Goal: Task Accomplishment & Management: Use online tool/utility

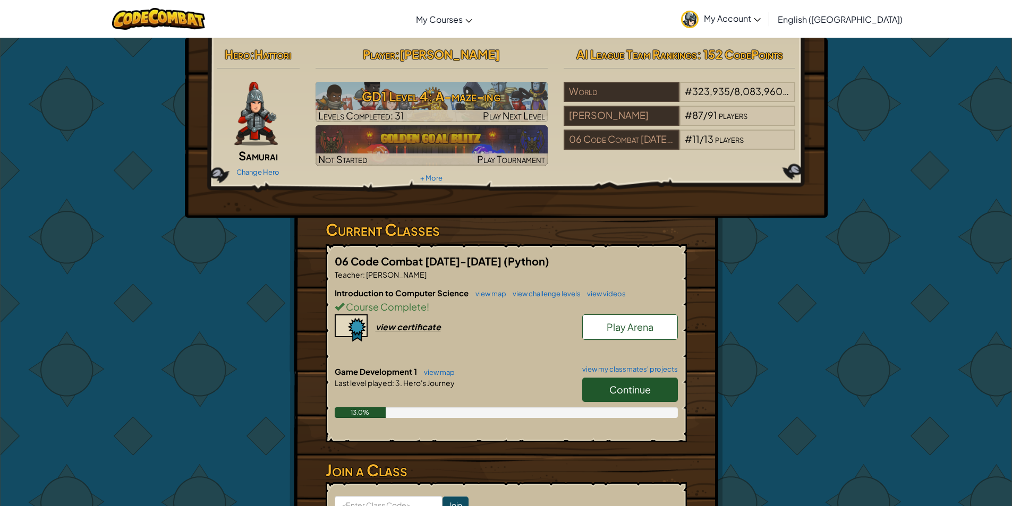
click at [602, 390] on link "Continue" at bounding box center [630, 390] width 96 height 24
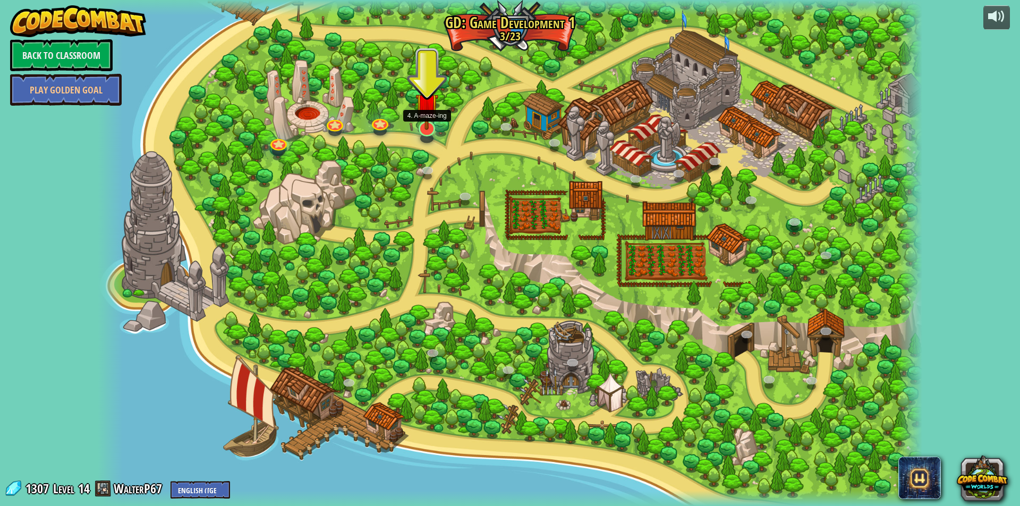
click at [432, 125] on img at bounding box center [427, 105] width 23 height 52
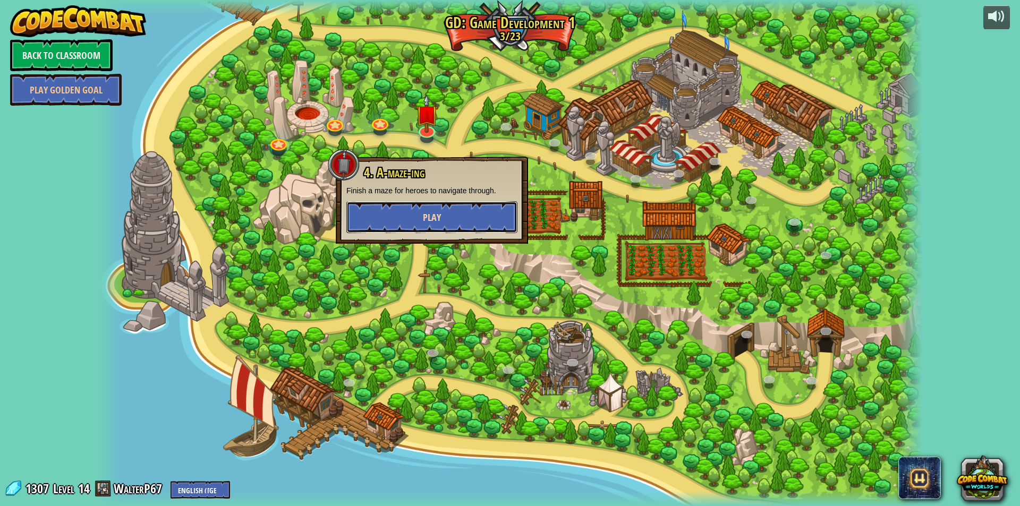
click at [435, 227] on button "Play" at bounding box center [431, 217] width 171 height 32
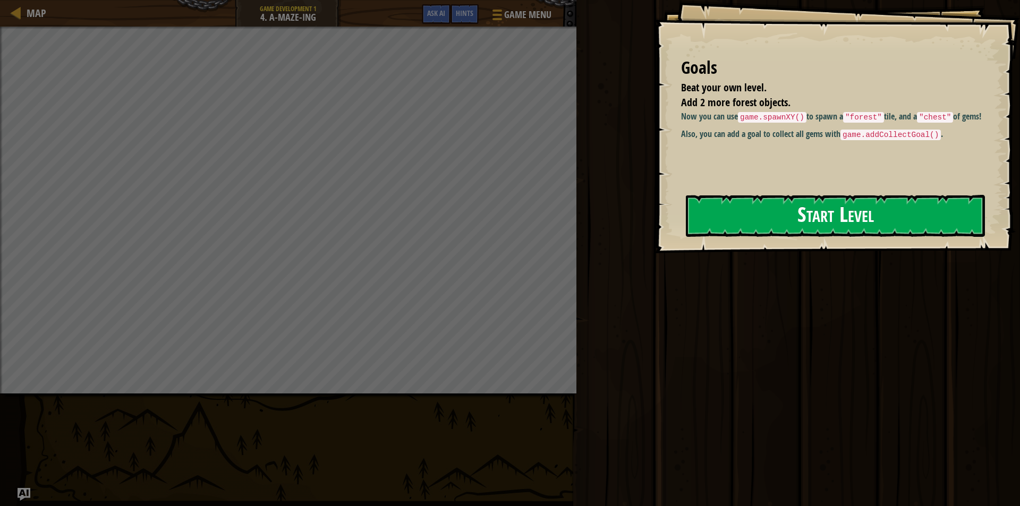
click at [725, 214] on button "Start Level" at bounding box center [835, 216] width 299 height 42
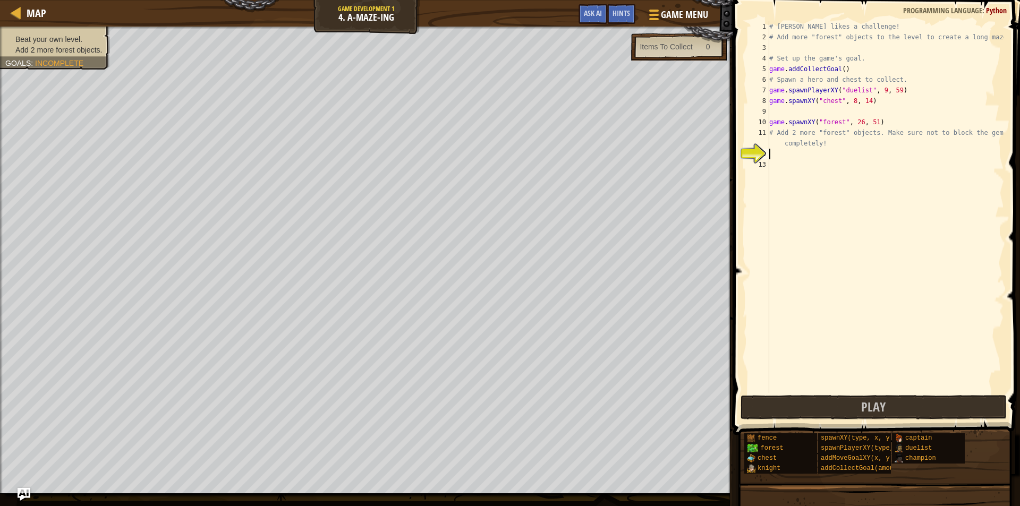
scroll to position [5, 0]
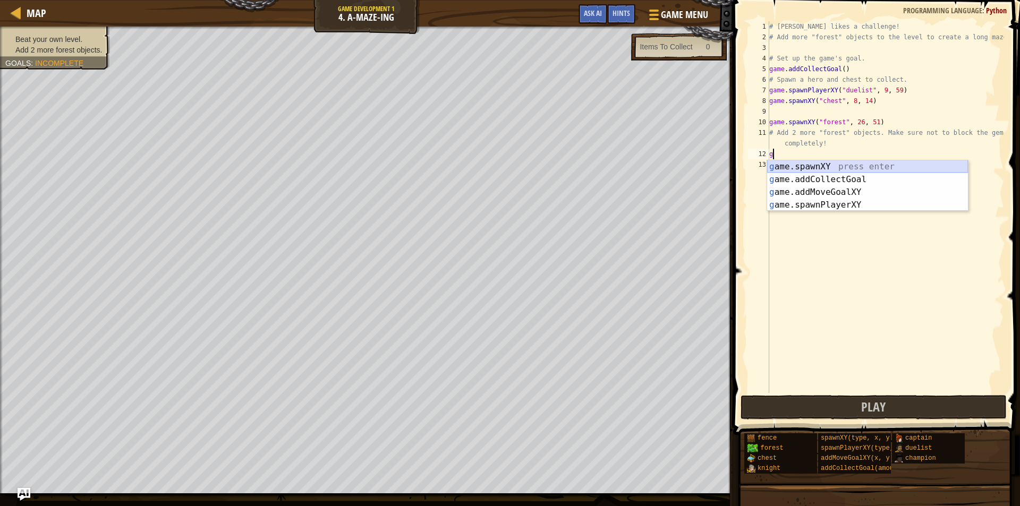
click at [857, 167] on div "g ame.spawnXY press enter g ame.addCollectGoal press enter g ame.addMoveGoalXY …" at bounding box center [867, 198] width 201 height 77
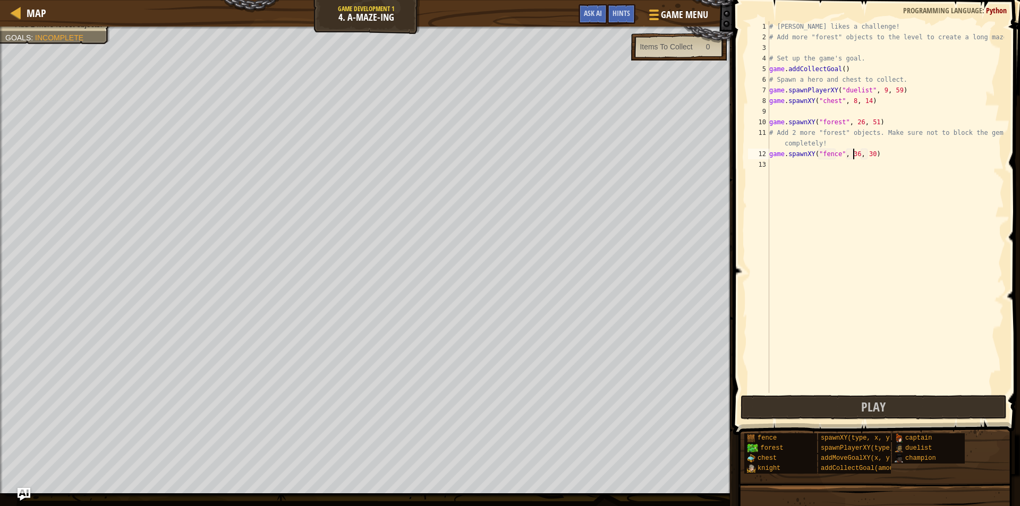
click at [853, 153] on div "# [PERSON_NAME] likes a challenge! # Add more "forest" objects to the level to …" at bounding box center [885, 217] width 237 height 393
type textarea "game.spawnXY("fence", 20, 30)"
click at [789, 107] on div "# [PERSON_NAME] likes a challenge! # Add more "forest" objects to the level to …" at bounding box center [885, 217] width 237 height 393
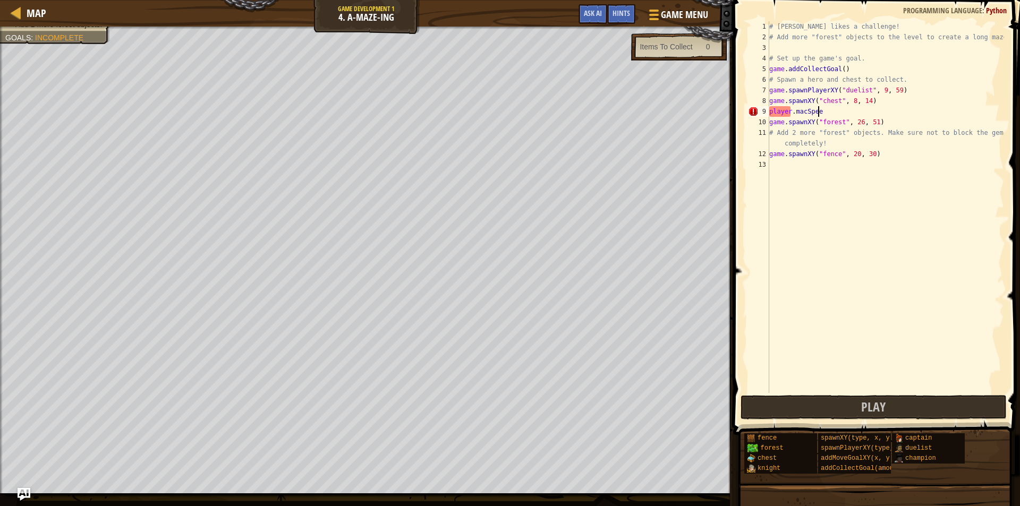
scroll to position [5, 4]
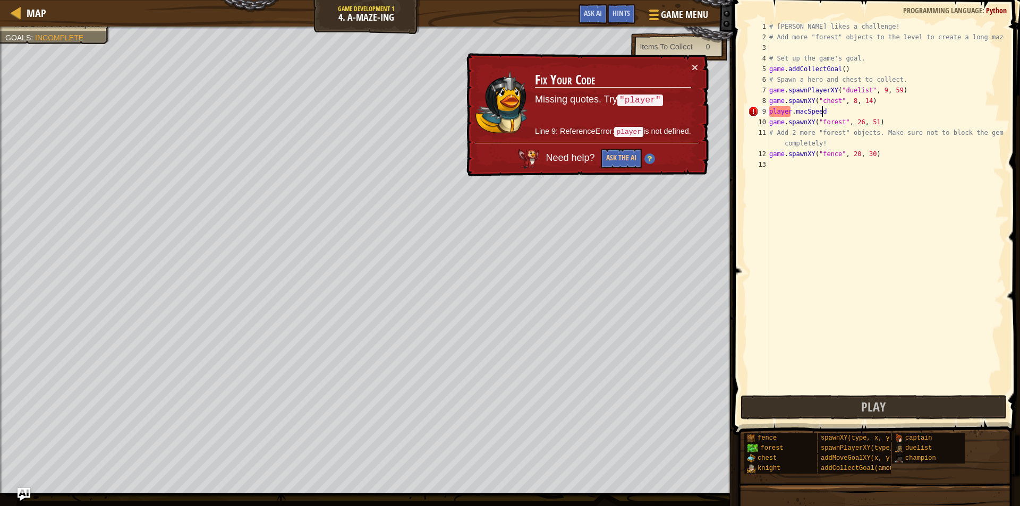
click at [803, 114] on div "# [PERSON_NAME] likes a challenge! # Add more "forest" objects to the level to …" at bounding box center [885, 217] width 237 height 393
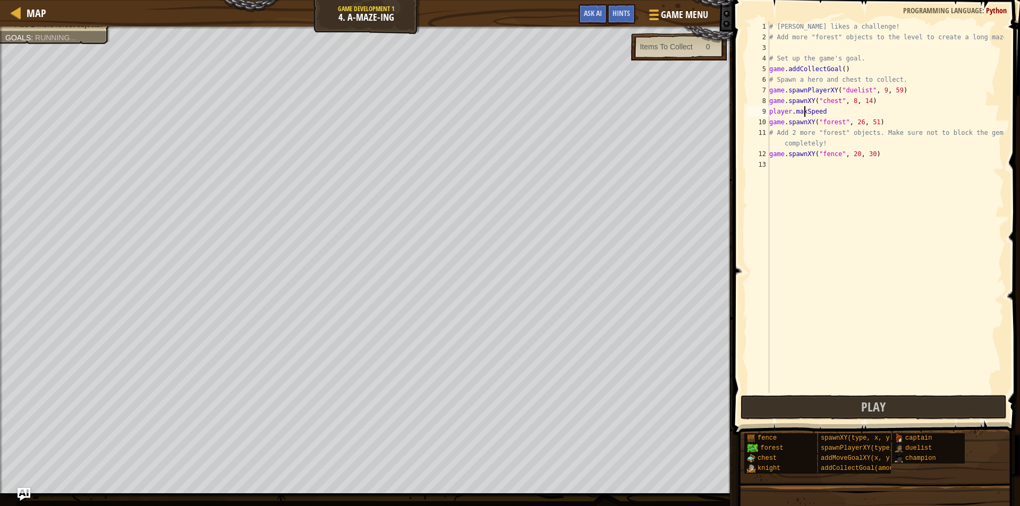
scroll to position [5, 3]
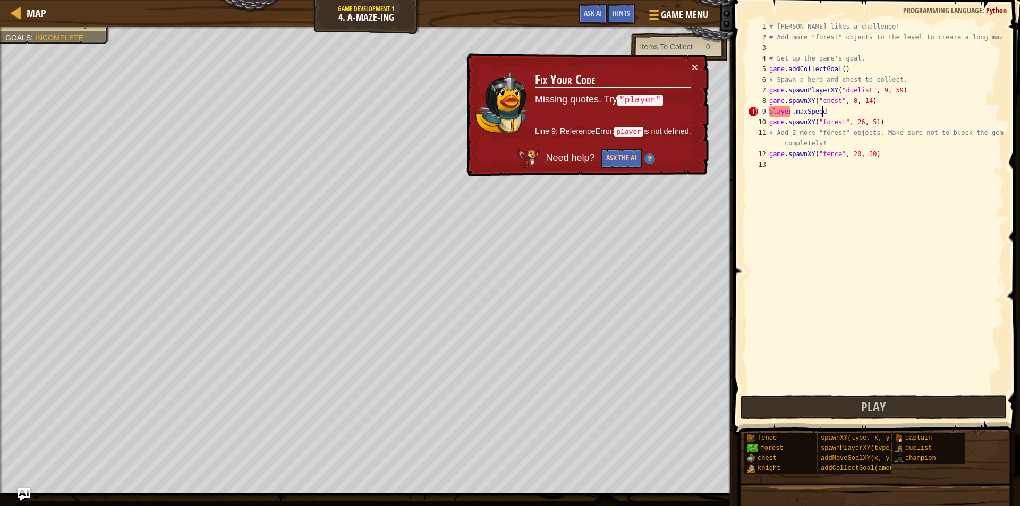
click at [822, 114] on div "# [PERSON_NAME] likes a challenge! # Add more "forest" objects to the level to …" at bounding box center [885, 217] width 237 height 393
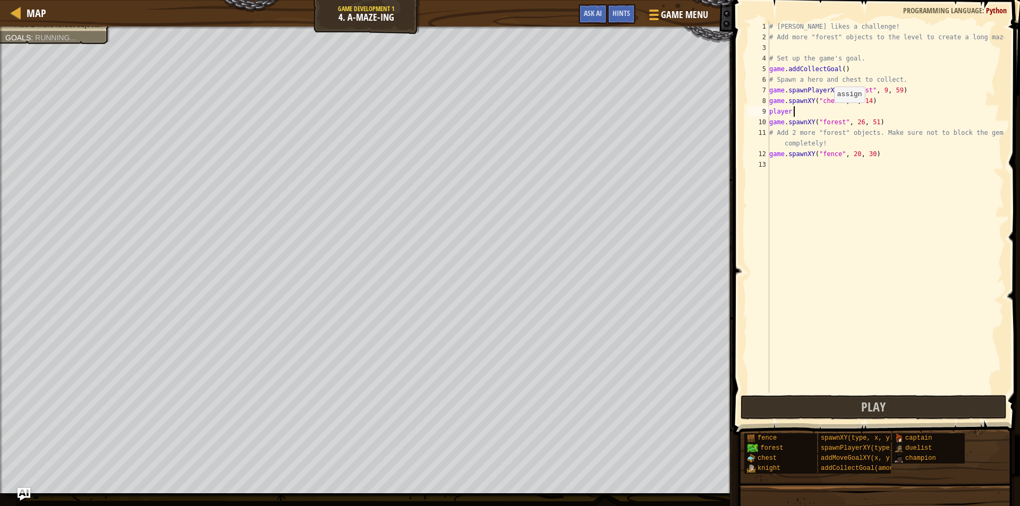
scroll to position [5, 1]
type textarea "p"
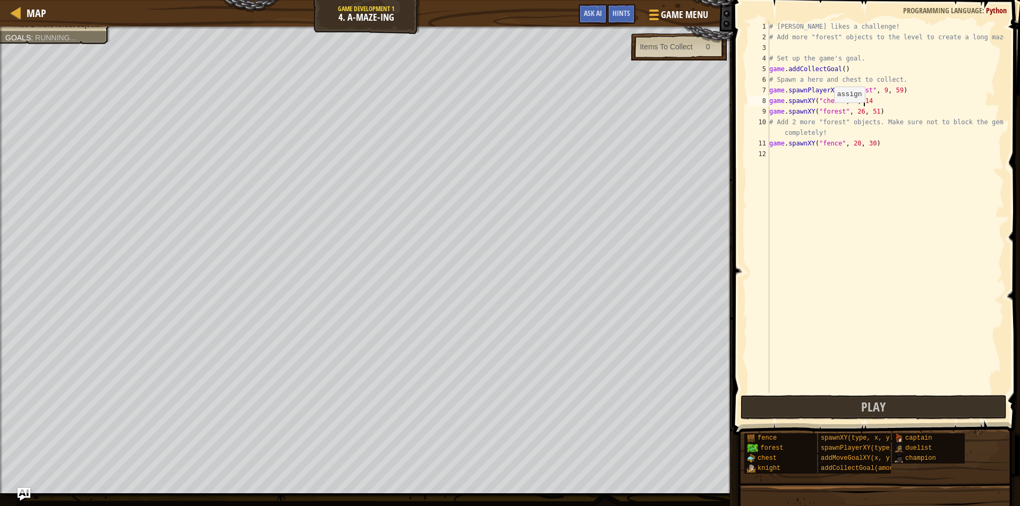
type textarea "game.spawnXY("chest", 8, 1"
click at [801, 153] on div "# [PERSON_NAME] likes a challenge! # Add more "forest" objects to the level to …" at bounding box center [885, 217] width 237 height 393
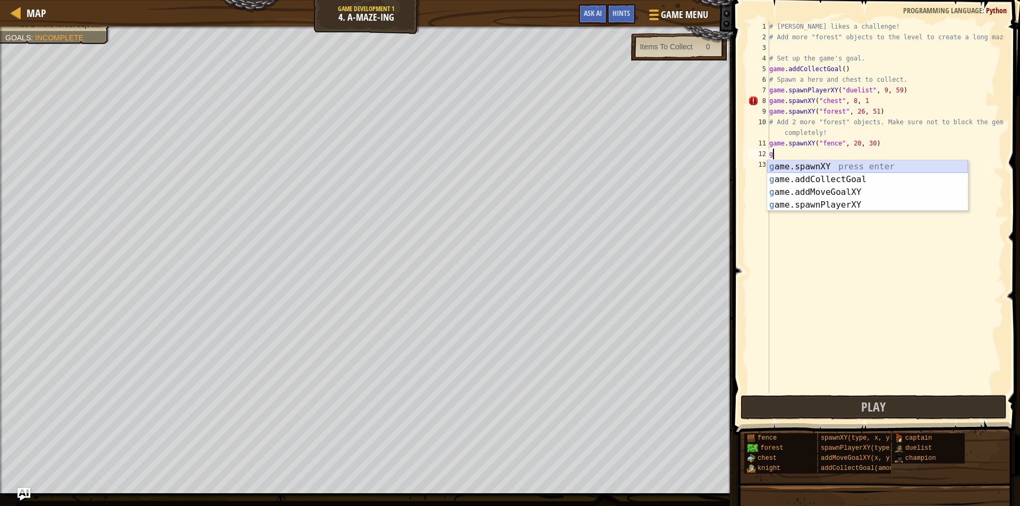
click at [811, 167] on div "g ame.spawnXY press enter g ame.addCollectGoal press enter g ame.addMoveGoalXY …" at bounding box center [867, 198] width 201 height 77
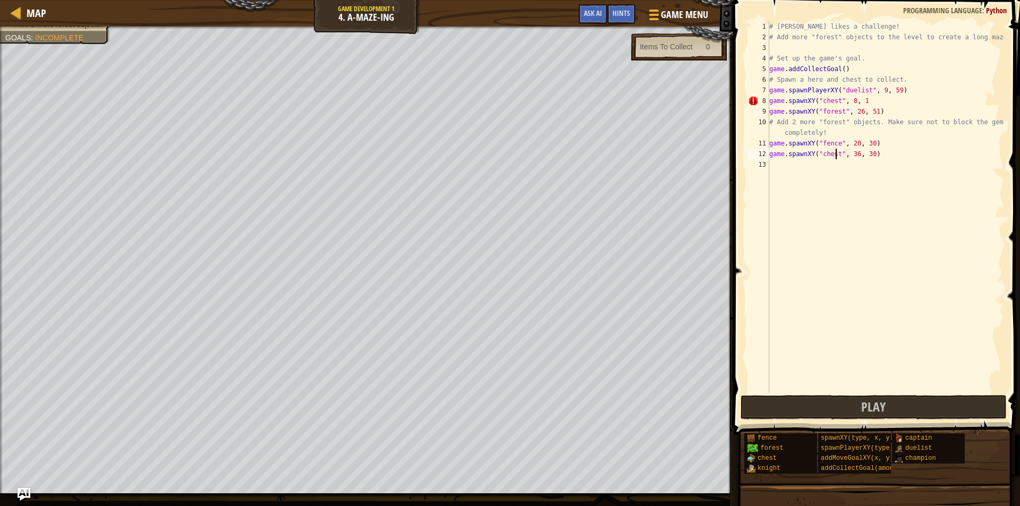
scroll to position [5, 5]
type textarea "game.spawnXY("chest", 36, 30)"
click at [873, 409] on span "Play" at bounding box center [873, 407] width 24 height 17
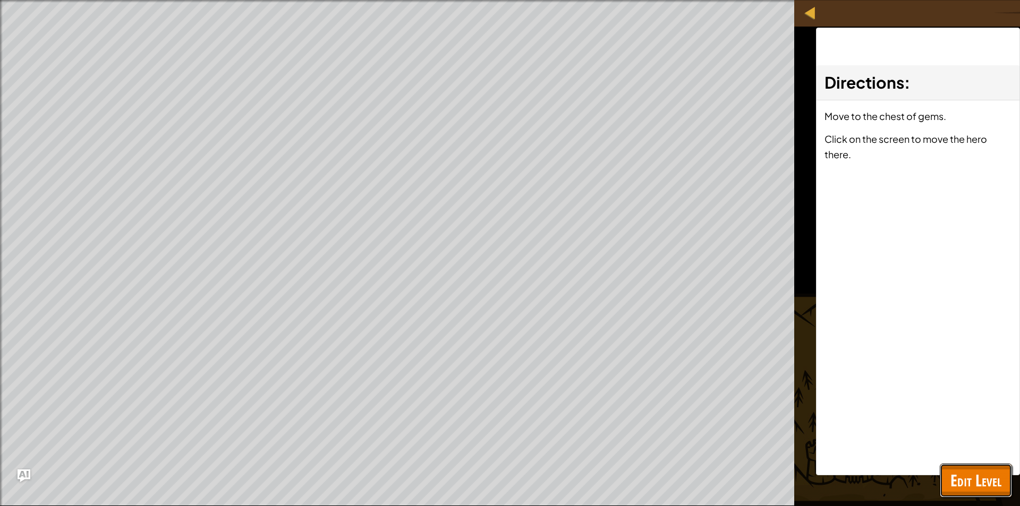
click at [962, 485] on span "Edit Level" at bounding box center [976, 481] width 51 height 22
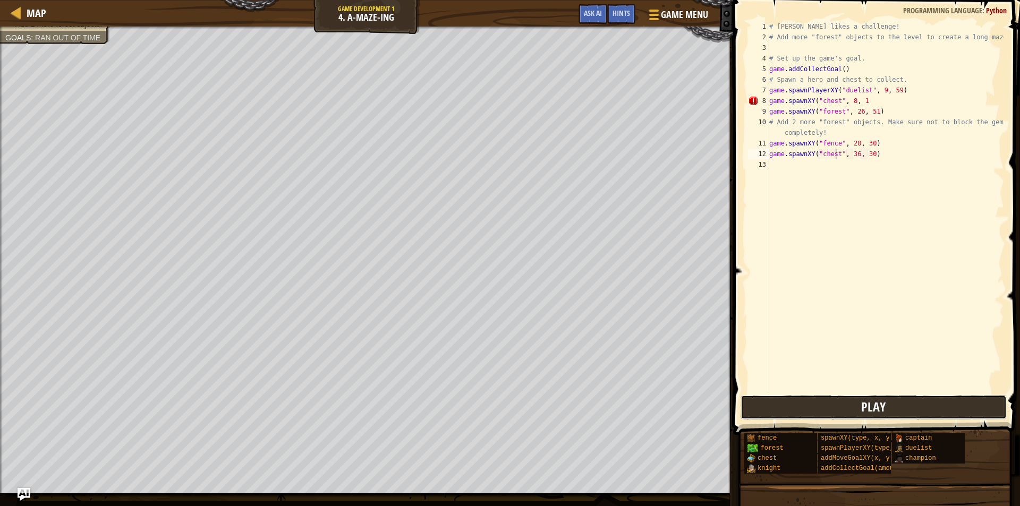
click at [912, 400] on button "Play" at bounding box center [874, 407] width 266 height 24
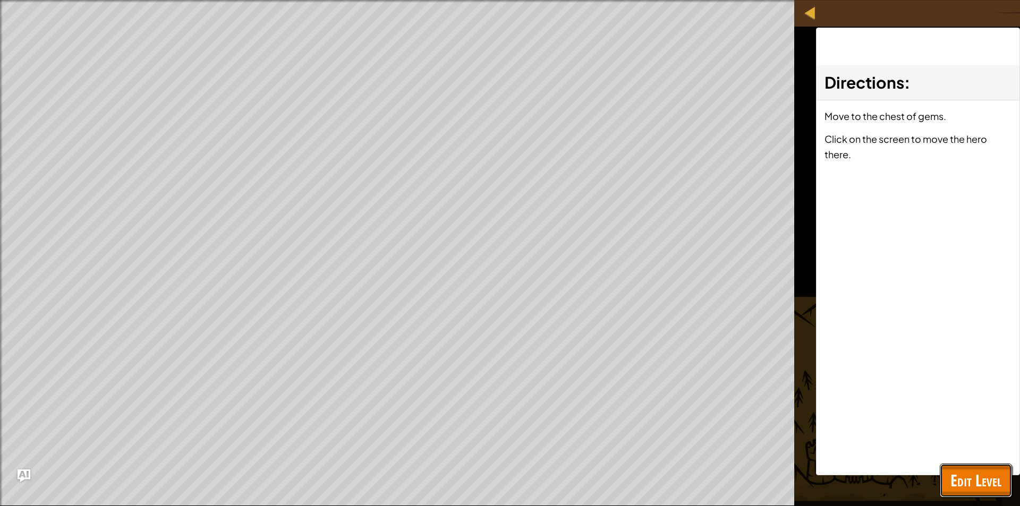
click at [999, 465] on button "Edit Level" at bounding box center [976, 481] width 72 height 34
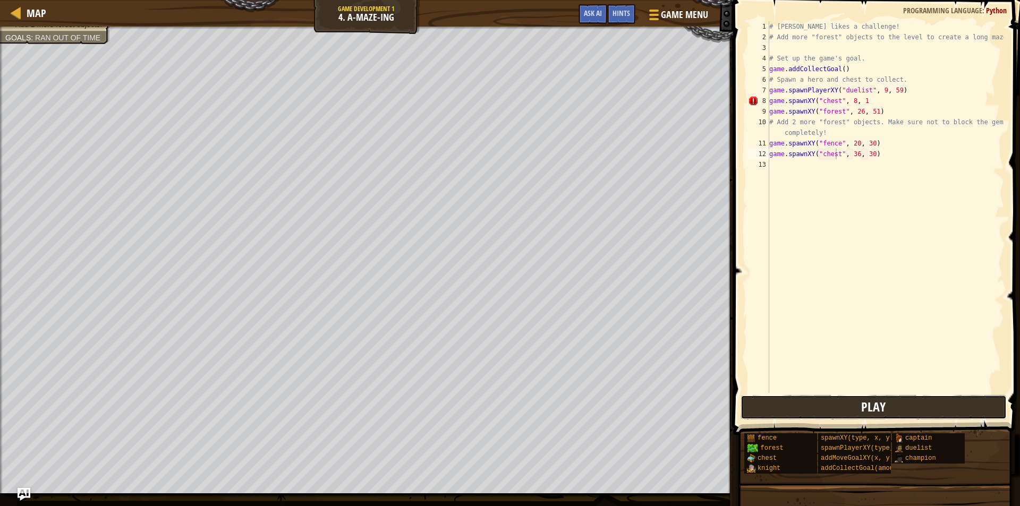
click at [800, 407] on button "Play" at bounding box center [874, 407] width 266 height 24
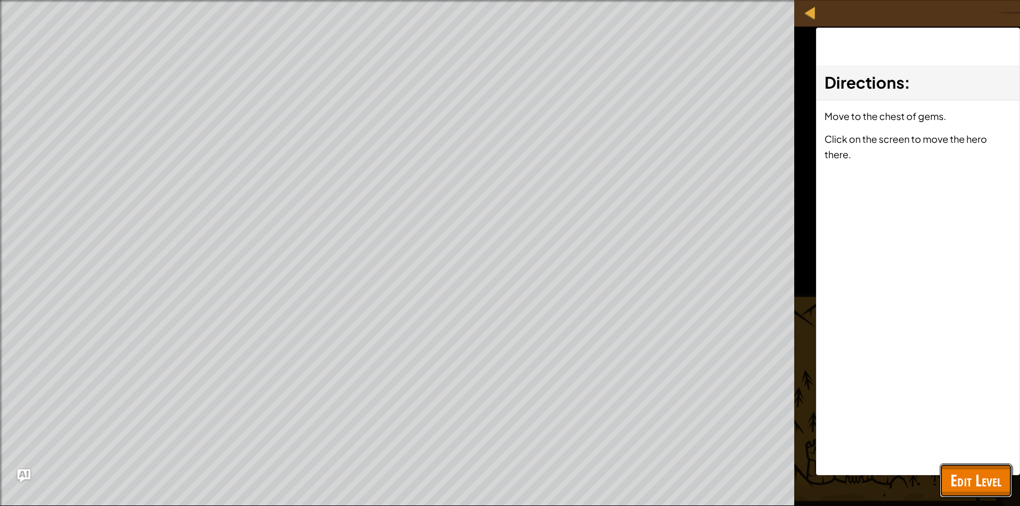
click at [986, 488] on span "Edit Level" at bounding box center [976, 481] width 51 height 22
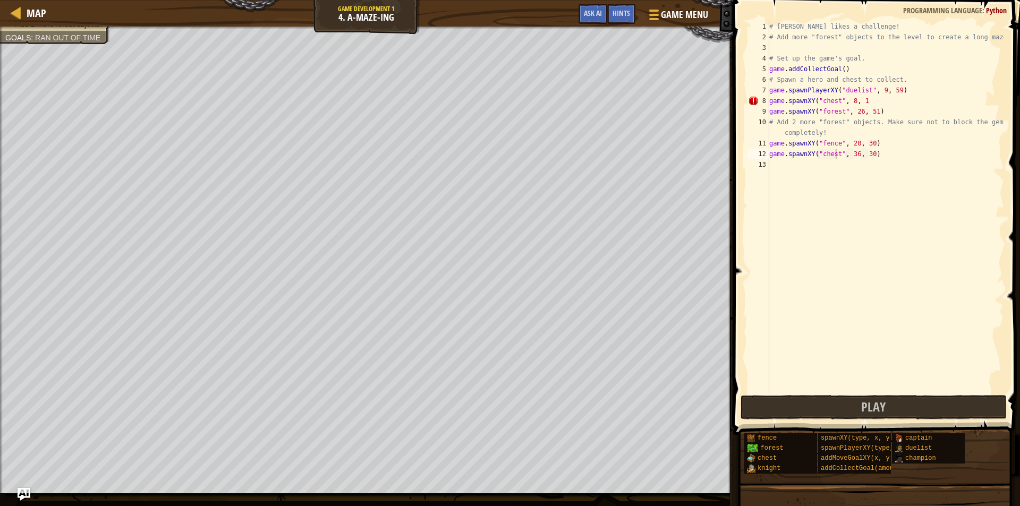
scroll to position [5, 0]
click at [784, 164] on div "# [PERSON_NAME] likes a challenge! # Add more "forest" objects to the level to …" at bounding box center [885, 217] width 237 height 393
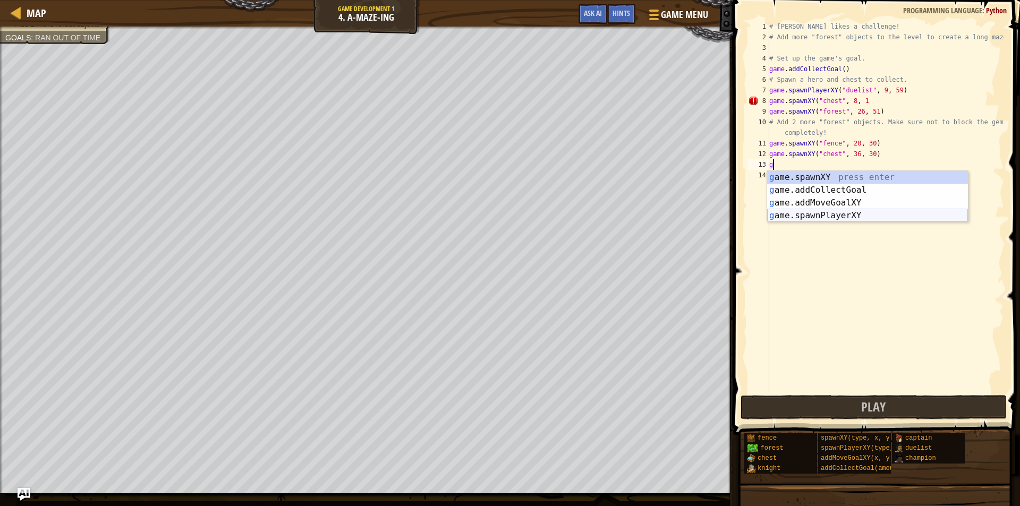
click at [810, 218] on div "g ame.spawnXY press enter g ame.addCollectGoal press enter g ame.addMoveGoalXY …" at bounding box center [867, 209] width 201 height 77
type textarea "player = game.spawnPlayerXY("captain", 36, 30)"
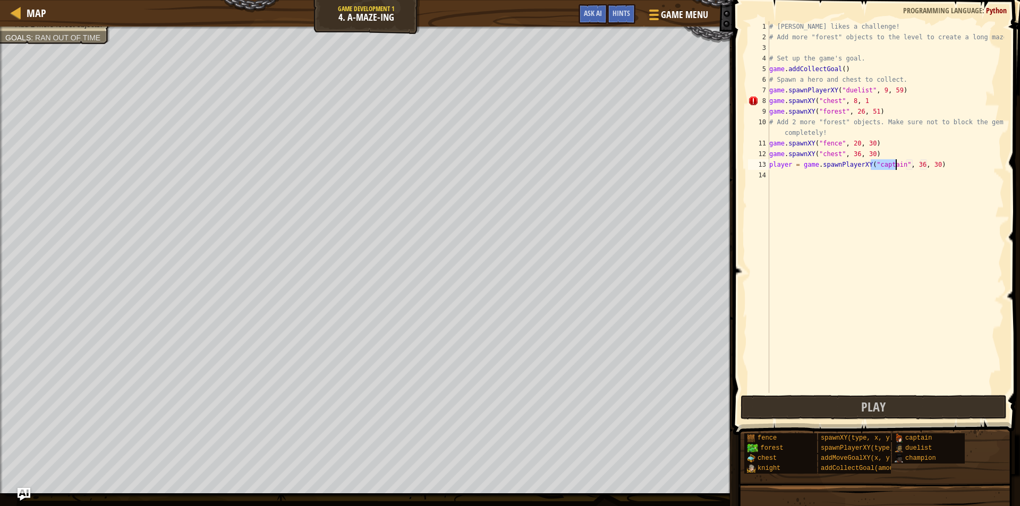
click at [873, 218] on div "# [PERSON_NAME] likes a challenge! # Add more "forest" objects to the level to …" at bounding box center [885, 217] width 237 height 393
click at [890, 419] on button "Play" at bounding box center [874, 407] width 266 height 24
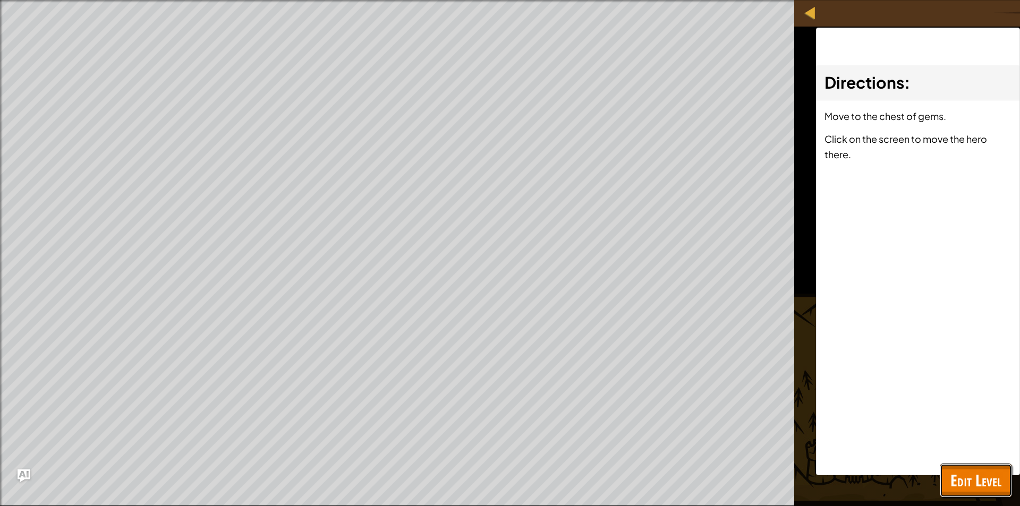
click at [984, 490] on span "Edit Level" at bounding box center [976, 481] width 51 height 22
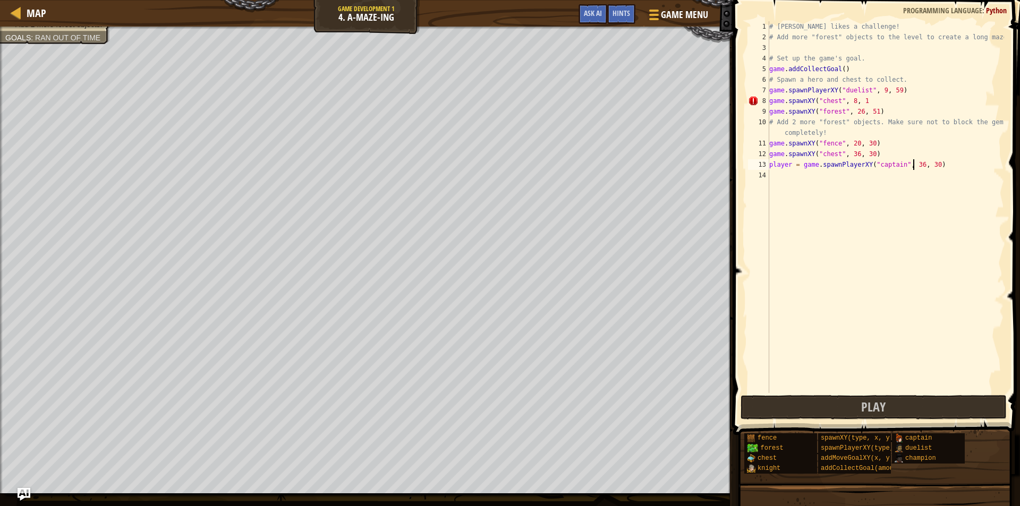
click at [913, 164] on div "# [PERSON_NAME] likes a challenge! # Add more "forest" objects to the level to …" at bounding box center [885, 217] width 237 height 393
click at [849, 100] on div "# [PERSON_NAME] likes a challenge! # Add more "forest" objects to the level to …" at bounding box center [885, 217] width 237 height 393
click at [859, 102] on div "# [PERSON_NAME] likes a challenge! # Add more "forest" objects to the level to …" at bounding box center [885, 217] width 237 height 393
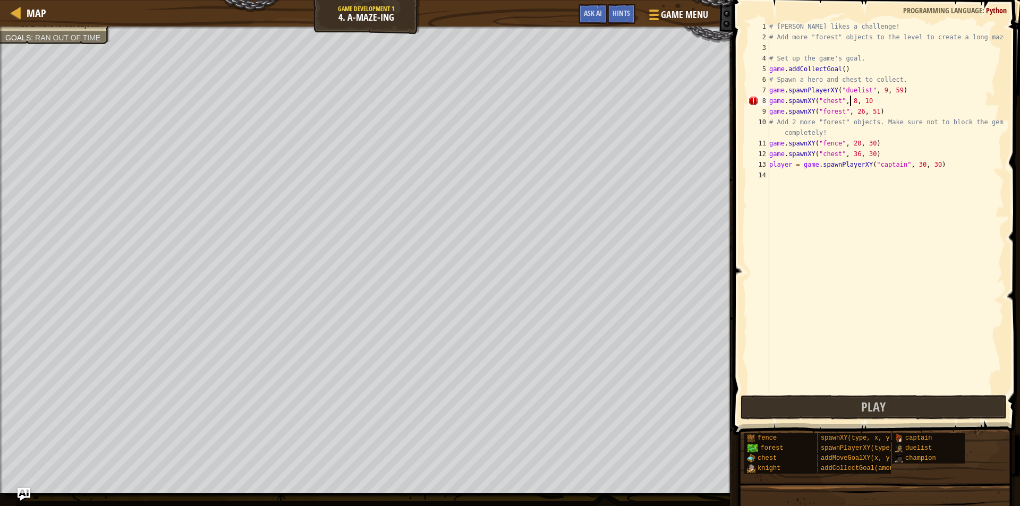
click at [849, 103] on div "# [PERSON_NAME] likes a challenge! # Add more "forest" objects to the level to …" at bounding box center [885, 217] width 237 height 393
click at [873, 97] on div "# [PERSON_NAME] likes a challenge! # Add more "forest" objects to the level to …" at bounding box center [885, 217] width 237 height 393
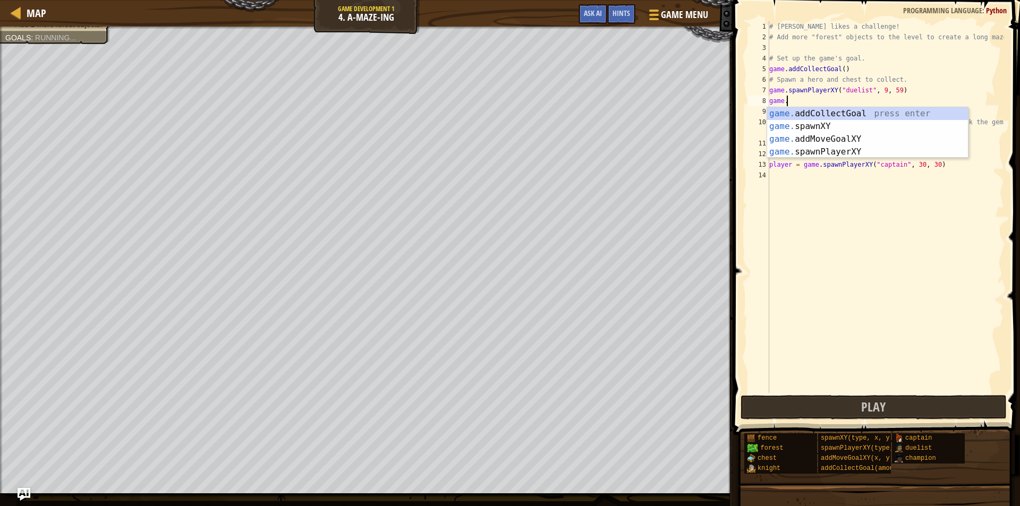
type textarea "g"
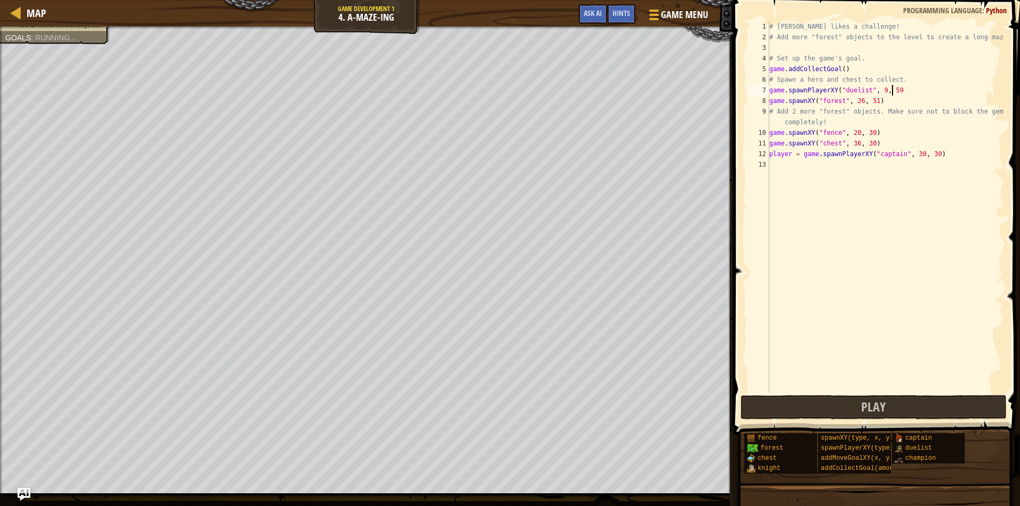
scroll to position [5, 0]
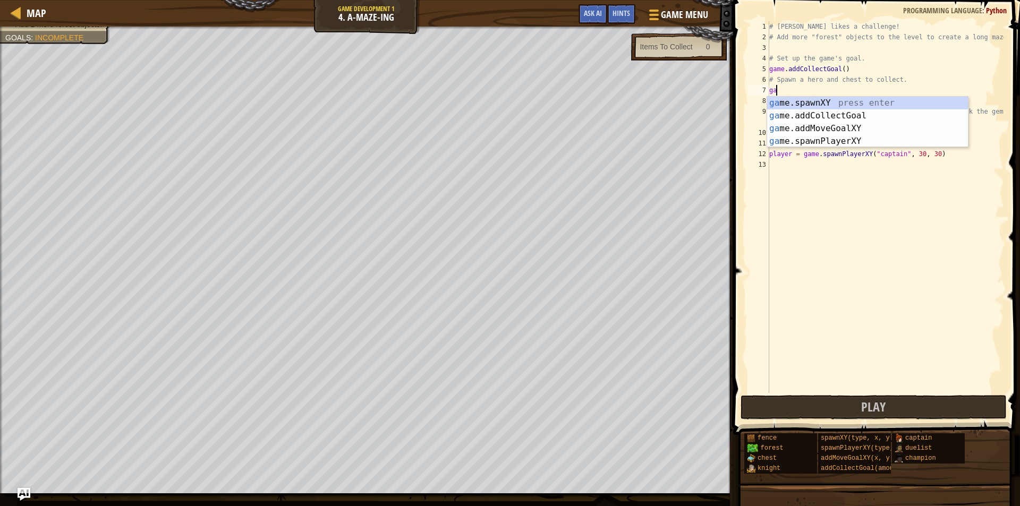
type textarea "g"
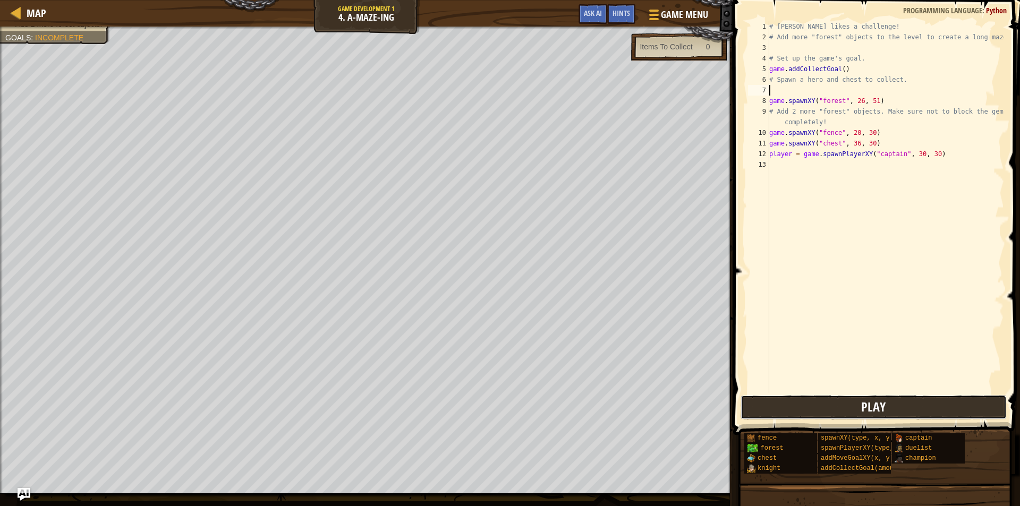
click at [868, 410] on span "Play" at bounding box center [873, 407] width 24 height 17
click at [839, 401] on button "Play" at bounding box center [874, 407] width 266 height 24
click at [809, 89] on div "# [PERSON_NAME] likes a challenge! # Add more "forest" objects to the level to …" at bounding box center [885, 217] width 237 height 393
type textarea "g"
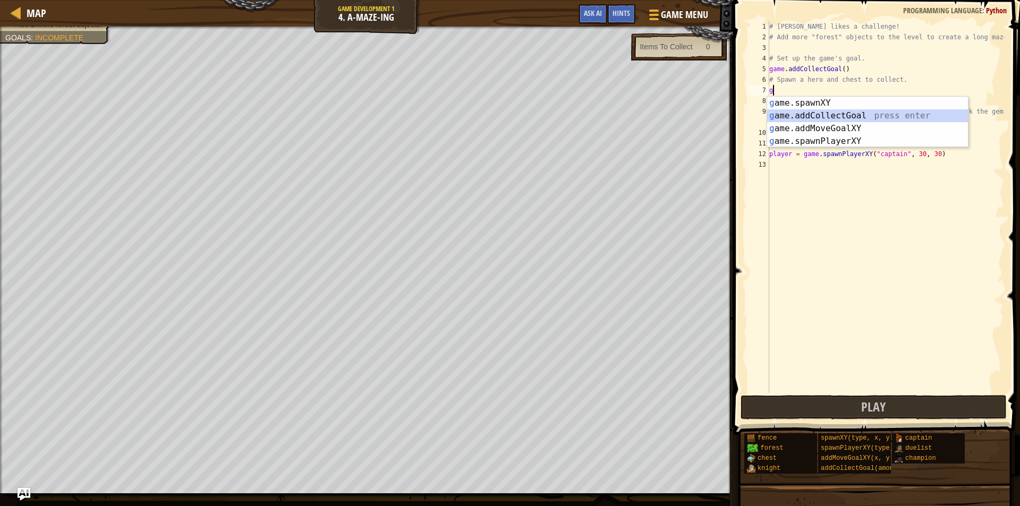
click at [829, 117] on div "g ame.spawnXY press enter g ame.addCollectGoal press enter g ame.addMoveGoalXY …" at bounding box center [867, 135] width 201 height 77
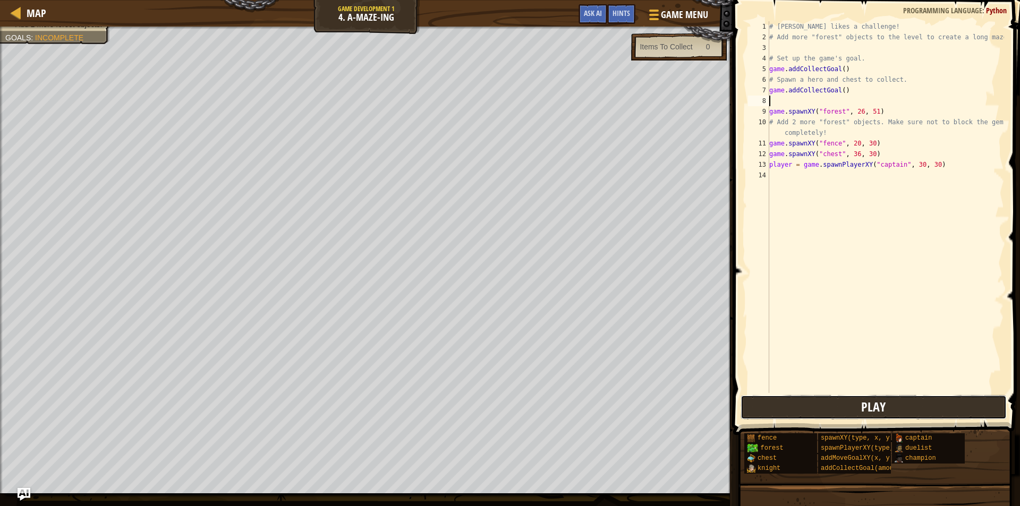
click at [841, 403] on button "Play" at bounding box center [874, 407] width 266 height 24
click at [779, 103] on div "# [PERSON_NAME] likes a challenge! # Add more "forest" objects to the level to …" at bounding box center [885, 217] width 237 height 393
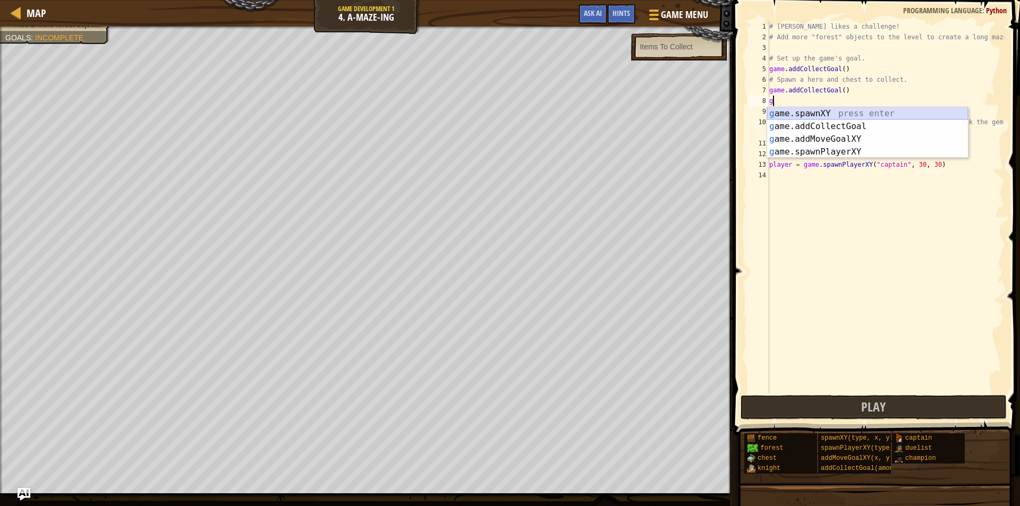
click at [860, 114] on div "g ame.spawnXY press enter g ame.addCollectGoal press enter g ame.addMoveGoalXY …" at bounding box center [867, 145] width 201 height 77
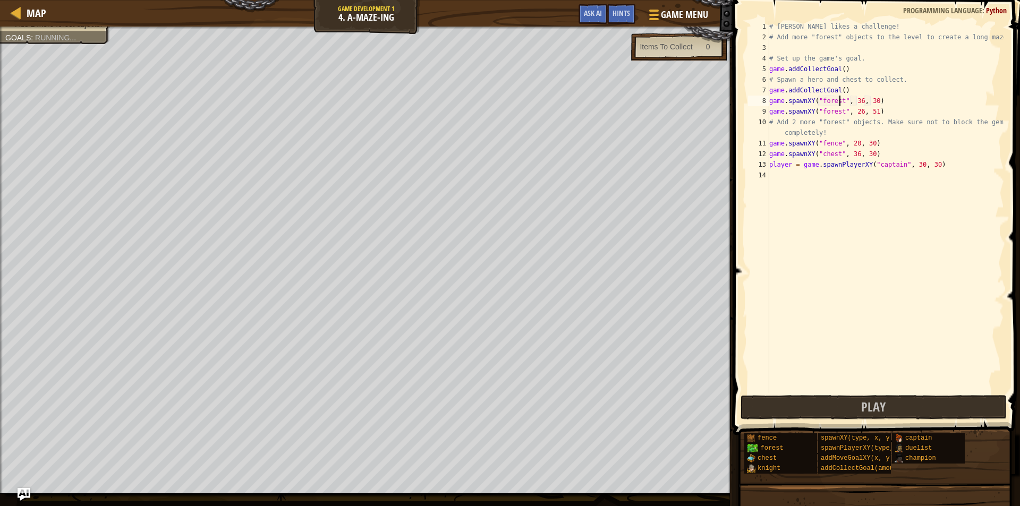
scroll to position [5, 6]
click at [857, 101] on div "# [PERSON_NAME] likes a challenge! # Add more "forest" objects to the level to …" at bounding box center [885, 217] width 237 height 393
type textarea "game.spawnXY("forest", 10, 30)"
click at [787, 175] on div "# [PERSON_NAME] likes a challenge! # Add more "forest" objects to the level to …" at bounding box center [885, 217] width 237 height 393
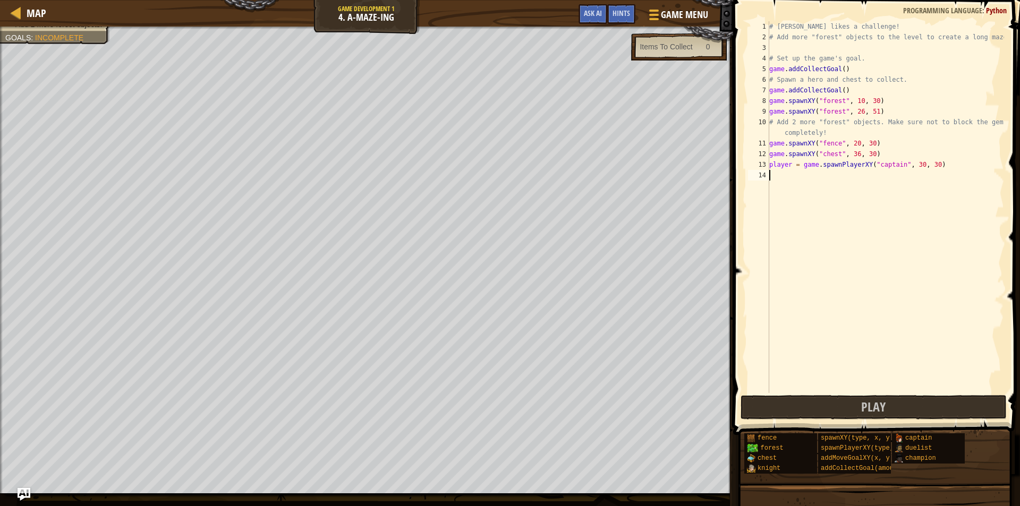
scroll to position [5, 0]
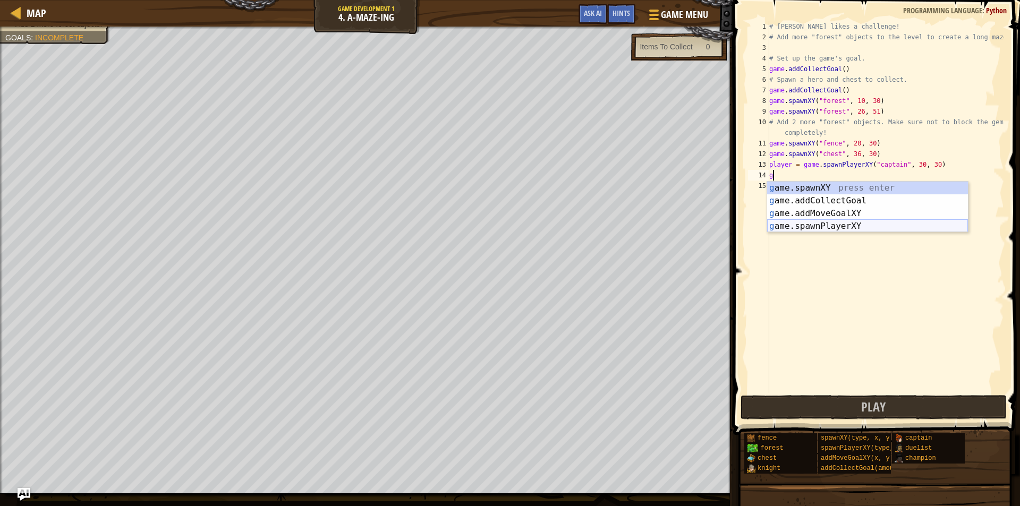
click at [825, 227] on div "g ame.spawnXY press enter g ame.addCollectGoal press enter g ame.addMoveGoalXY …" at bounding box center [867, 220] width 201 height 77
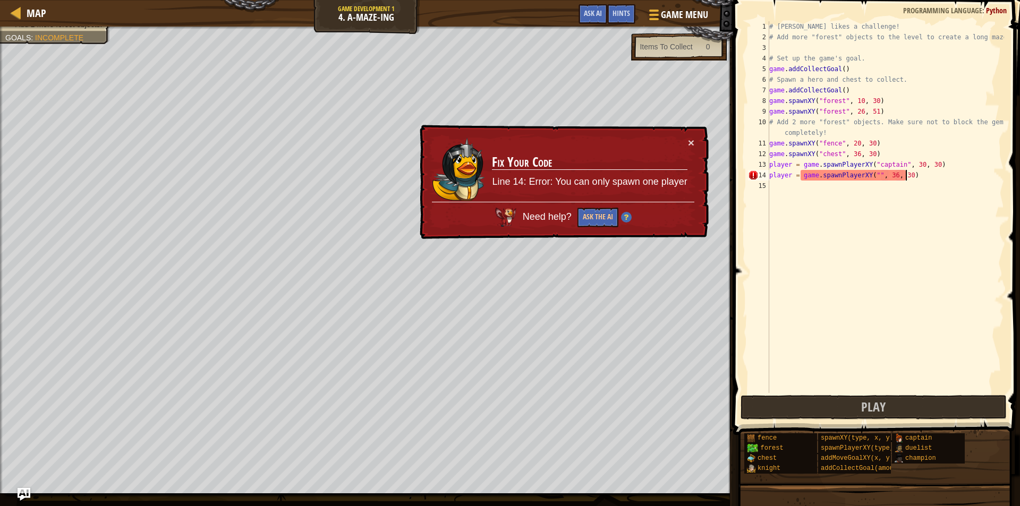
click at [912, 174] on div "# [PERSON_NAME] likes a challenge! # Add more "forest" objects to the level to …" at bounding box center [885, 217] width 237 height 393
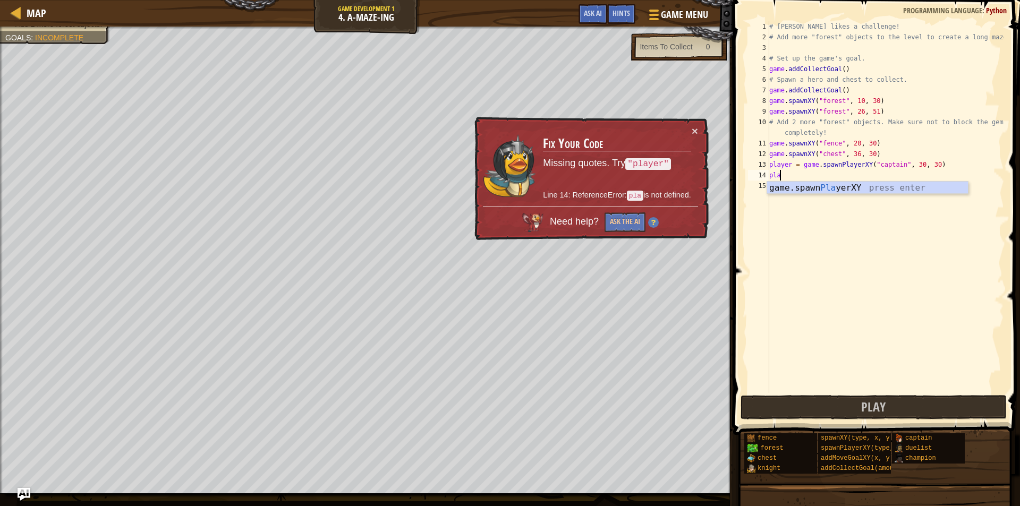
type textarea "p"
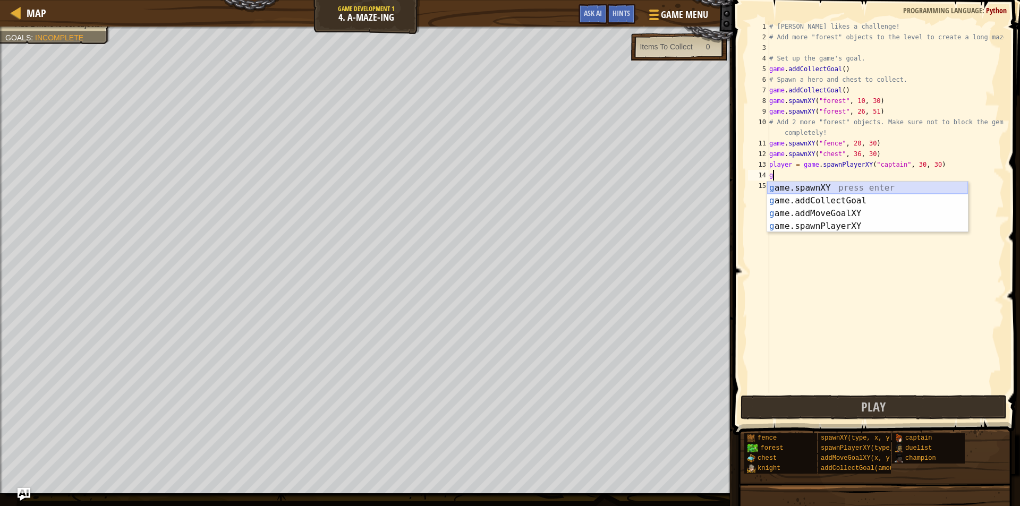
click at [832, 183] on div "g ame.spawnXY press enter g ame.addCollectGoal press enter g ame.addMoveGoalXY …" at bounding box center [867, 220] width 201 height 77
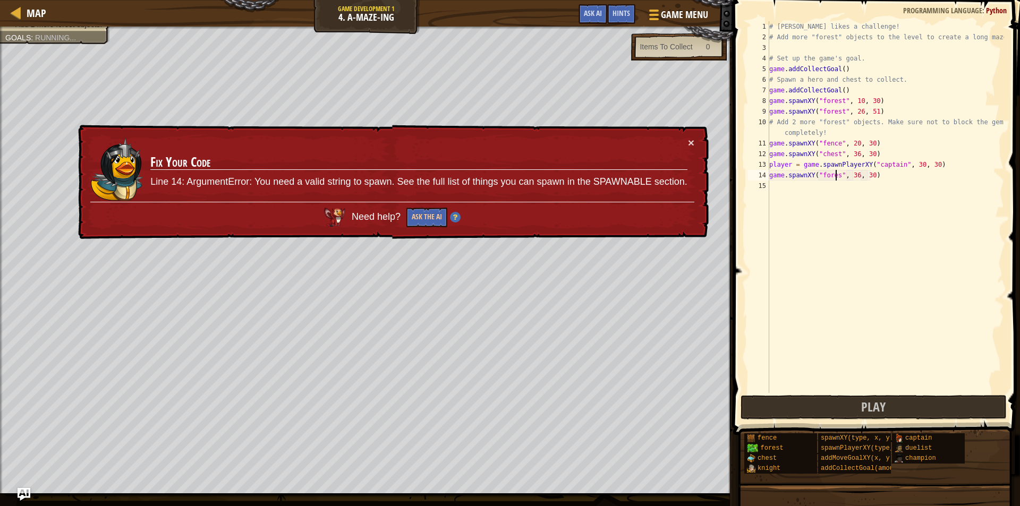
scroll to position [5, 6]
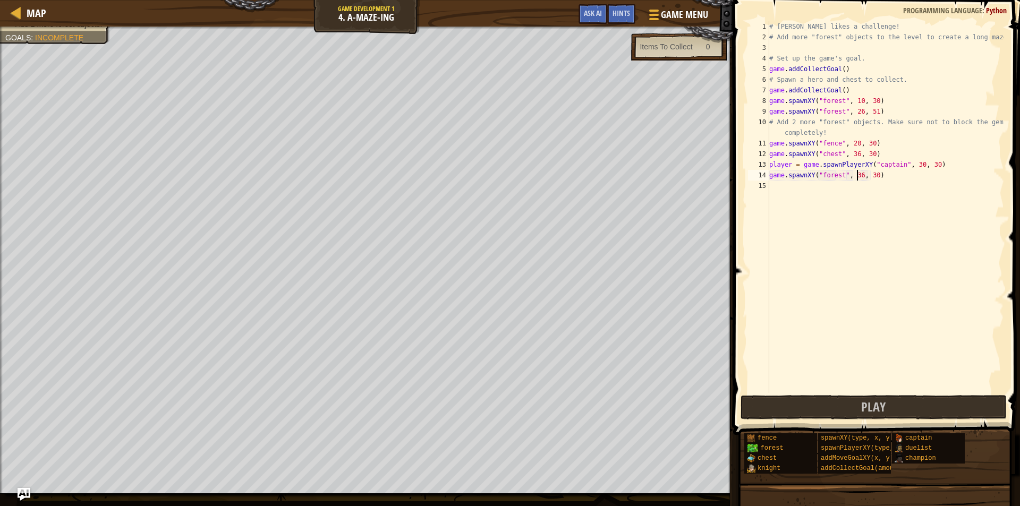
click at [857, 175] on div "# [PERSON_NAME] likes a challenge! # Add more "forest" objects to the level to …" at bounding box center [885, 217] width 237 height 393
type textarea "game.spawnXY("forest", 30, 30)"
click at [817, 408] on button "Play" at bounding box center [874, 407] width 266 height 24
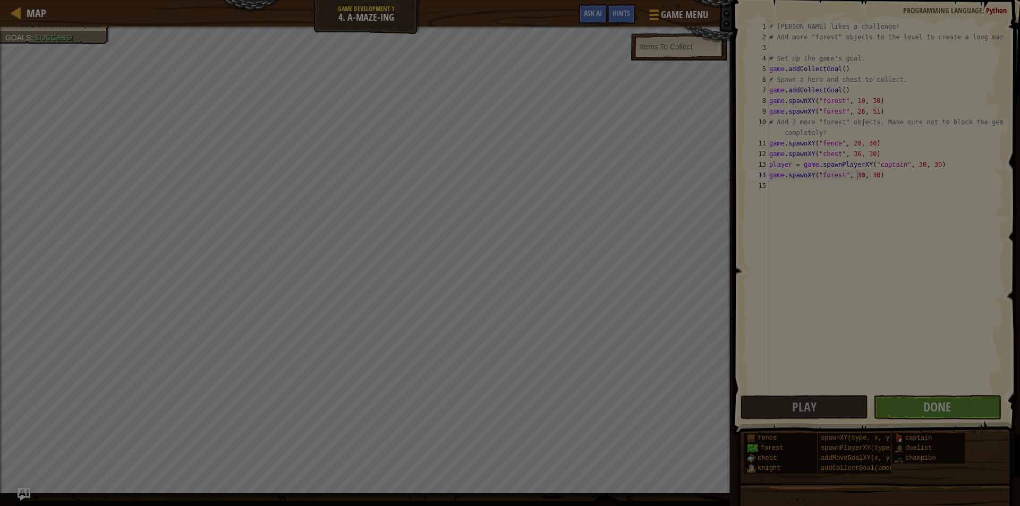
click at [0, 0] on div "Loading..." at bounding box center [0, 0] width 0 height 0
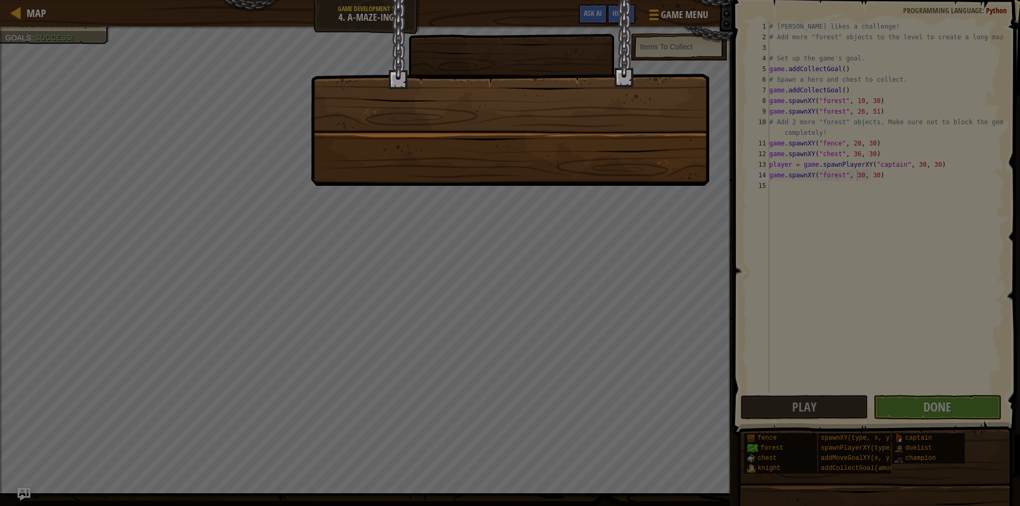
click at [946, 408] on div at bounding box center [510, 253] width 1020 height 506
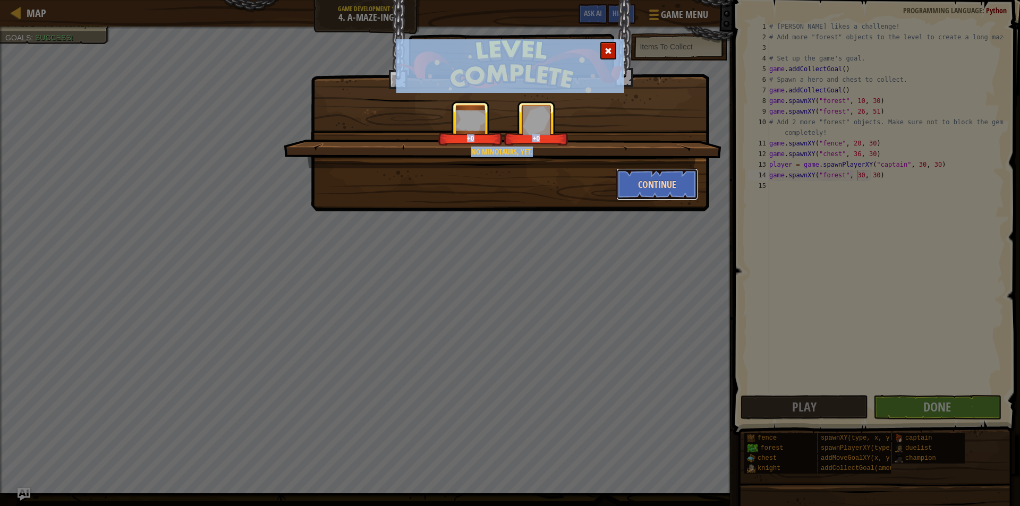
click at [640, 176] on button "Continue" at bounding box center [657, 184] width 82 height 32
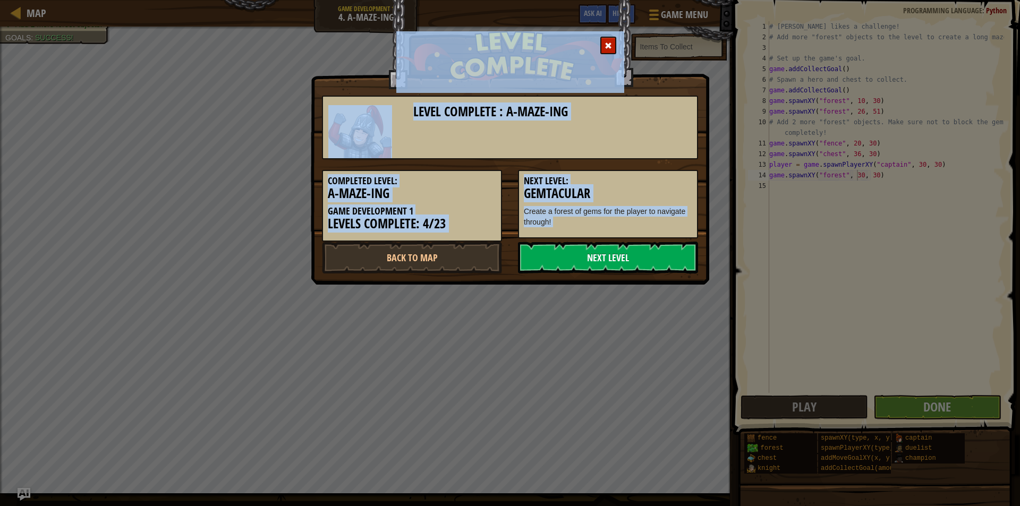
click at [608, 249] on link "Next Level" at bounding box center [608, 258] width 180 height 32
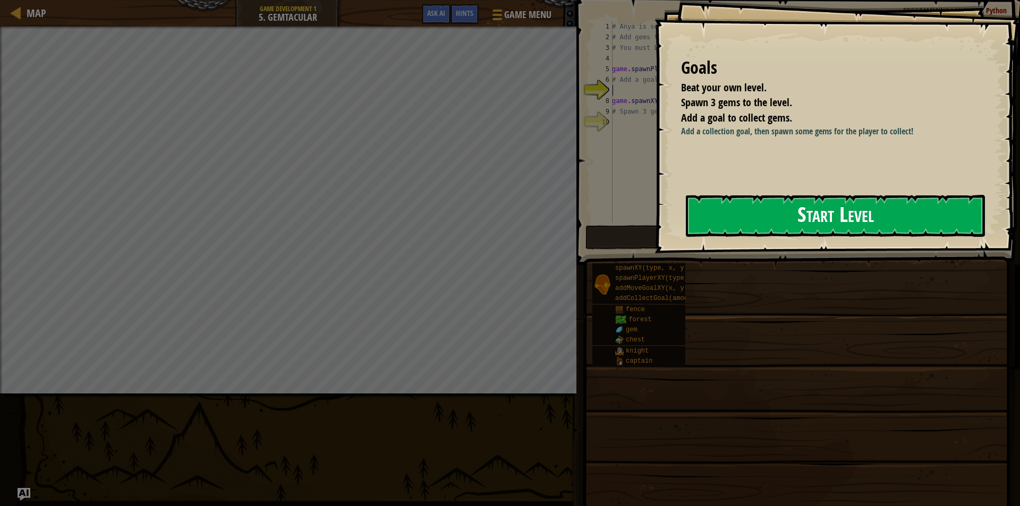
click at [755, 217] on button "Start Level" at bounding box center [835, 216] width 299 height 42
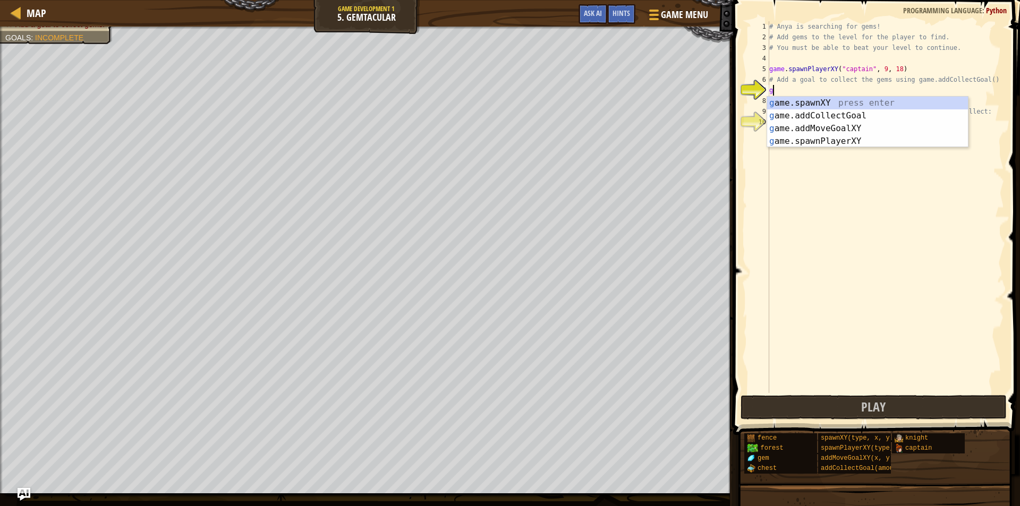
scroll to position [5, 0]
click at [842, 104] on div "g ame.spawnXY press enter g ame.addCollectGoal press enter g ame.addMoveGoalXY …" at bounding box center [867, 135] width 201 height 77
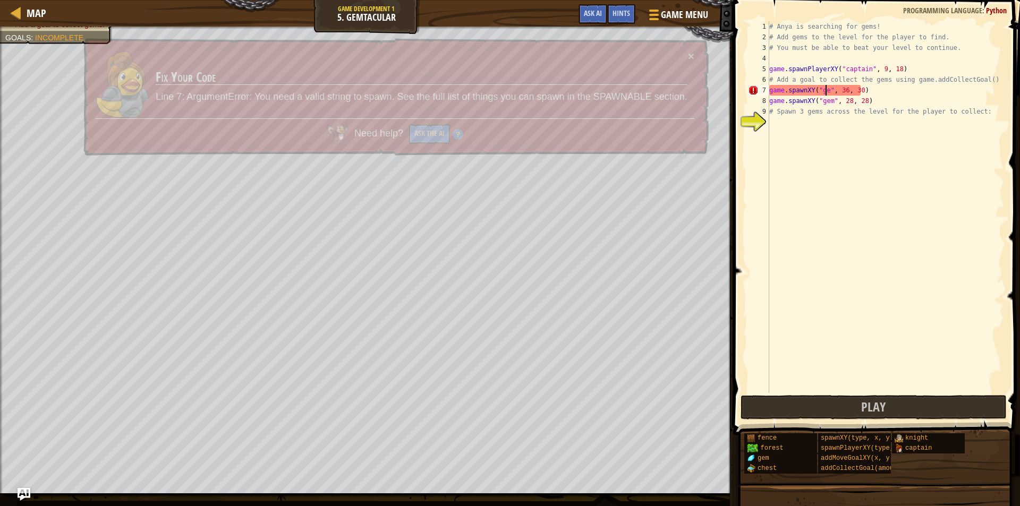
scroll to position [5, 5]
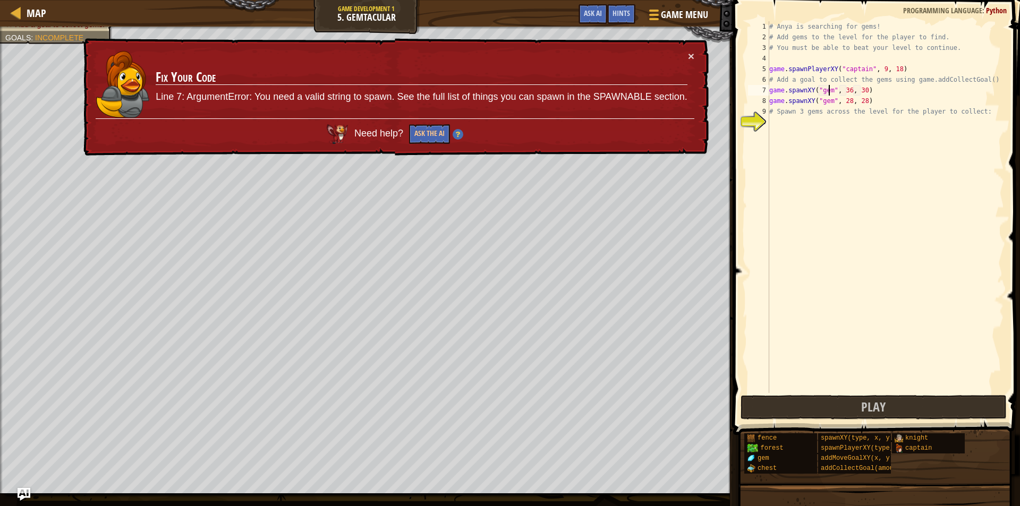
click at [846, 93] on div "# Anya is searching for gems! # Add gems to the level for the player to find. #…" at bounding box center [885, 217] width 237 height 393
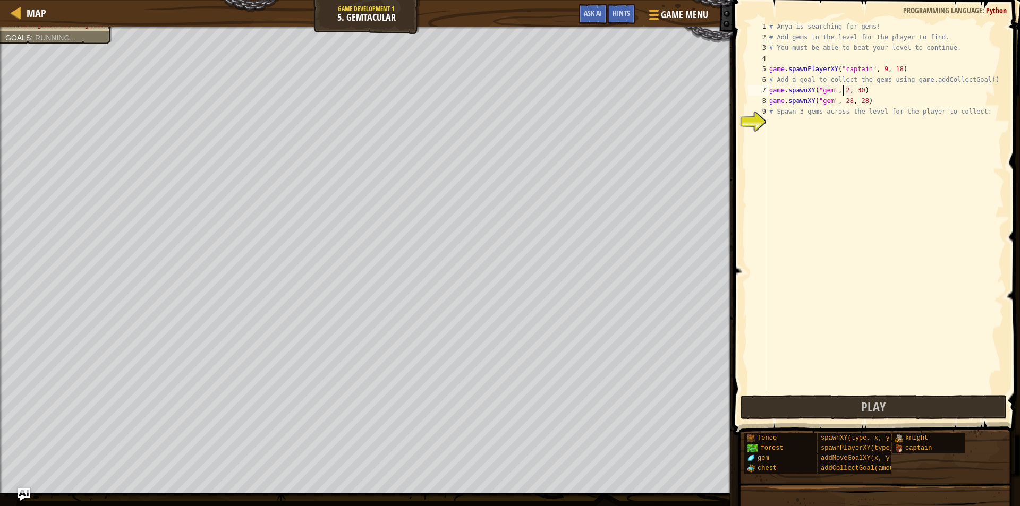
scroll to position [5, 6]
click at [863, 90] on div "# Anya is searching for gems! # Add gems to the level for the player to find. #…" at bounding box center [885, 217] width 237 height 393
click at [861, 88] on div "# Anya is searching for gems! # Add gems to the level for the player to find. #…" at bounding box center [885, 217] width 237 height 393
type textarea "game.spawnXY("gem", 28, 27)"
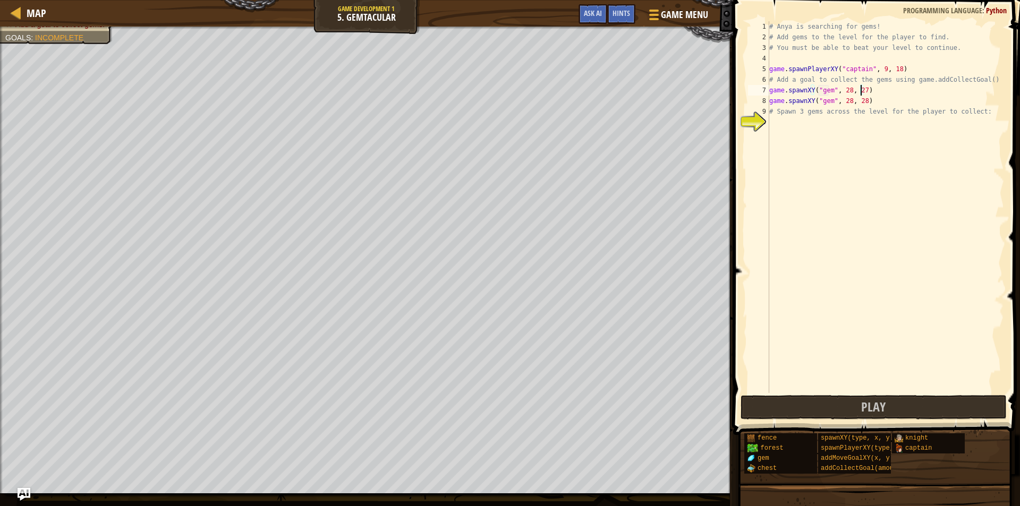
click at [784, 128] on div "# Anya is searching for gems! # Add gems to the level for the player to find. #…" at bounding box center [885, 217] width 237 height 393
type textarea "h"
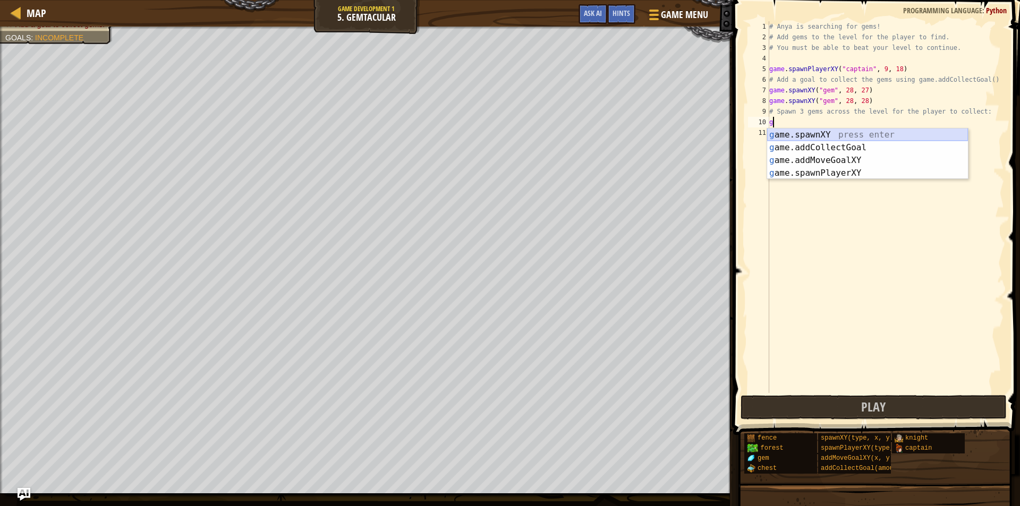
click at [802, 136] on div "g ame.spawnXY press enter g ame.addCollectGoal press enter g ame.addMoveGoalXY …" at bounding box center [867, 167] width 201 height 77
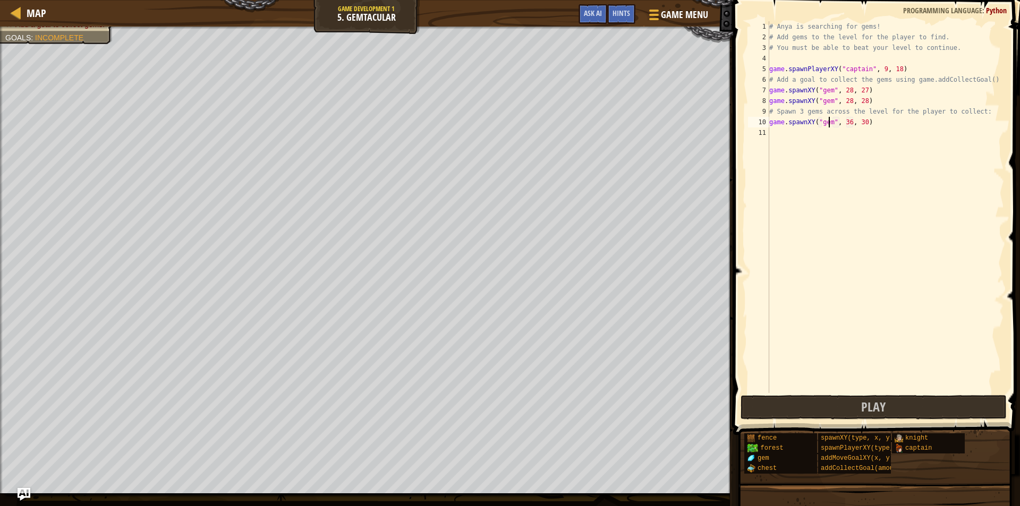
scroll to position [5, 5]
click at [845, 123] on div "# Anya is searching for gems! # Add gems to the level for the player to find. #…" at bounding box center [885, 217] width 237 height 393
type textarea "game.spawnXY("gem", 28, 30)"
click at [780, 140] on div "# Anya is searching for gems! # Add gems to the level for the player to find. #…" at bounding box center [885, 217] width 237 height 393
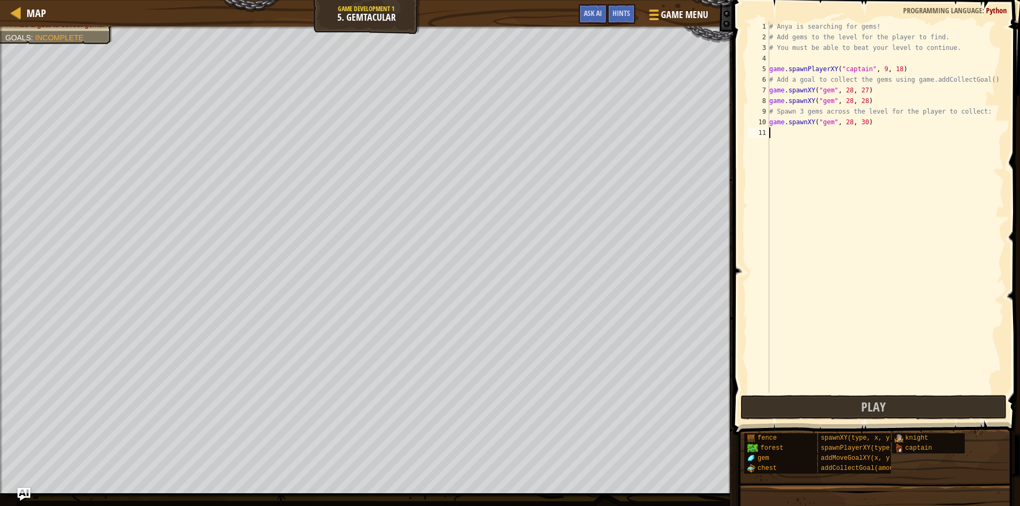
scroll to position [5, 0]
type textarea "g"
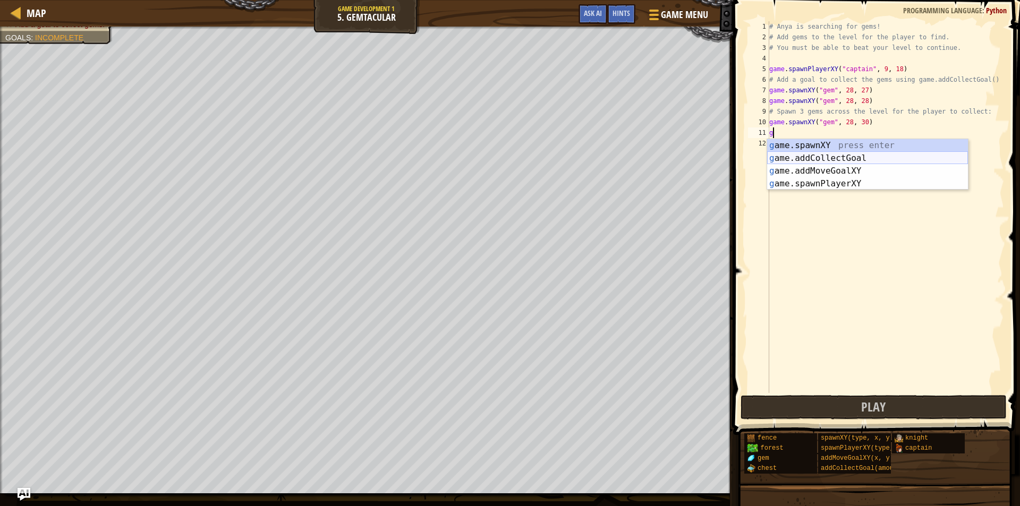
click at [819, 160] on div "g ame.spawnXY press enter g ame.addCollectGoal press enter g ame.addMoveGoalXY …" at bounding box center [867, 177] width 201 height 77
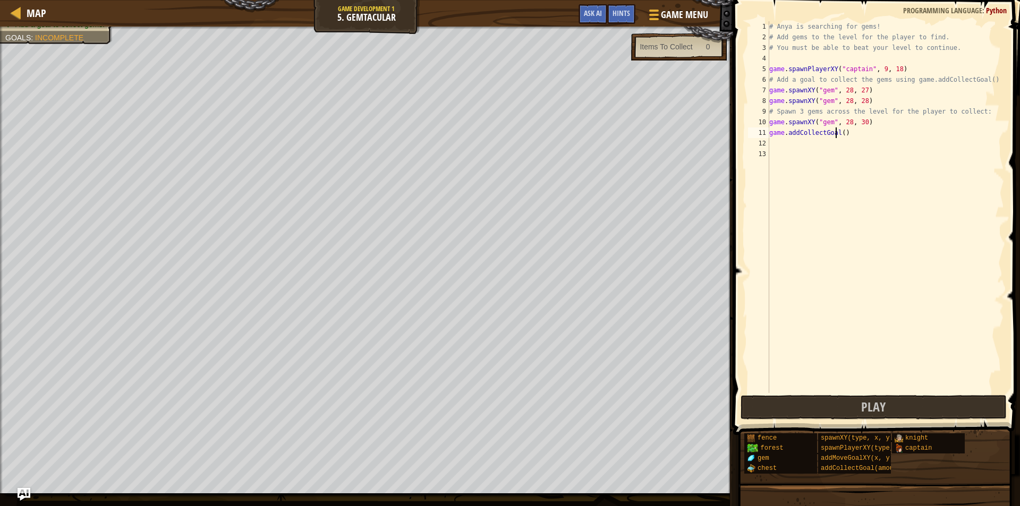
click at [837, 133] on div "# Anya is searching for gems! # Add gems to the level for the player to find. #…" at bounding box center [885, 217] width 237 height 393
click at [842, 135] on div "# Anya is searching for gems! # Add gems to the level for the player to find. #…" at bounding box center [885, 217] width 237 height 393
click at [842, 132] on div "# Anya is searching for gems! # Add gems to the level for the player to find. #…" at bounding box center [885, 207] width 237 height 372
click at [838, 132] on div "# Anya is searching for gems! # Add gems to the level for the player to find. #…" at bounding box center [885, 217] width 237 height 393
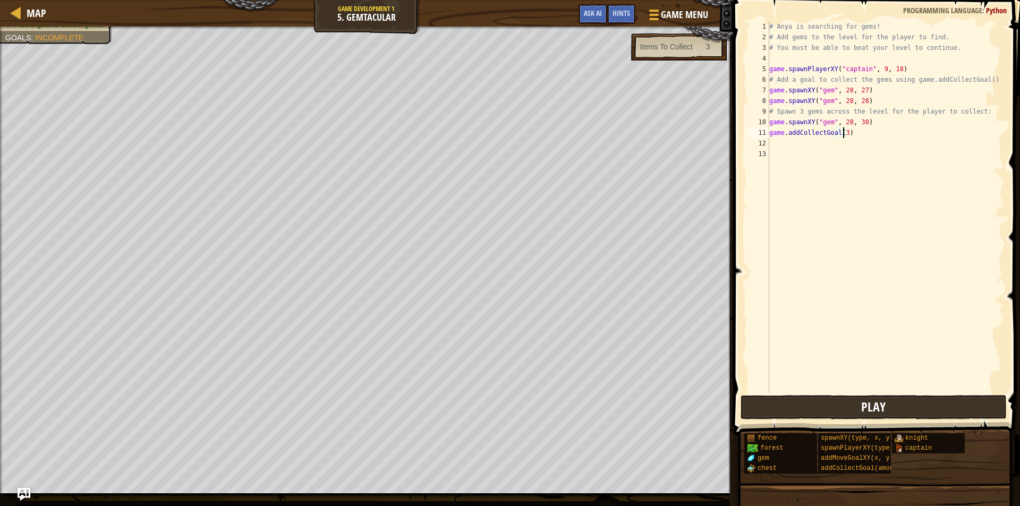
type textarea "game.addCollectGoal(3)"
click at [899, 401] on button "Play" at bounding box center [874, 407] width 266 height 24
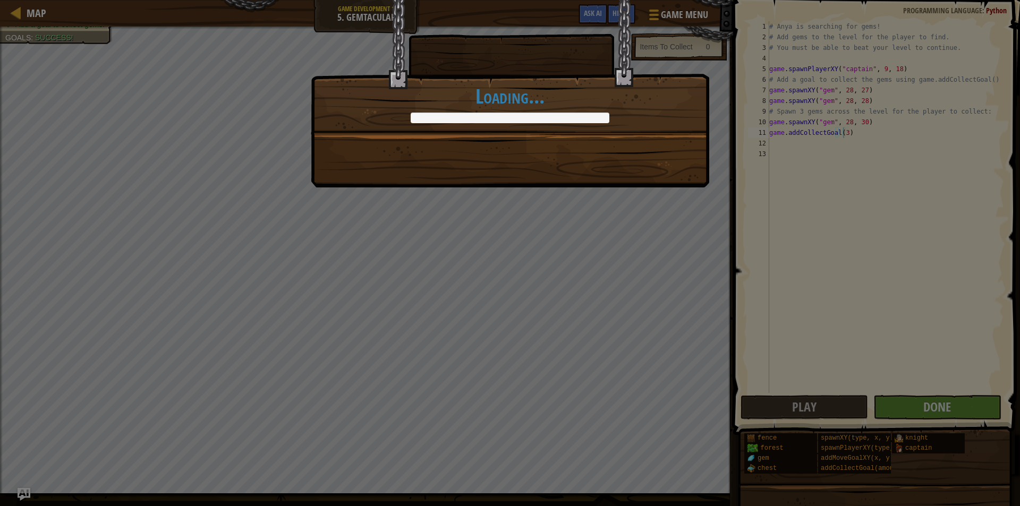
drag, startPoint x: 976, startPoint y: 402, endPoint x: 927, endPoint y: 406, distance: 48.5
click at [970, 404] on div "Shiny! +0 +0 Continue Loading..." at bounding box center [510, 253] width 1020 height 506
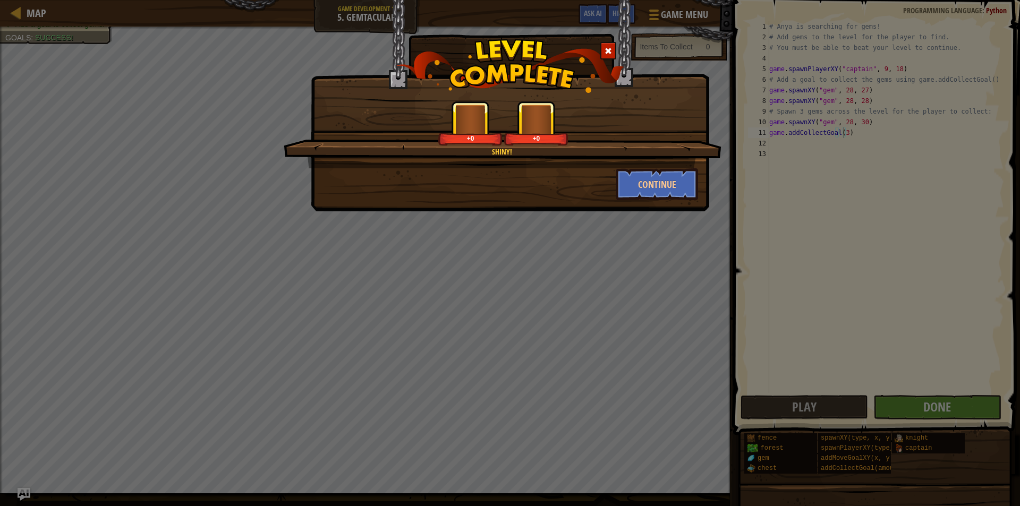
click at [927, 406] on div "Shiny! +0 +0 Continue" at bounding box center [510, 253] width 1020 height 506
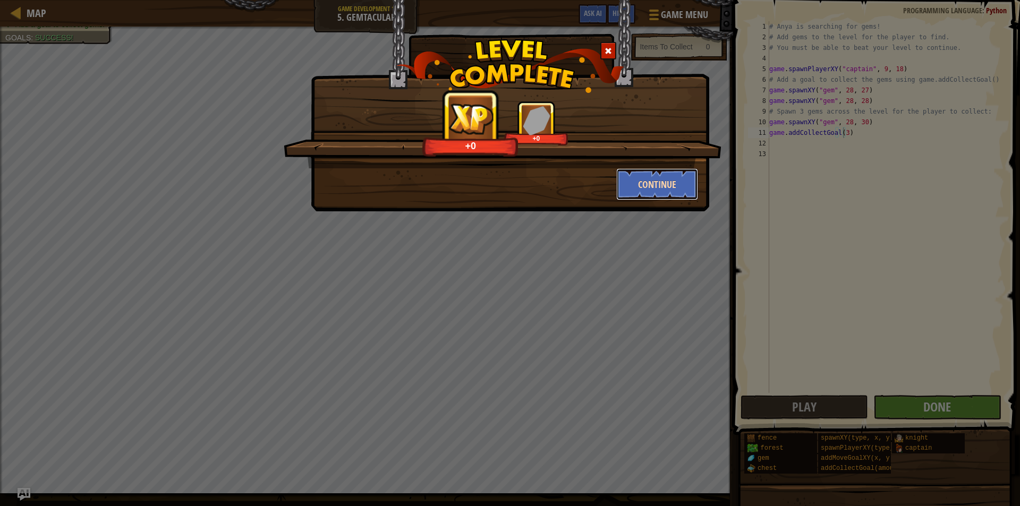
click at [642, 186] on button "Continue" at bounding box center [657, 184] width 82 height 32
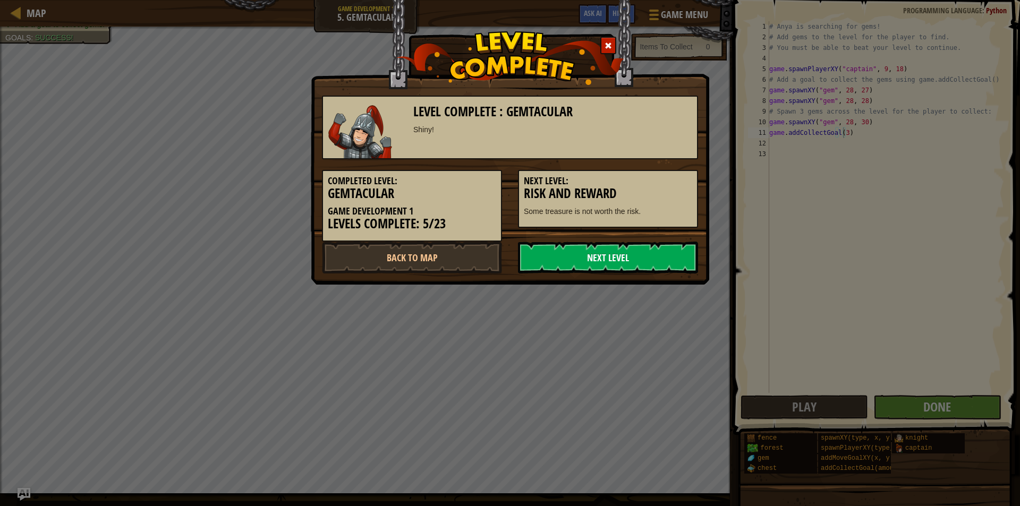
click at [633, 259] on link "Next Level" at bounding box center [608, 258] width 180 height 32
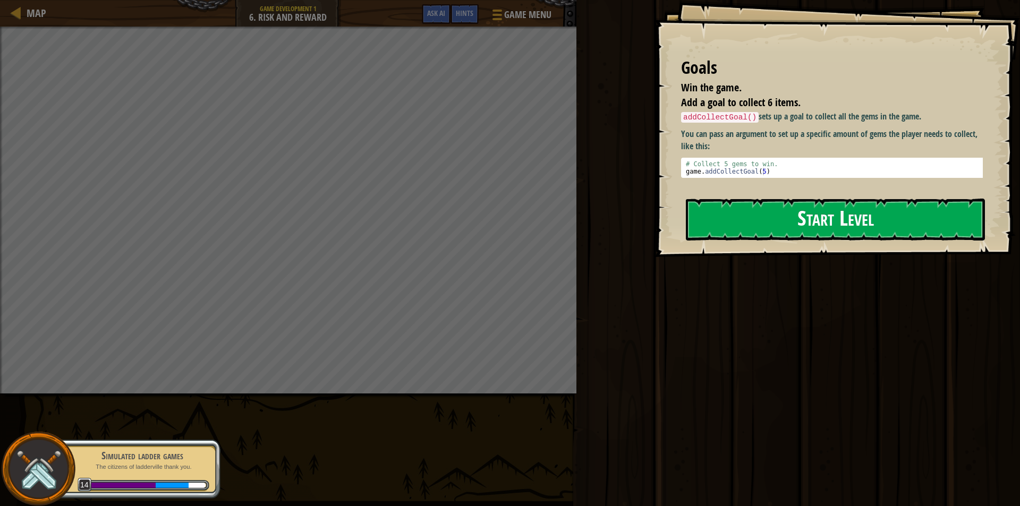
click at [812, 217] on button "Start Level" at bounding box center [835, 220] width 299 height 42
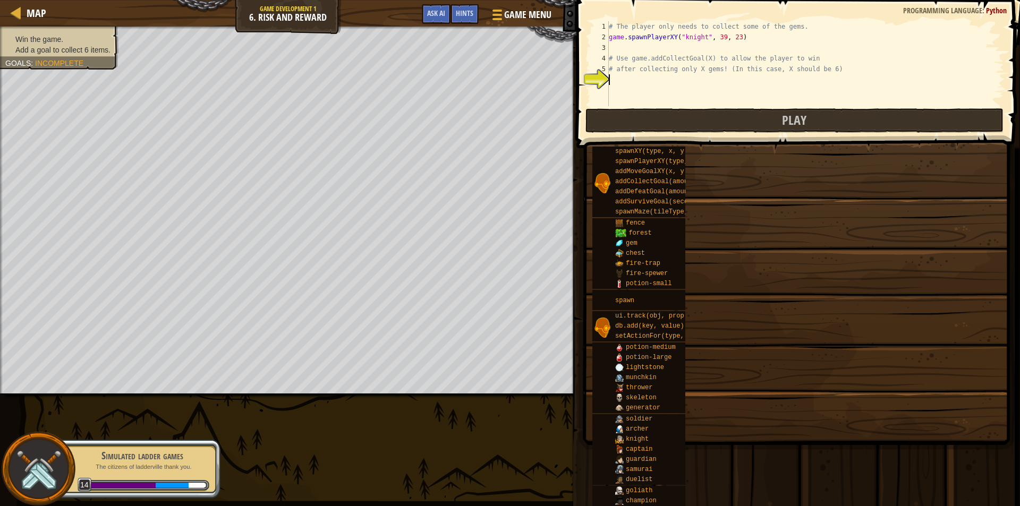
click at [690, 78] on div "Map Game Development 1 6. Risk and Reward Game Menu Done Hints Ask AI 1 ההההההה…" at bounding box center [510, 253] width 1020 height 506
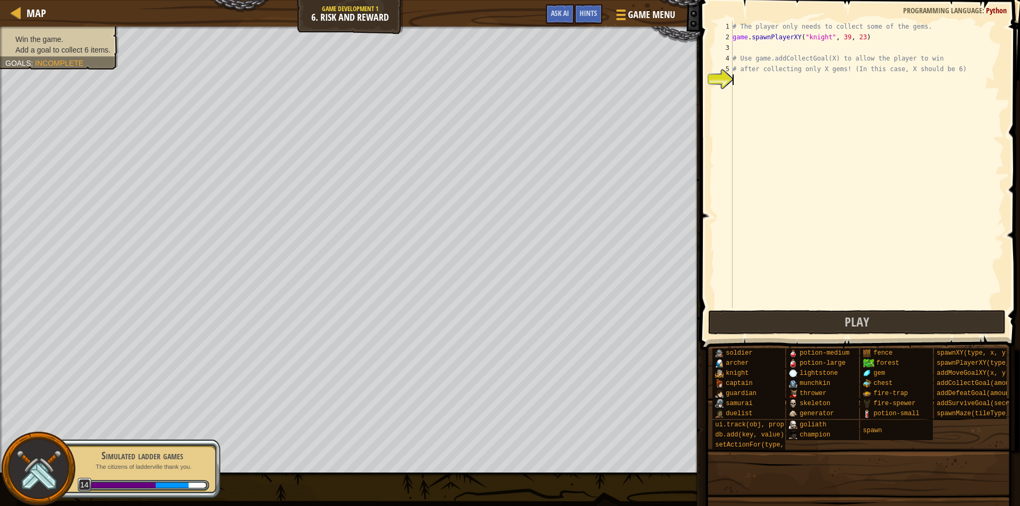
type textarea "g"
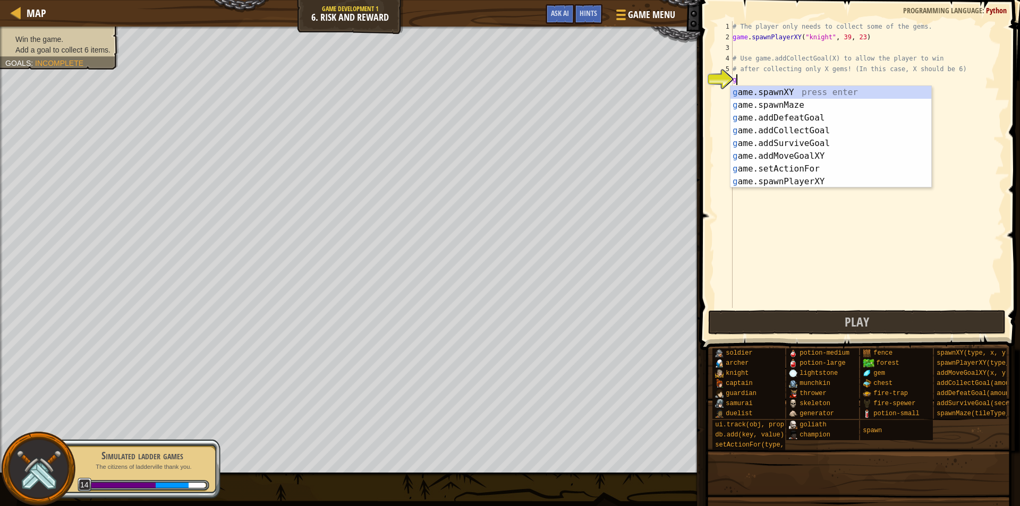
scroll to position [5, 0]
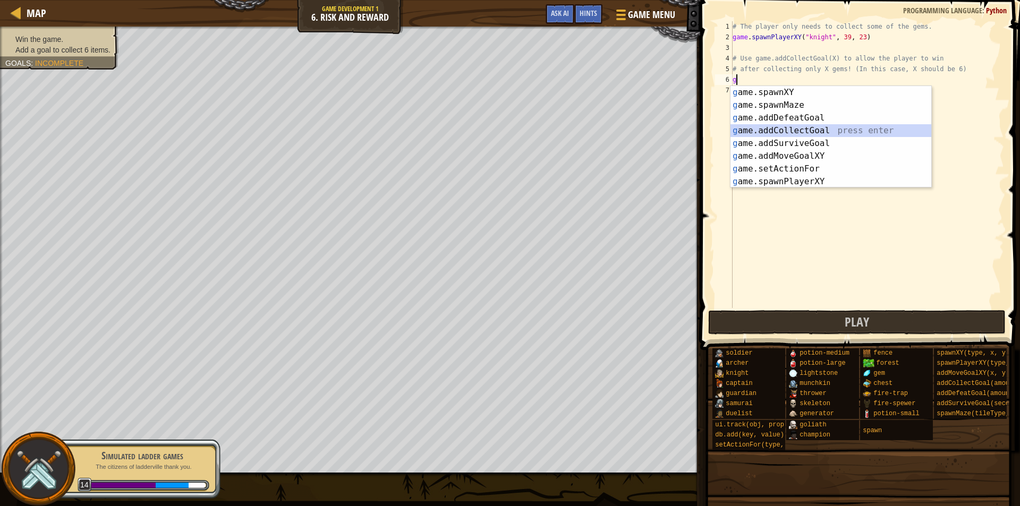
click at [770, 131] on div "g ame.spawnXY press enter g ame.spawnMaze press enter g ame.addDefeatGoal press…" at bounding box center [831, 150] width 201 height 128
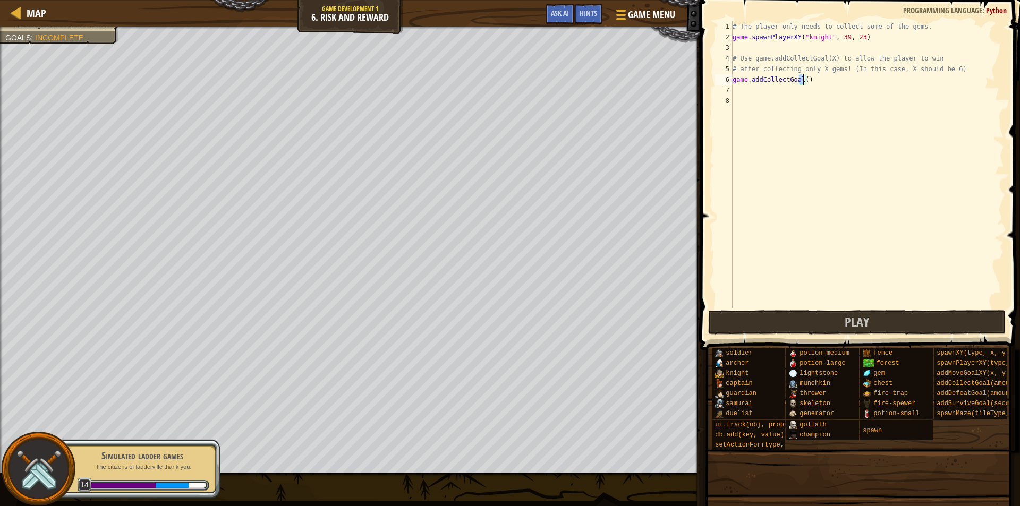
click at [801, 78] on div "# The player only needs to collect some of the gems. game . spawnPlayerXY ( "kn…" at bounding box center [868, 175] width 274 height 308
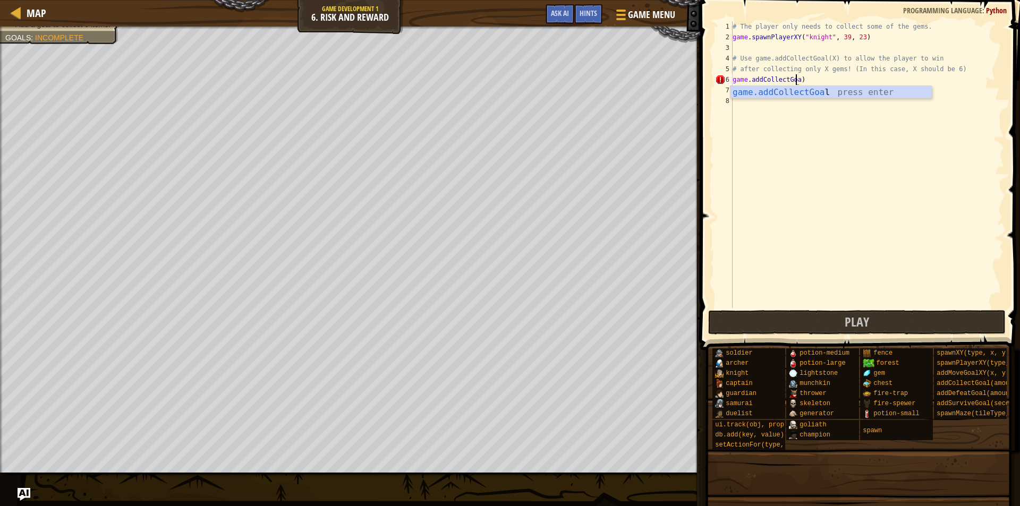
scroll to position [5, 5]
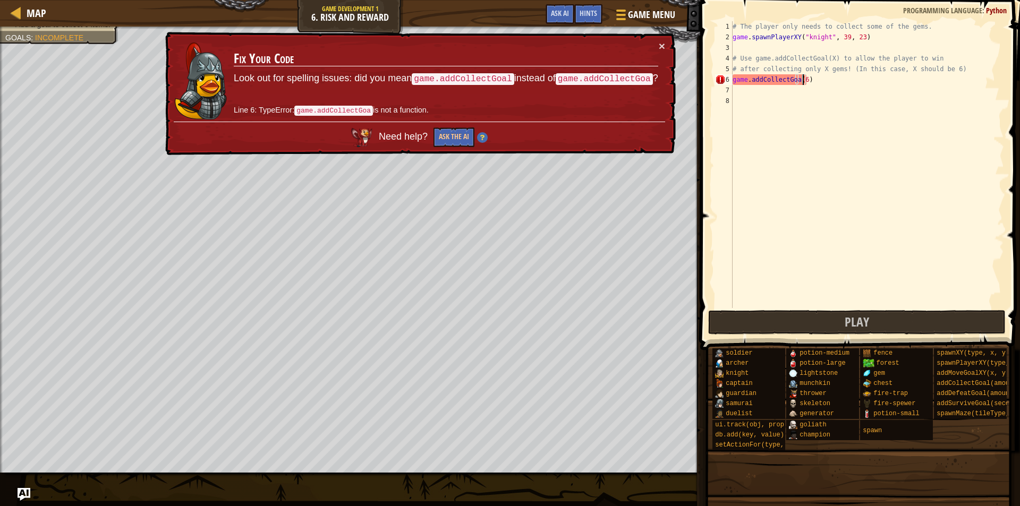
click at [794, 80] on div "# The player only needs to collect some of the gems. game . spawnPlayerXY ( "kn…" at bounding box center [868, 175] width 274 height 308
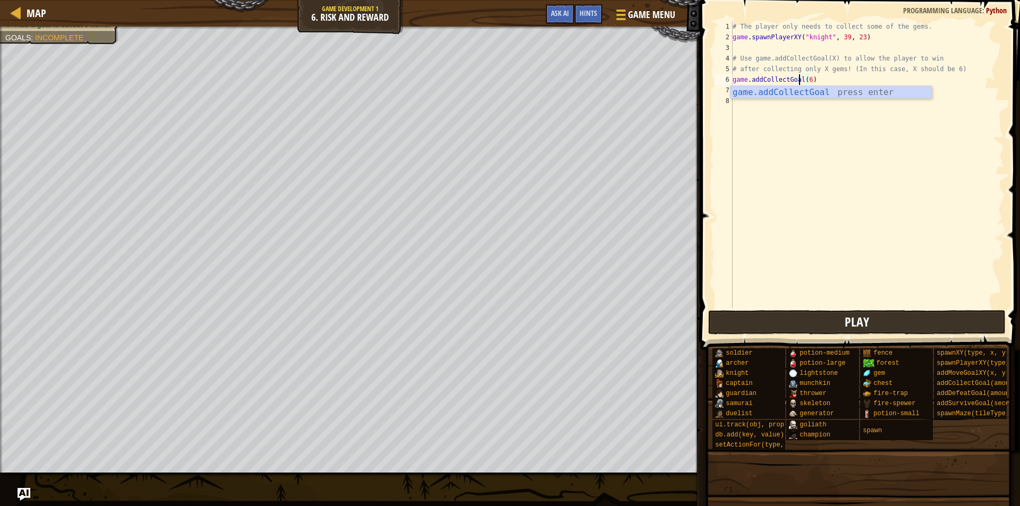
type textarea "game.addCollectGoal(6)"
click at [794, 323] on button "Play" at bounding box center [857, 322] width 298 height 24
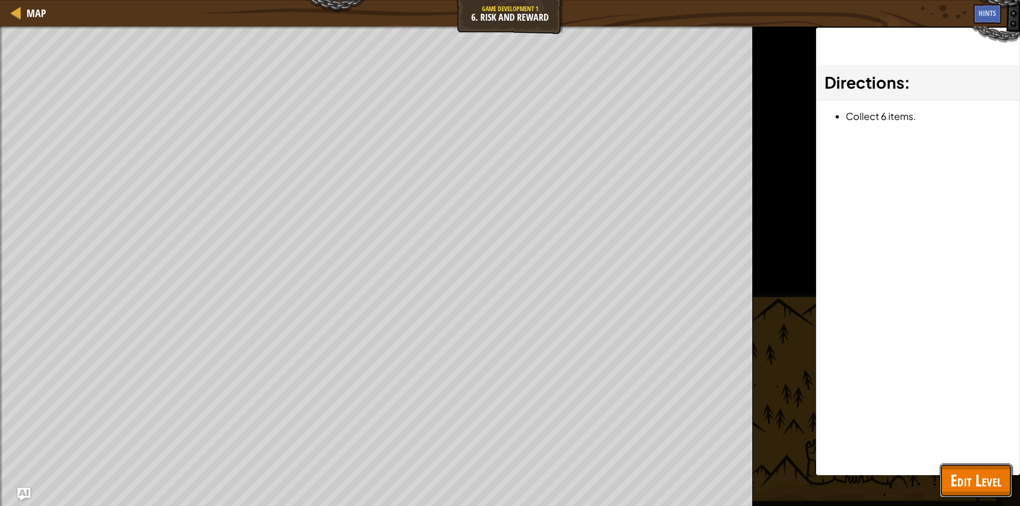
click at [982, 478] on span "Edit Level" at bounding box center [976, 481] width 51 height 22
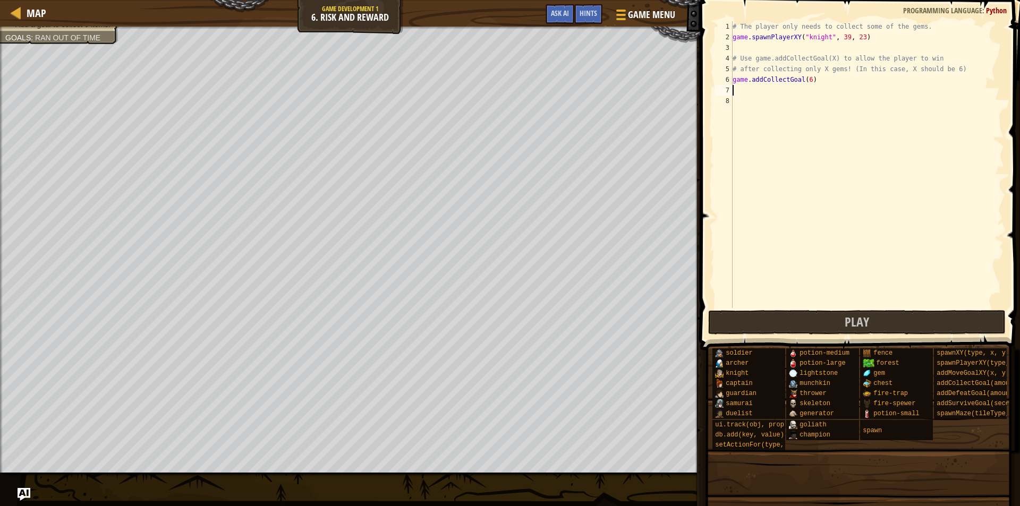
scroll to position [5, 0]
click at [757, 91] on div "# The player only needs to collect some of the gems. game . spawnPlayerXY ( "kn…" at bounding box center [868, 175] width 274 height 308
click at [797, 333] on button "Play" at bounding box center [857, 322] width 298 height 24
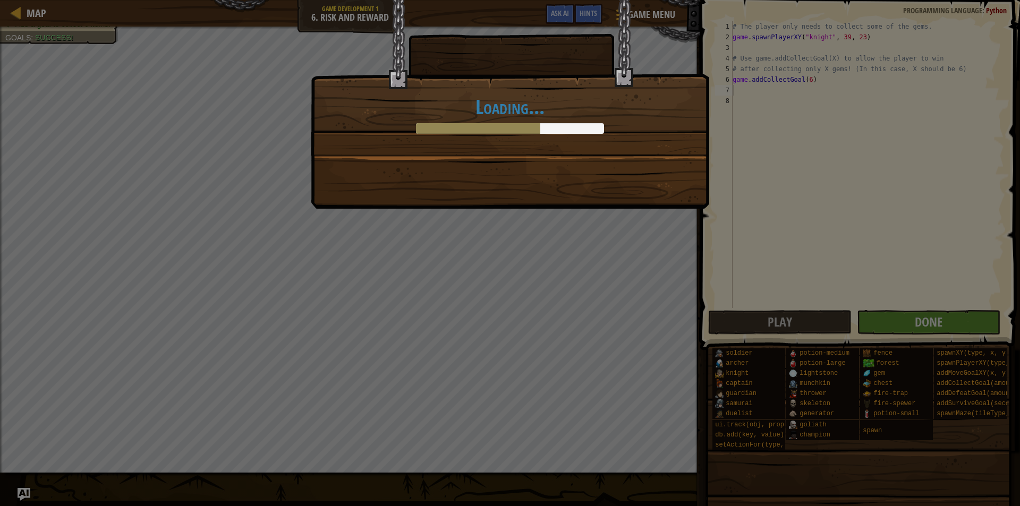
click at [902, 323] on div "Loading..." at bounding box center [510, 253] width 1020 height 506
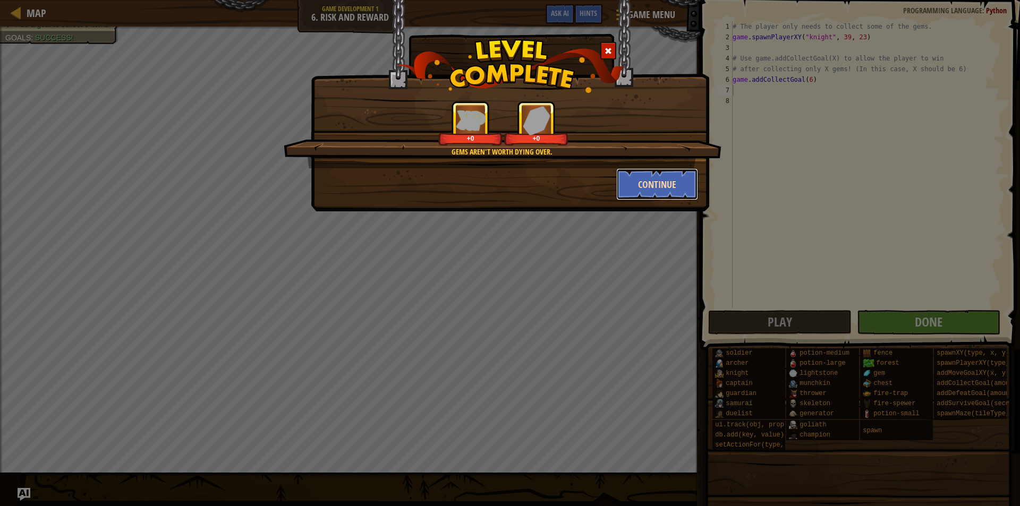
click at [661, 187] on button "Continue" at bounding box center [657, 184] width 82 height 32
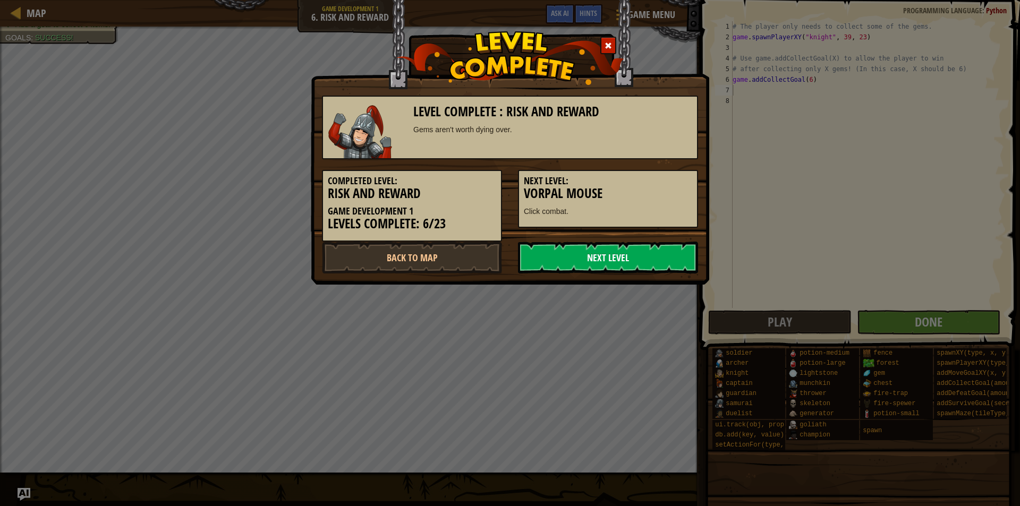
click at [631, 258] on link "Next Level" at bounding box center [608, 258] width 180 height 32
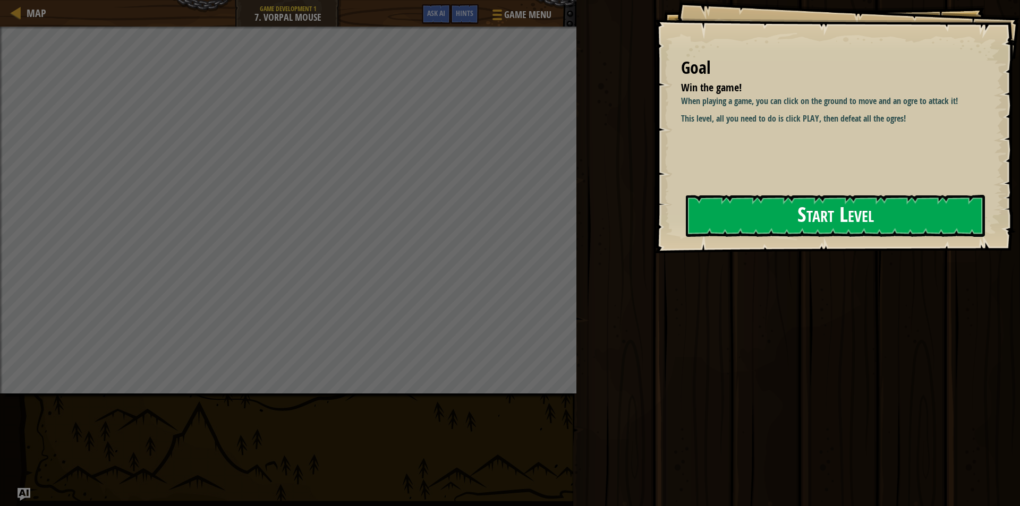
click at [695, 221] on button "Start Level" at bounding box center [835, 216] width 299 height 42
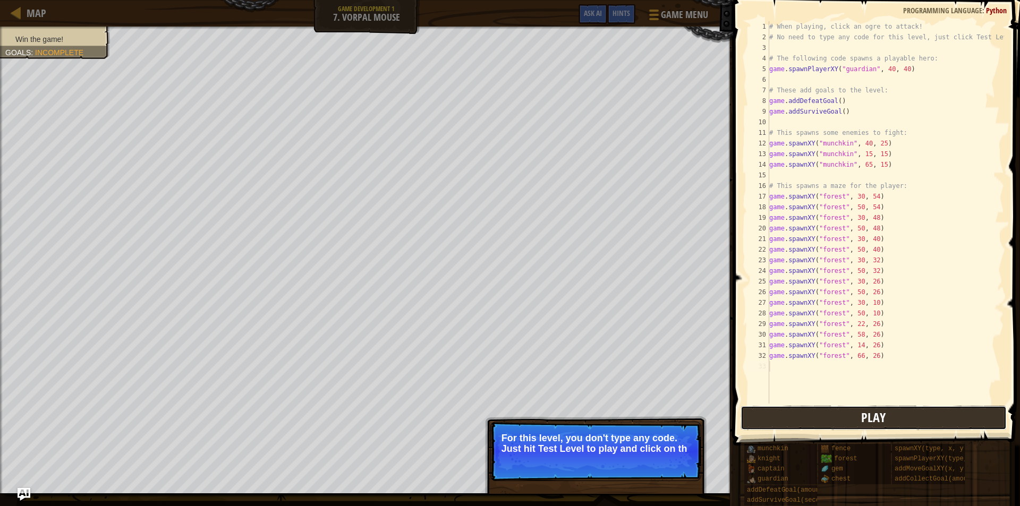
click at [799, 426] on button "Play" at bounding box center [874, 418] width 266 height 24
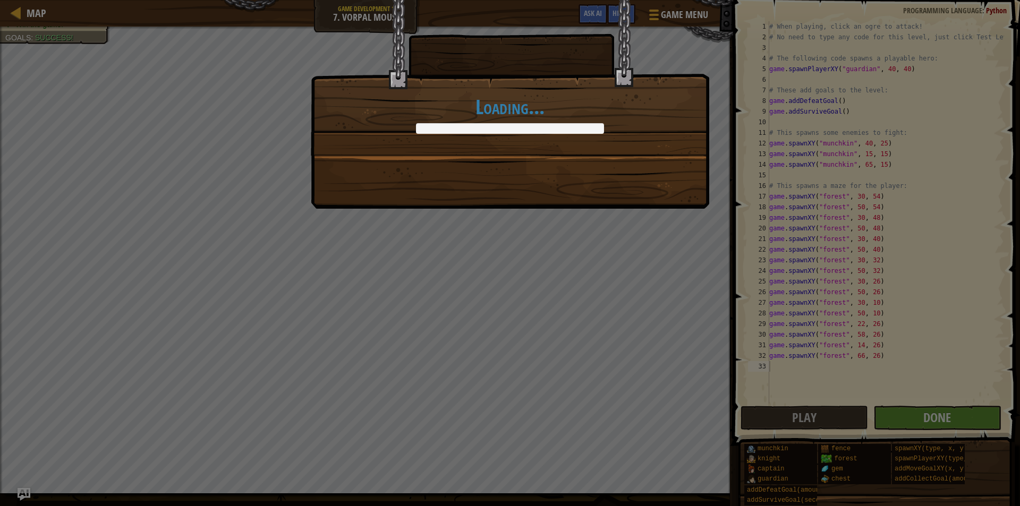
click at [908, 423] on div "Loading..." at bounding box center [510, 253] width 1020 height 506
click at [903, 420] on div "Loading..." at bounding box center [510, 253] width 1020 height 506
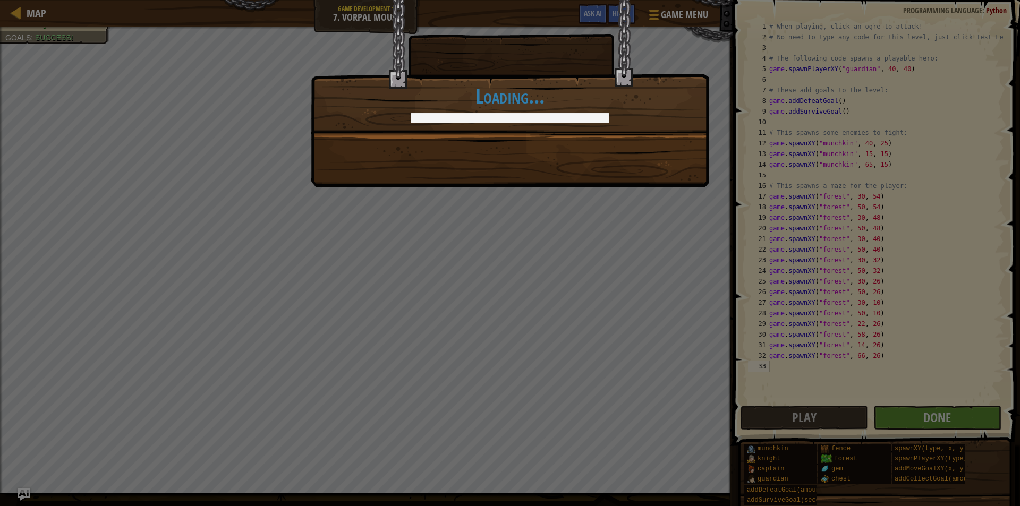
click at [382, 334] on div "Your mouse goes clicker-[PERSON_NAME]! +0 +0 Continue Loading..." at bounding box center [510, 253] width 1020 height 506
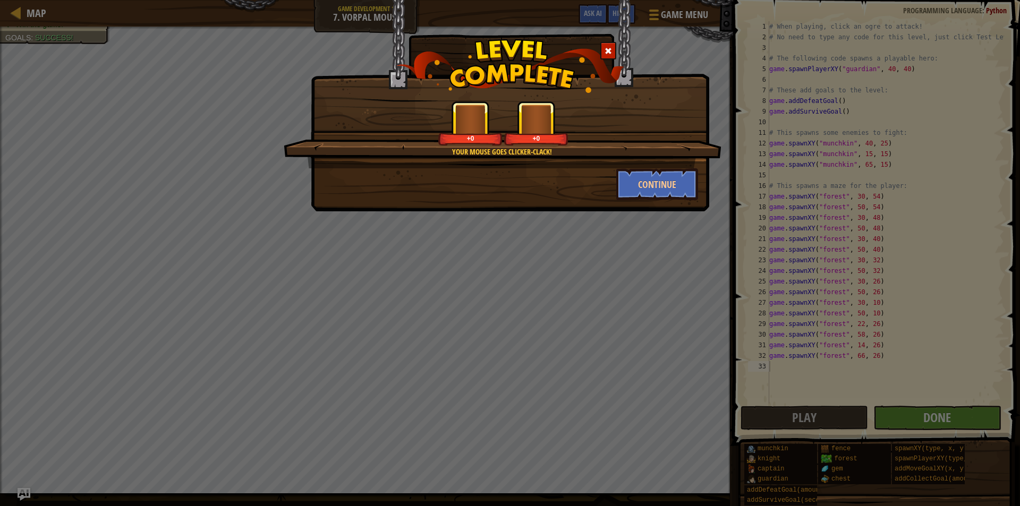
click at [469, 274] on div "Your mouse goes clicker-[PERSON_NAME]! +0 +0 Continue" at bounding box center [510, 253] width 1020 height 506
click at [638, 183] on button "Continue" at bounding box center [657, 184] width 82 height 32
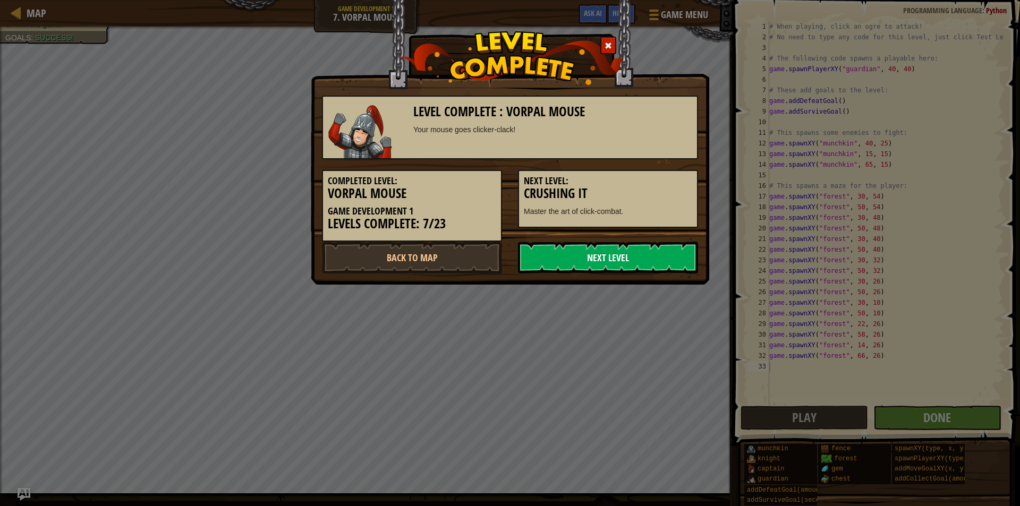
click at [609, 259] on link "Next Level" at bounding box center [608, 258] width 180 height 32
click at [599, 259] on link "Next Level" at bounding box center [608, 258] width 180 height 32
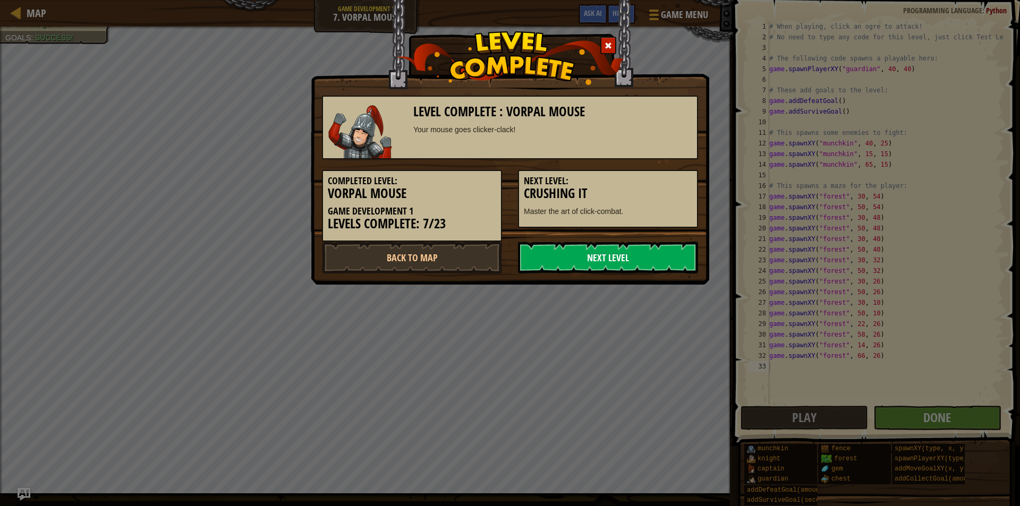
click at [599, 259] on link "Next Level" at bounding box center [608, 258] width 180 height 32
click at [450, 265] on link "Back to Map" at bounding box center [412, 258] width 180 height 32
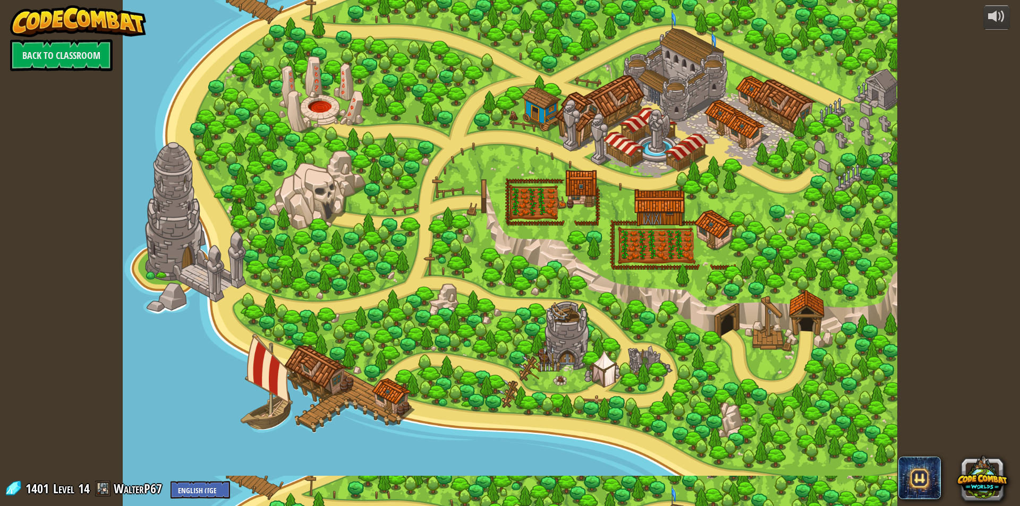
drag, startPoint x: 777, startPoint y: 326, endPoint x: 788, endPoint y: 275, distance: 52.1
drag, startPoint x: 788, startPoint y: 275, endPoint x: 648, endPoint y: 328, distance: 149.5
click at [648, 328] on div at bounding box center [510, 253] width 775 height 506
drag, startPoint x: 679, startPoint y: 232, endPoint x: 599, endPoint y: 267, distance: 87.3
click at [585, 272] on div at bounding box center [510, 253] width 775 height 506
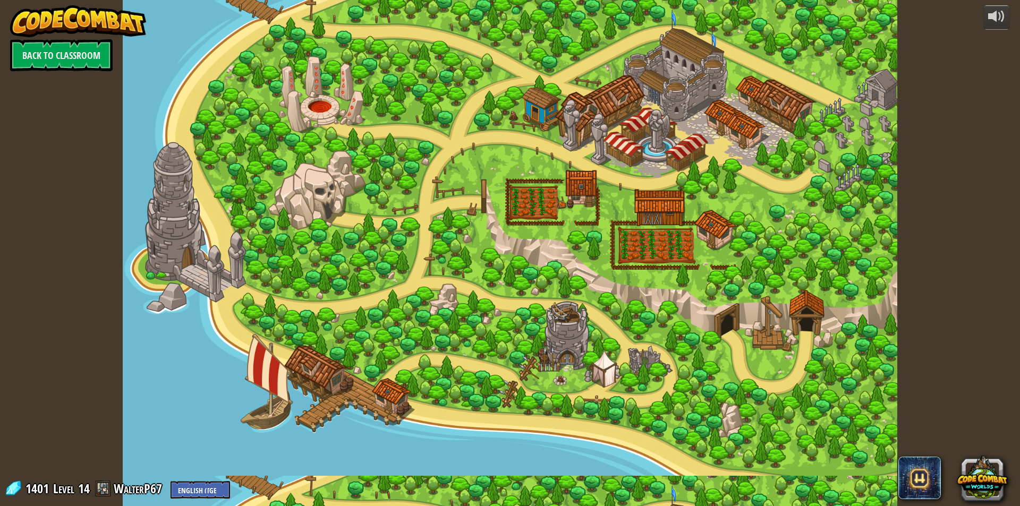
drag, startPoint x: 613, startPoint y: 264, endPoint x: 509, endPoint y: 310, distance: 114.4
drag, startPoint x: 509, startPoint y: 310, endPoint x: 374, endPoint y: 424, distance: 176.4
click at [374, 424] on div at bounding box center [510, 253] width 775 height 506
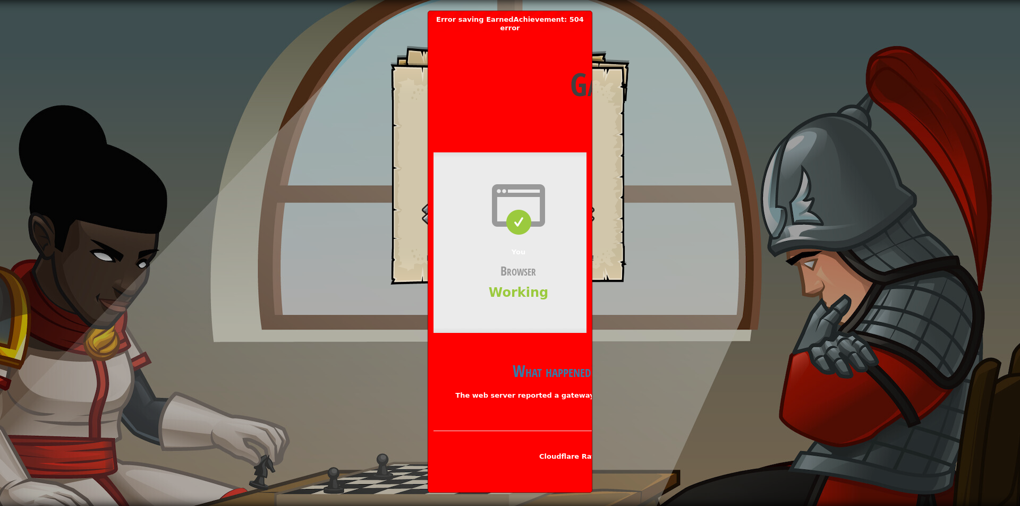
click at [579, 453] on span "Cloudflare Ray ID: 9844fa825a1383f1" at bounding box center [610, 457] width 143 height 8
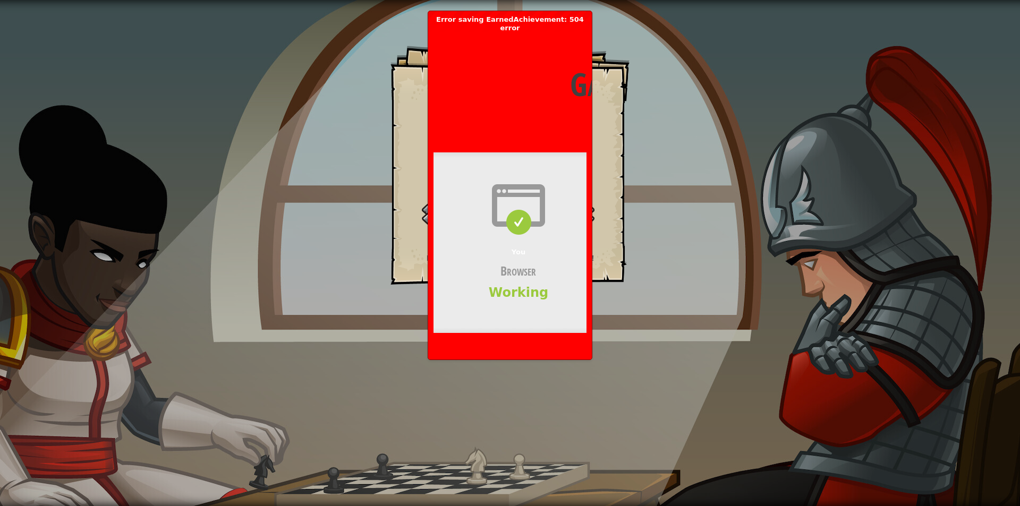
click at [842, 225] on div "Goals Spawn a hero. Add a goal to defeat the ogres. Spawn at least 3 more munch…" at bounding box center [510, 253] width 1020 height 506
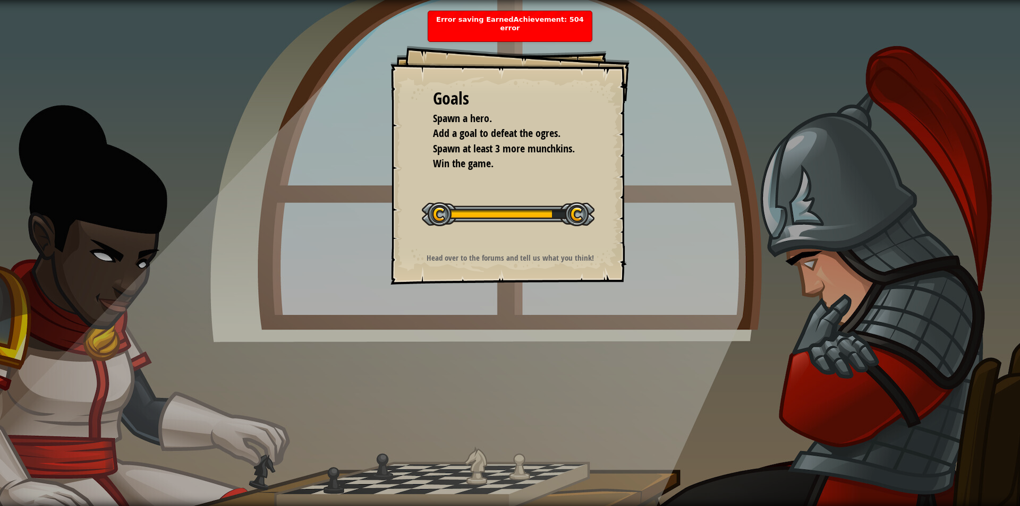
click at [755, 319] on div "Goals Spawn a hero. Add a goal to defeat the ogres. Spawn at least 3 more munch…" at bounding box center [510, 253] width 1020 height 506
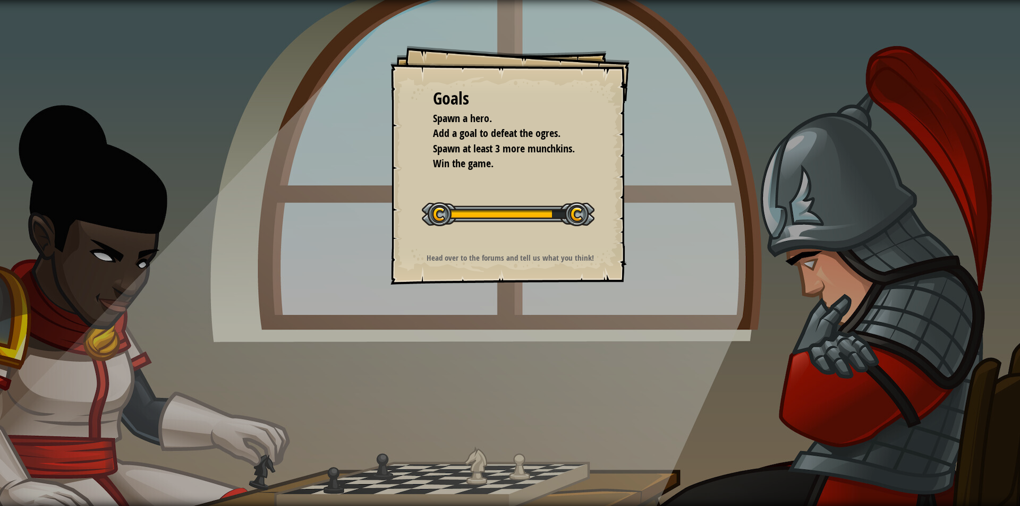
drag, startPoint x: 430, startPoint y: 99, endPoint x: 430, endPoint y: 126, distance: 27.1
click at [430, 126] on div "Goals Spawn a hero. Add a goal to defeat the ogres. Spawn at least 3 more munch…" at bounding box center [510, 165] width 239 height 239
click at [582, 191] on div "Goals Spawn a hero. Add a goal to defeat the ogres. Spawn at least 3 more munch…" at bounding box center [510, 165] width 239 height 239
click at [606, 214] on div "Goals Spawn a hero. Add a goal to defeat the ogres. Spawn at least 3 more munch…" at bounding box center [510, 165] width 239 height 239
drag, startPoint x: 591, startPoint y: 211, endPoint x: 569, endPoint y: 183, distance: 35.9
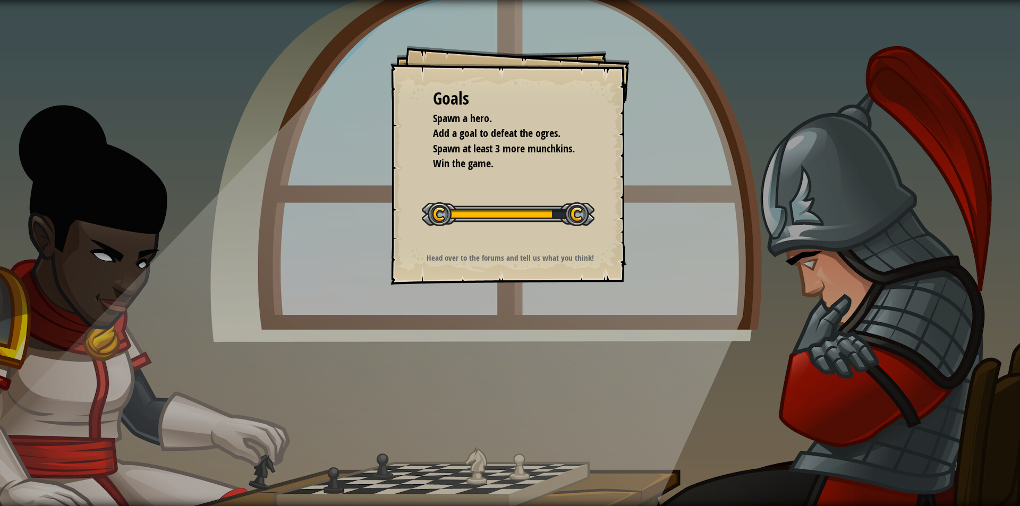
click at [573, 187] on div "Goals Spawn a hero. Add a goal to defeat the ogres. Spawn at least 3 more munch…" at bounding box center [510, 165] width 239 height 239
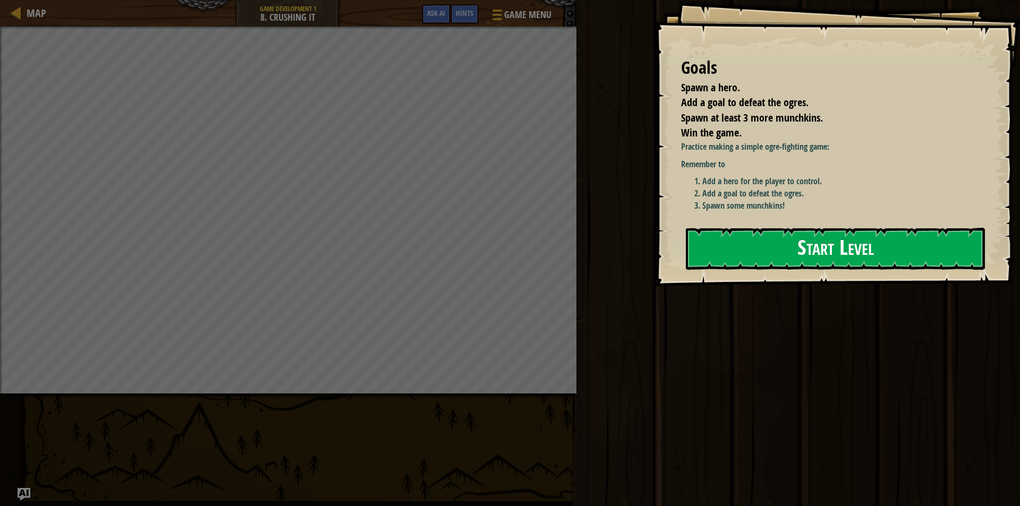
click at [909, 247] on button "Start Level" at bounding box center [835, 249] width 299 height 42
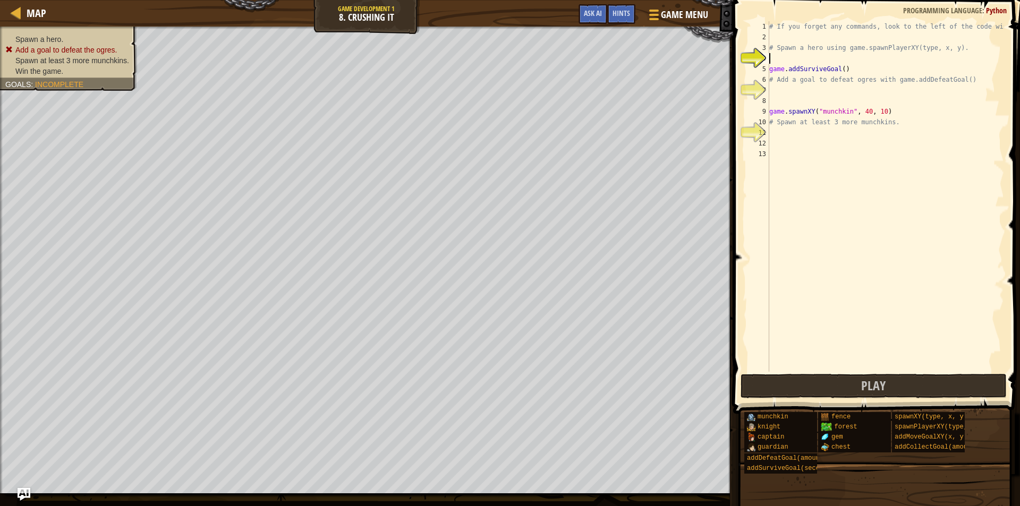
type textarea "g"
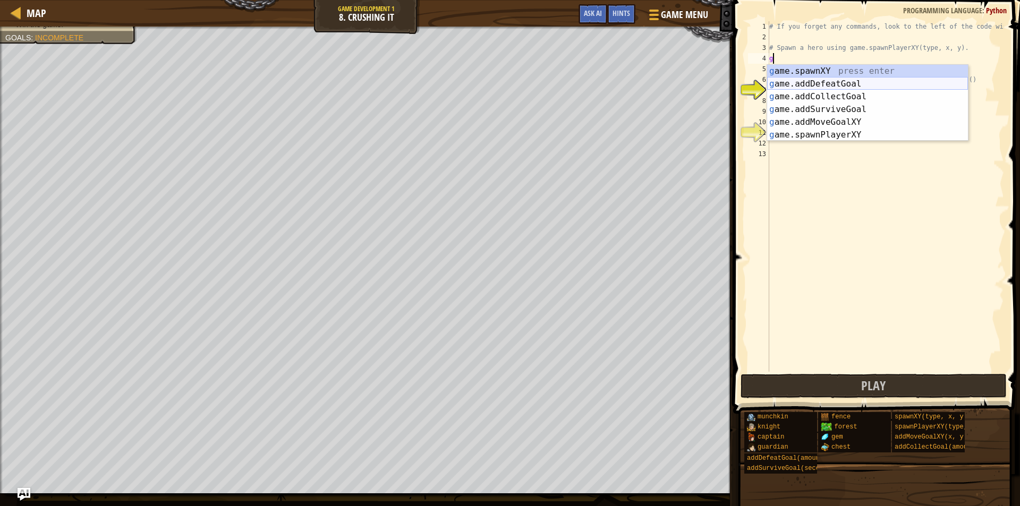
click at [884, 83] on div "g ame.spawnXY press enter g ame.addDefeatGoal press enter g ame.addCollectGoal …" at bounding box center [867, 116] width 201 height 102
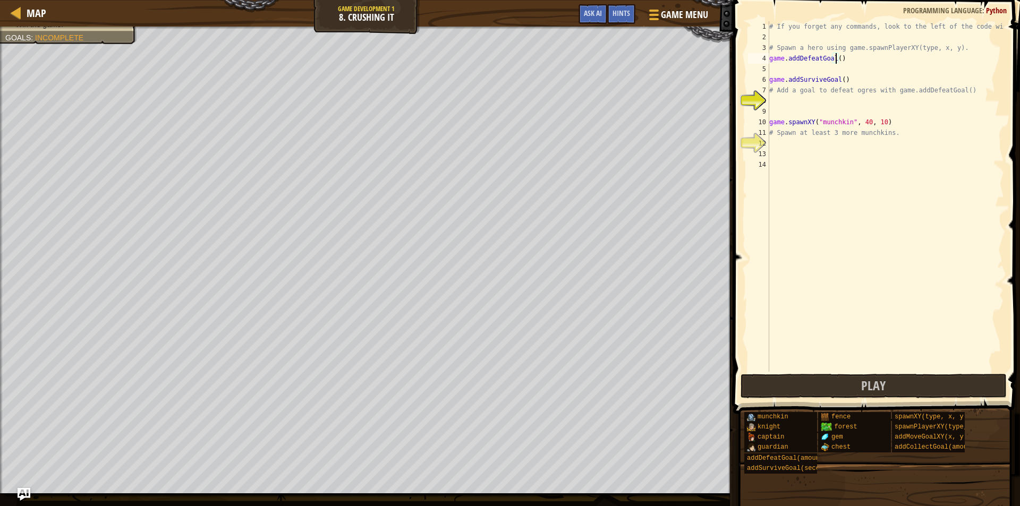
click at [836, 60] on div "# If you forget any commands, look to the left of the code window! # Spawn a he…" at bounding box center [885, 207] width 237 height 372
type textarea "game.addDefeatGoal(1)"
click at [828, 376] on button "Play" at bounding box center [874, 386] width 266 height 24
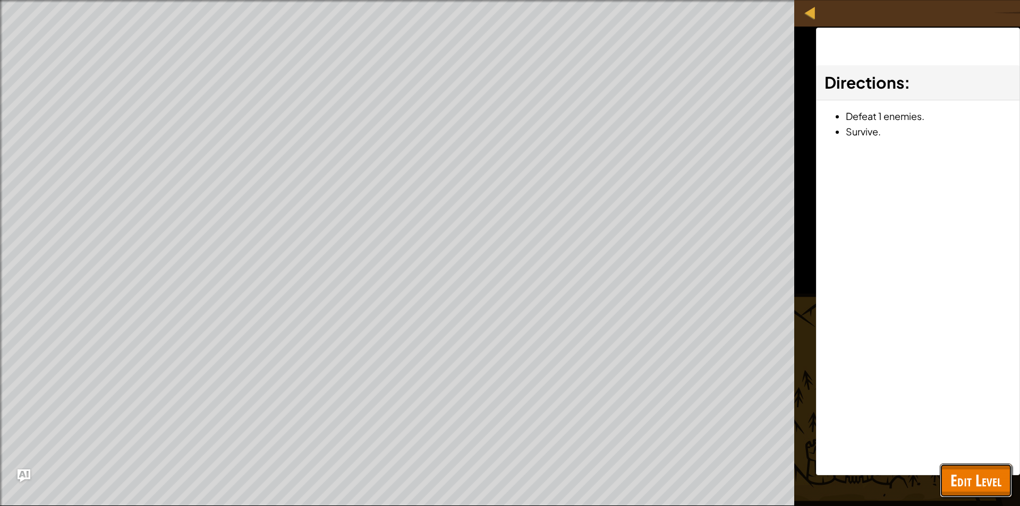
click at [956, 477] on span "Edit Level" at bounding box center [976, 481] width 51 height 22
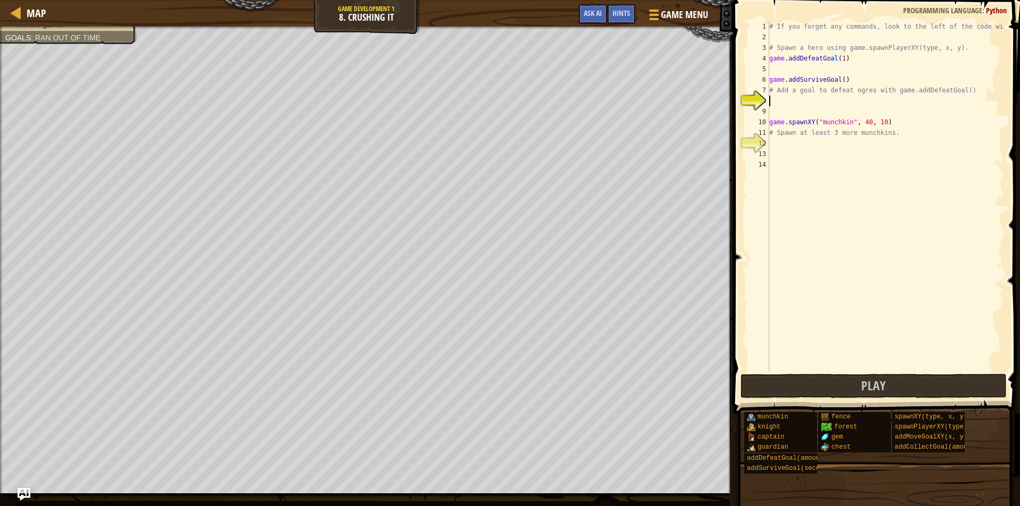
scroll to position [5, 0]
click at [770, 96] on div "# If you forget any commands, look to the left of the code window! # Spawn a he…" at bounding box center [885, 207] width 237 height 372
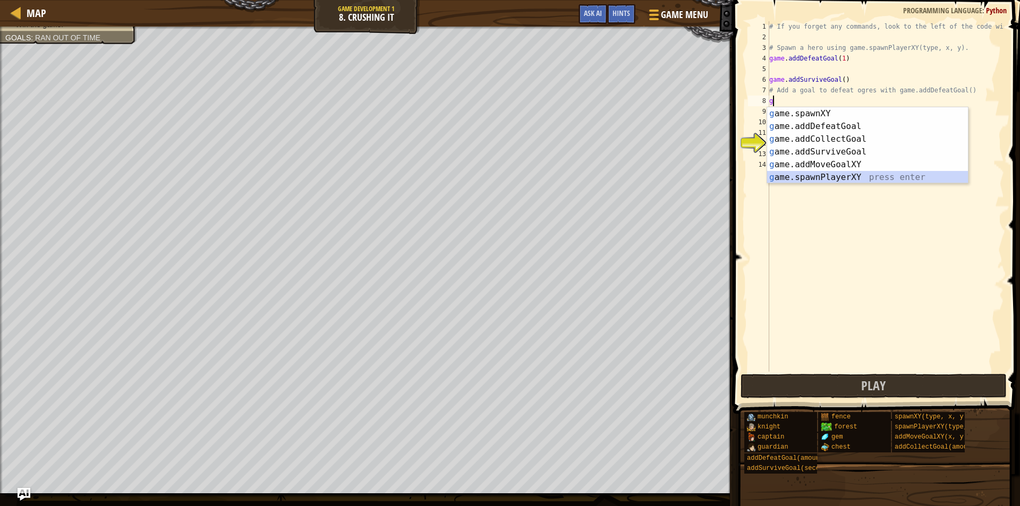
click at [832, 176] on div "g ame.spawnXY press enter g ame.addDefeatGoal press enter g ame.addCollectGoal …" at bounding box center [867, 158] width 201 height 102
type textarea "player = game.spawnPlayerXY("captain", 36, 30)"
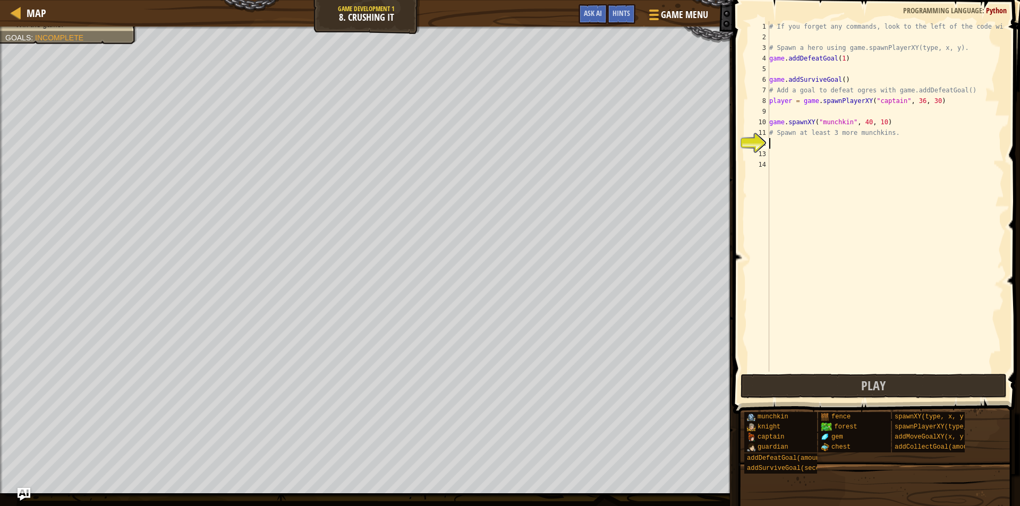
click at [857, 147] on div "# If you forget any commands, look to the left of the code window! # Spawn a he…" at bounding box center [885, 207] width 237 height 372
click at [893, 388] on button "Play" at bounding box center [874, 386] width 266 height 24
click at [785, 138] on div "# If you forget any commands, look to the left of the code window! # Spawn a he…" at bounding box center [885, 207] width 237 height 372
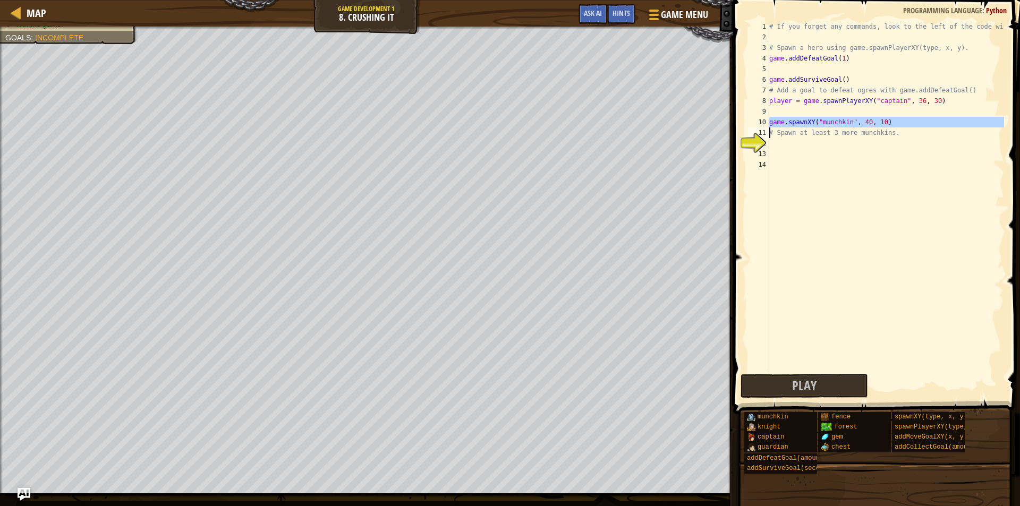
drag, startPoint x: 769, startPoint y: 122, endPoint x: 834, endPoint y: 124, distance: 65.4
click at [834, 124] on div "1 2 3 4 5 6 7 8 9 10 11 12 13 14 # If you forget any commands, look to the left…" at bounding box center [875, 196] width 258 height 351
type textarea "game.spawnXY("munchkin", 40, 10) # Spawn at least 3 more munchkins."
click at [802, 146] on div "# If you forget any commands, look to the left of the code window! # Spawn a he…" at bounding box center [885, 207] width 237 height 372
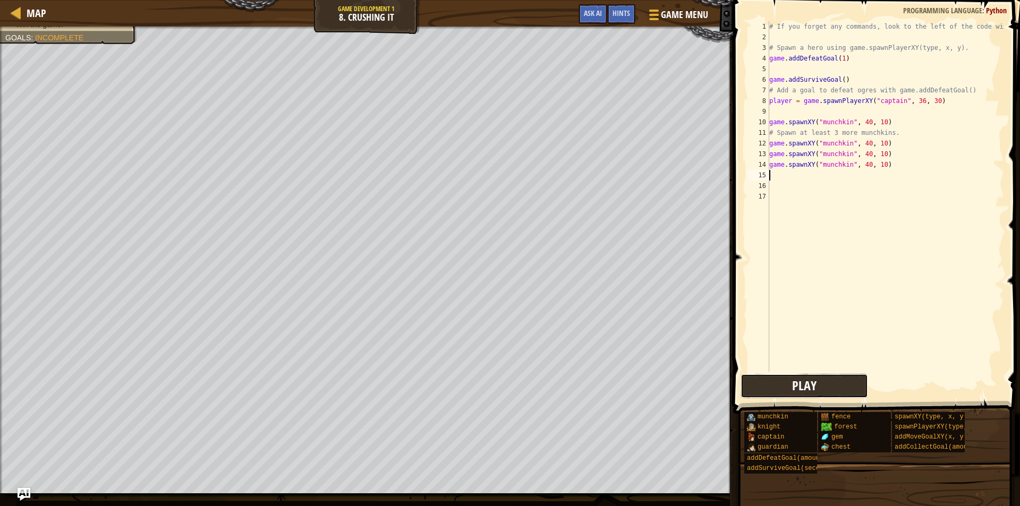
click at [835, 385] on button "Play" at bounding box center [805, 386] width 128 height 24
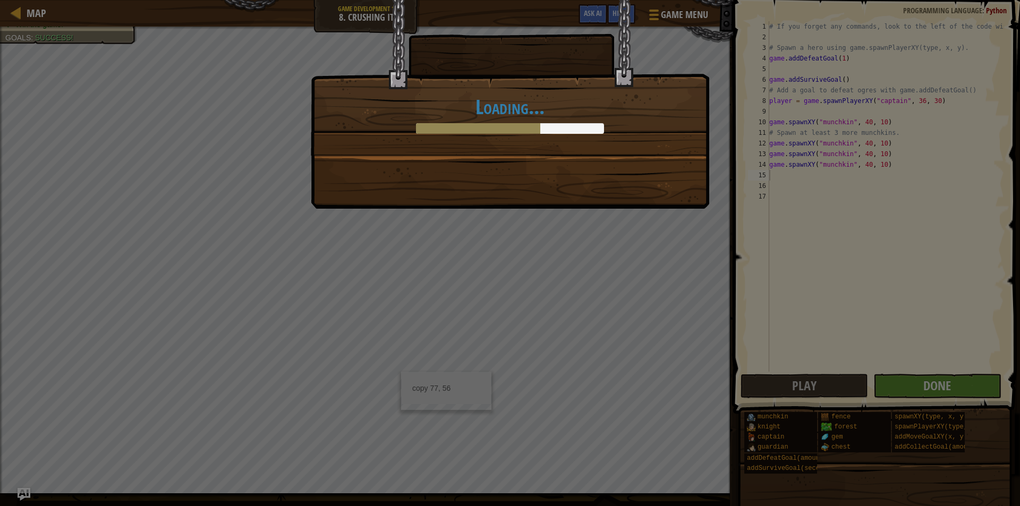
drag, startPoint x: 814, startPoint y: 385, endPoint x: 972, endPoint y: 388, distance: 158.9
click at [972, 388] on div "Loading..." at bounding box center [510, 253] width 1020 height 506
click at [984, 372] on div "Loading..." at bounding box center [510, 253] width 1020 height 506
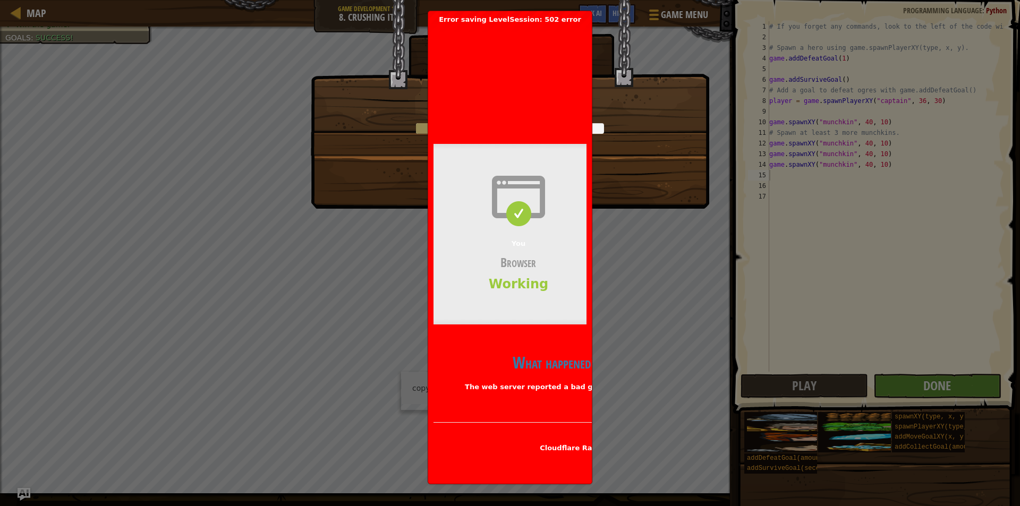
click at [578, 450] on span "Cloudflare Ray ID: 9844fd650f4d83f1" at bounding box center [611, 448] width 142 height 8
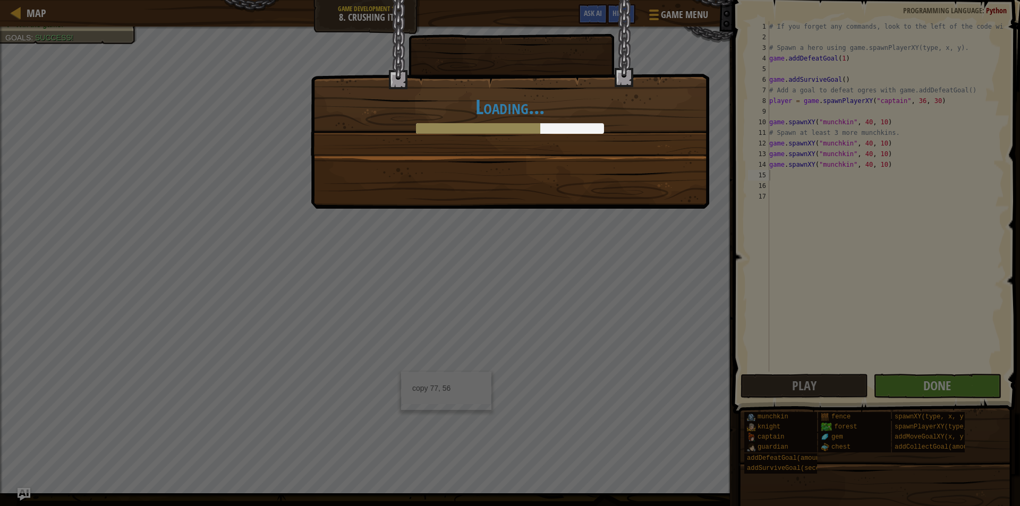
click at [845, 298] on div "Loading..." at bounding box center [510, 253] width 1020 height 506
click at [848, 289] on div "Loading..." at bounding box center [510, 253] width 1020 height 506
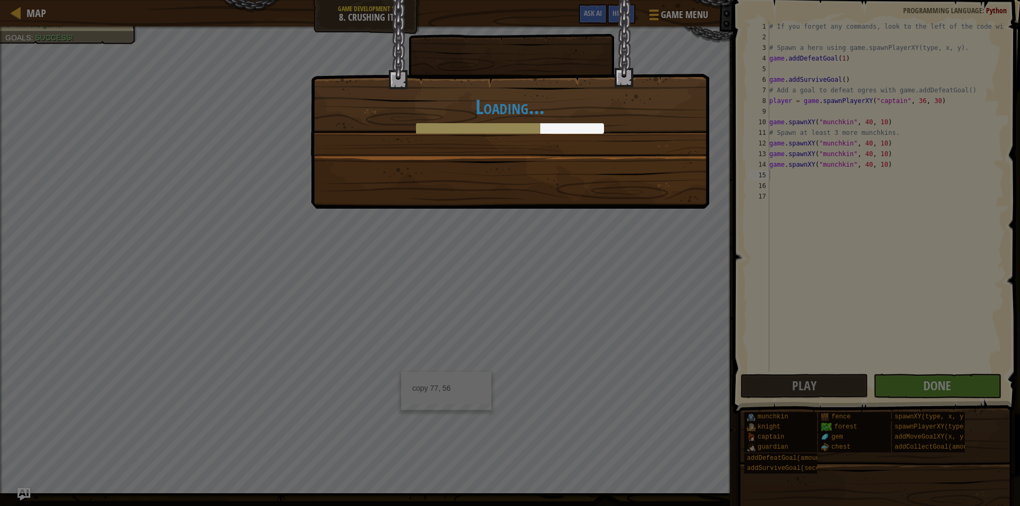
click at [848, 289] on div "Loading..." at bounding box center [510, 253] width 1020 height 506
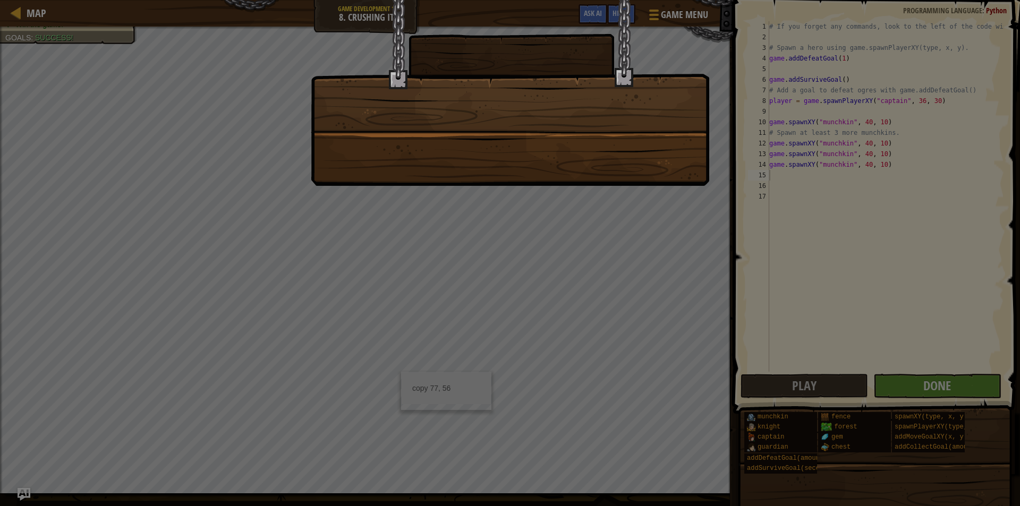
click at [304, 301] on div at bounding box center [510, 253] width 1020 height 506
drag, startPoint x: 475, startPoint y: 244, endPoint x: 483, endPoint y: 256, distance: 14.5
click at [476, 244] on div at bounding box center [510, 253] width 1020 height 506
click at [662, 151] on div at bounding box center [510, 93] width 399 height 186
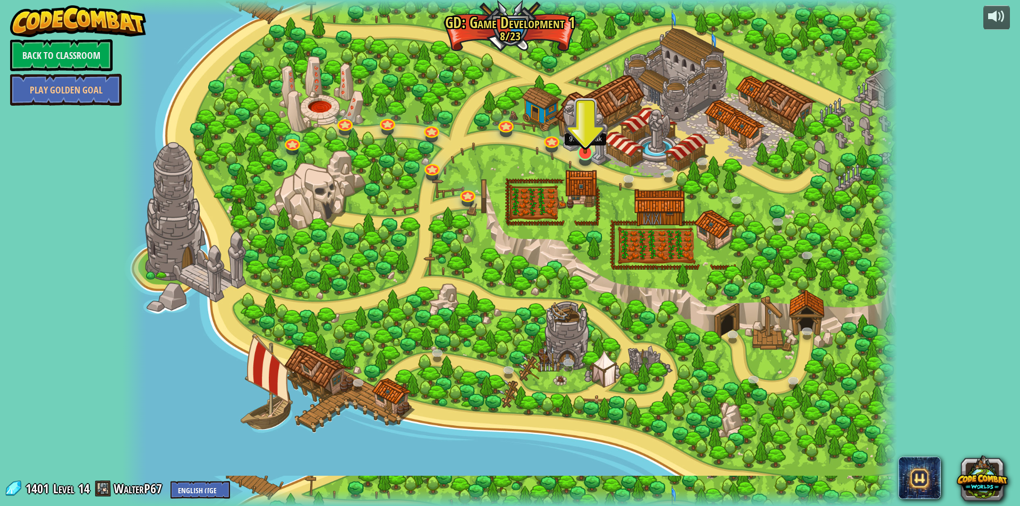
click at [589, 143] on img at bounding box center [585, 130] width 21 height 48
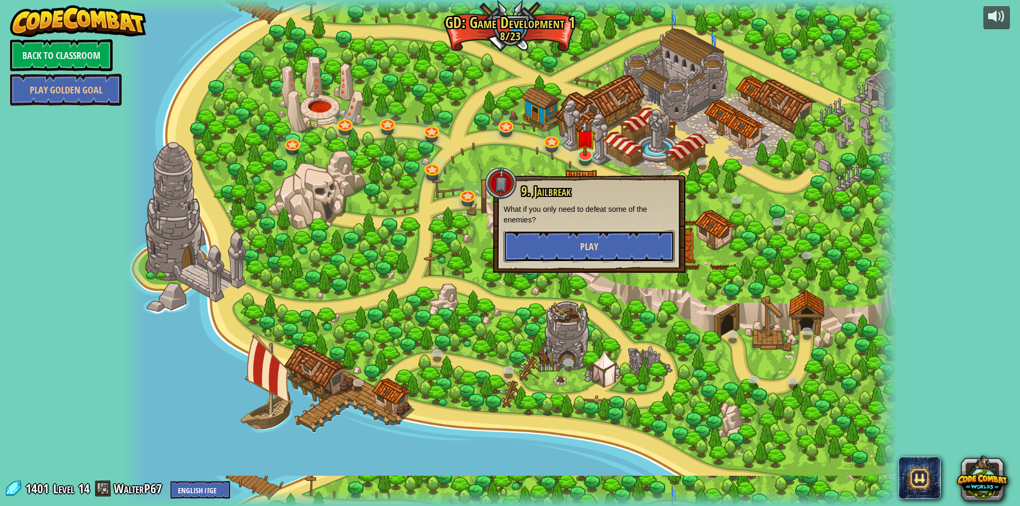
click at [608, 239] on button "Play" at bounding box center [589, 247] width 171 height 32
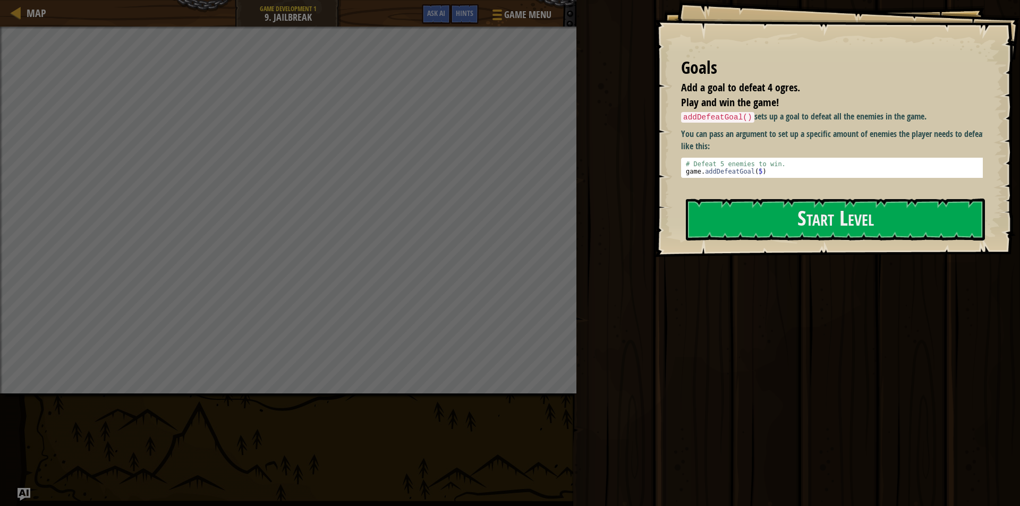
click at [586, 293] on div "Play Done" at bounding box center [796, 250] width 447 height 501
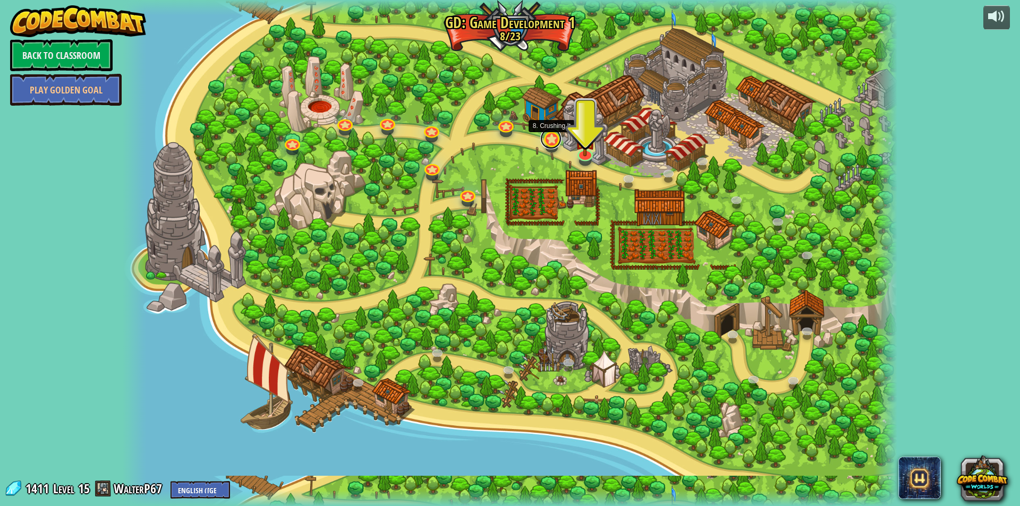
click at [557, 141] on link at bounding box center [550, 138] width 21 height 21
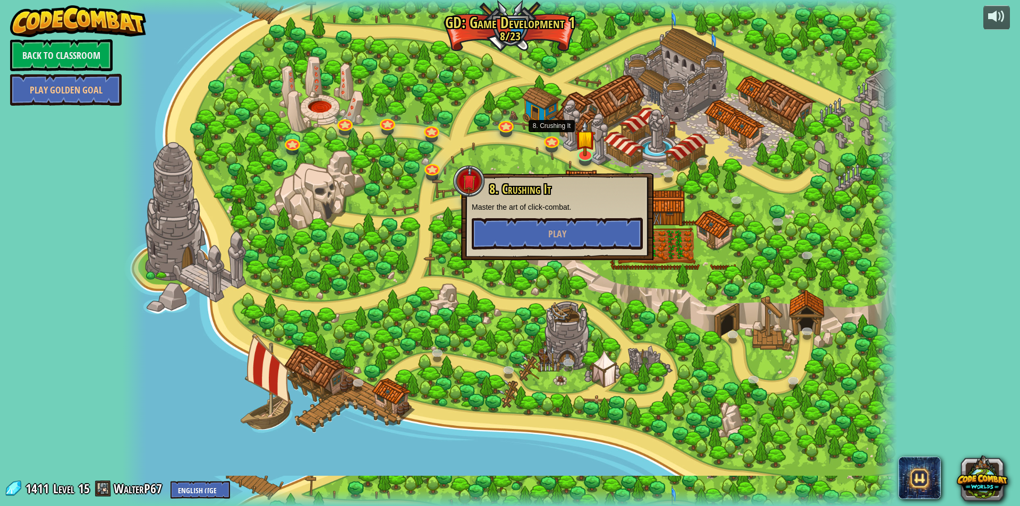
click at [606, 163] on div at bounding box center [510, 253] width 775 height 506
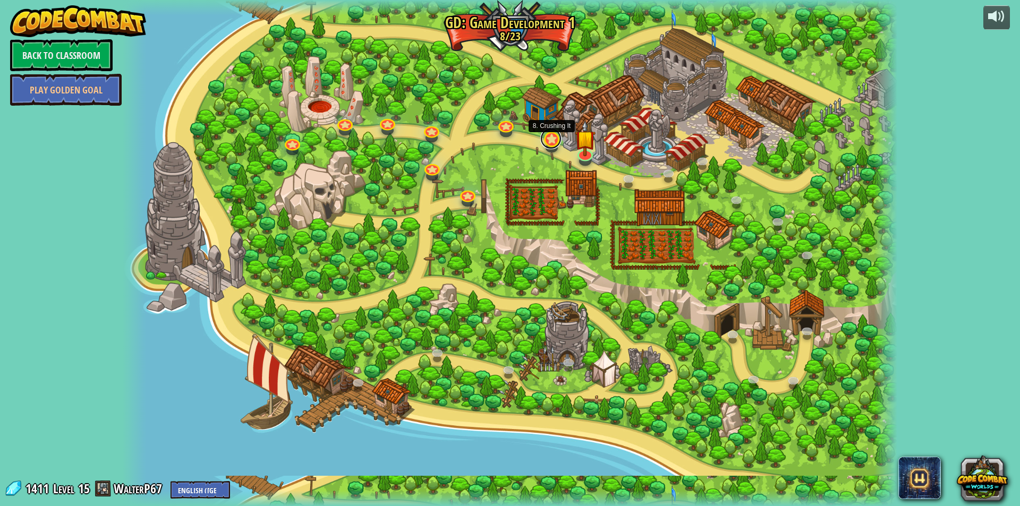
click at [557, 141] on link at bounding box center [550, 138] width 21 height 21
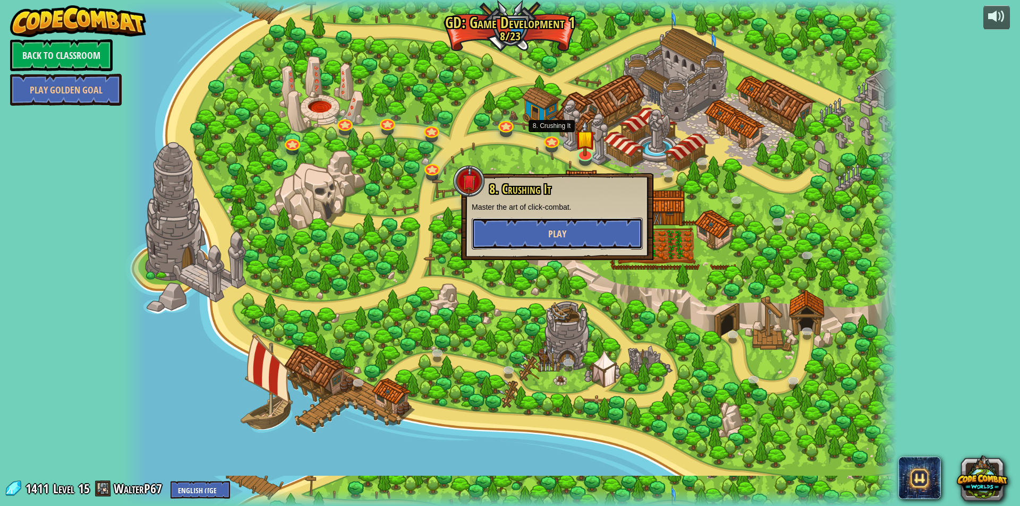
click at [568, 244] on button "Play" at bounding box center [557, 234] width 171 height 32
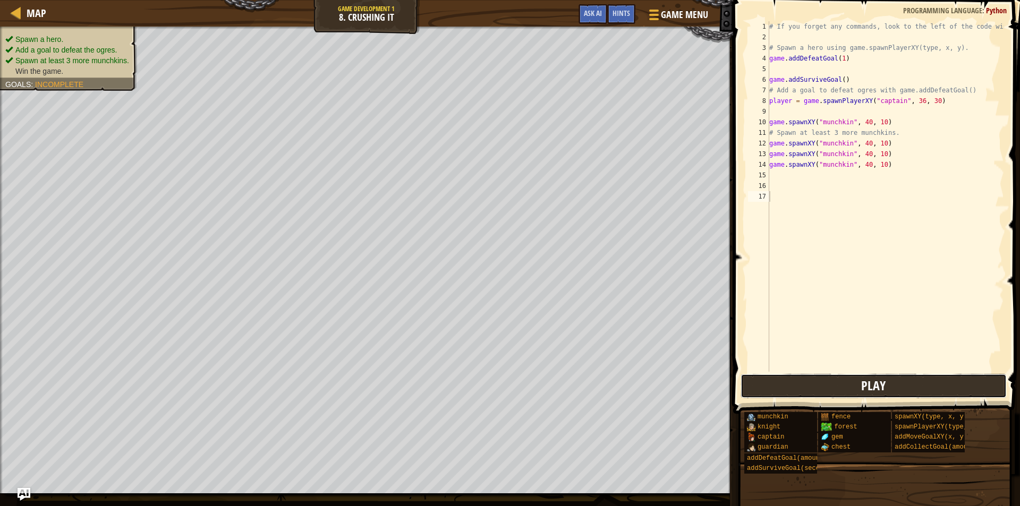
click at [793, 380] on button "Play" at bounding box center [874, 386] width 266 height 24
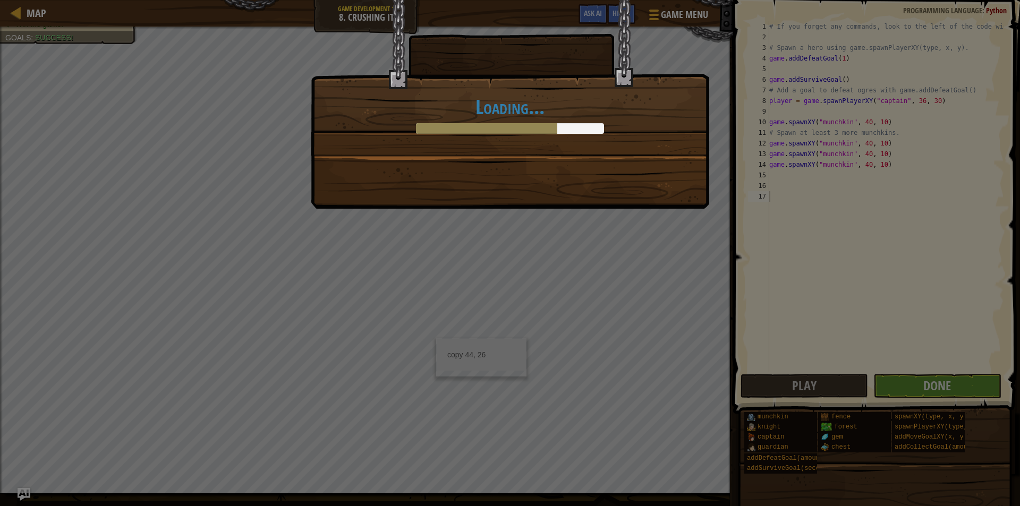
drag, startPoint x: 436, startPoint y: 338, endPoint x: 912, endPoint y: 384, distance: 478.3
click at [912, 384] on div "Loading..." at bounding box center [510, 253] width 1020 height 506
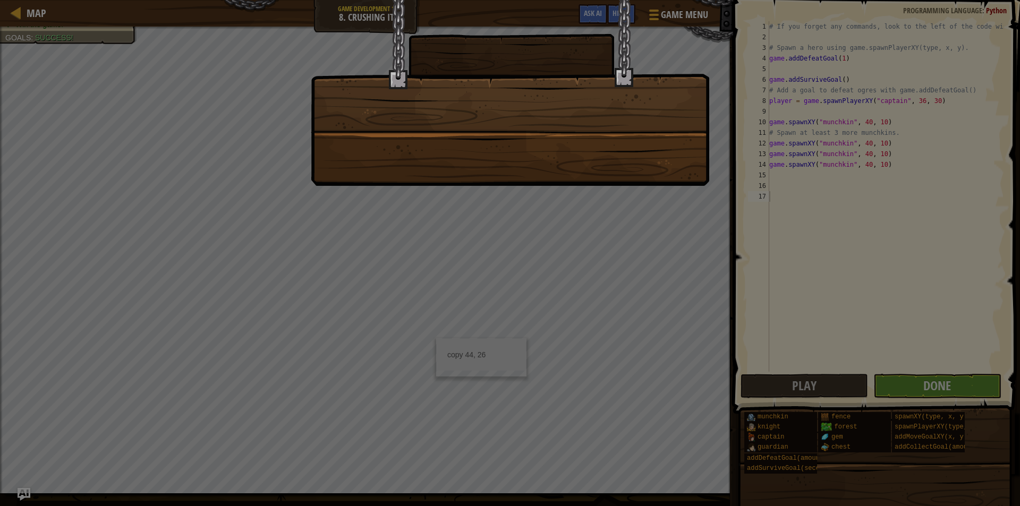
click at [912, 384] on div at bounding box center [510, 253] width 1020 height 506
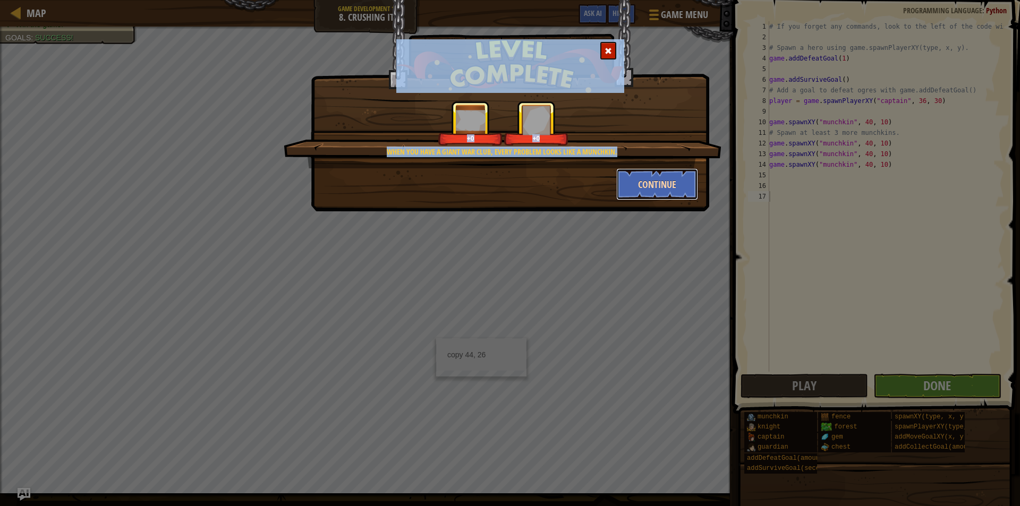
click at [639, 184] on button "Continue" at bounding box center [657, 184] width 82 height 32
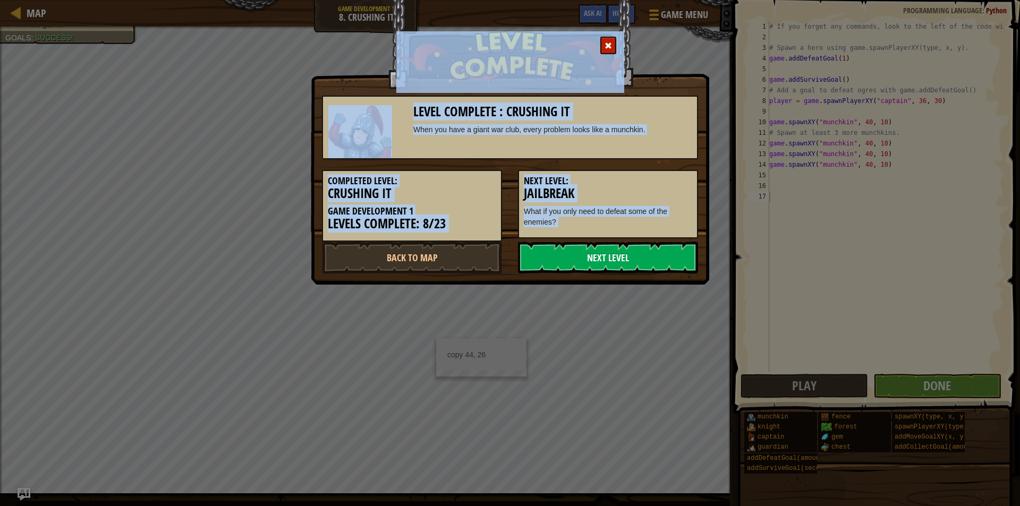
click at [603, 251] on link "Next Level" at bounding box center [608, 258] width 180 height 32
click at [603, 1] on body "Map Game Development 1 8. Crushing It Game Menu Done Hints Ask AI 1 ההההההההההה…" at bounding box center [510, 0] width 1020 height 1
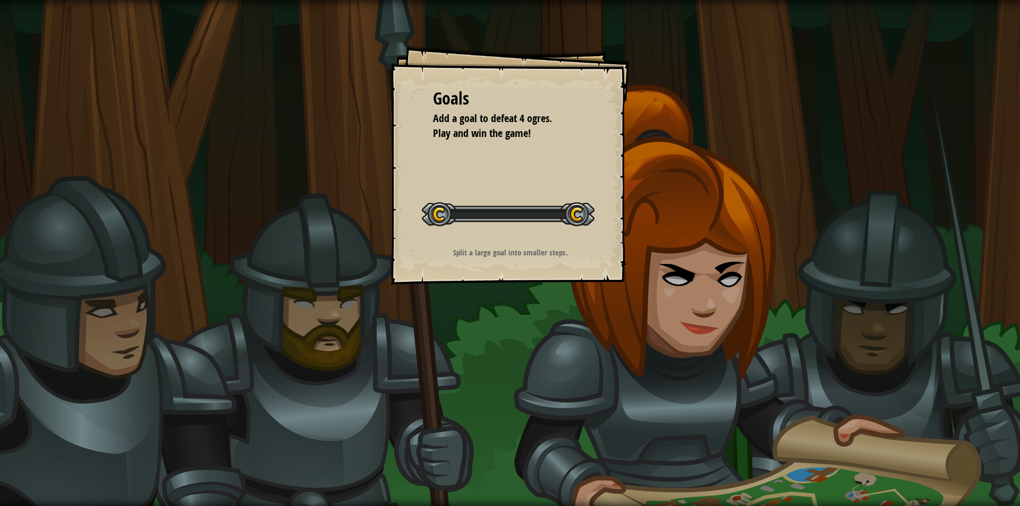
click at [603, 251] on p "Split a large goal into smaller steps." at bounding box center [510, 252] width 213 height 11
drag, startPoint x: 603, startPoint y: 250, endPoint x: 590, endPoint y: 256, distance: 13.8
click at [603, 250] on p "Split a large goal into smaller steps." at bounding box center [510, 252] width 213 height 11
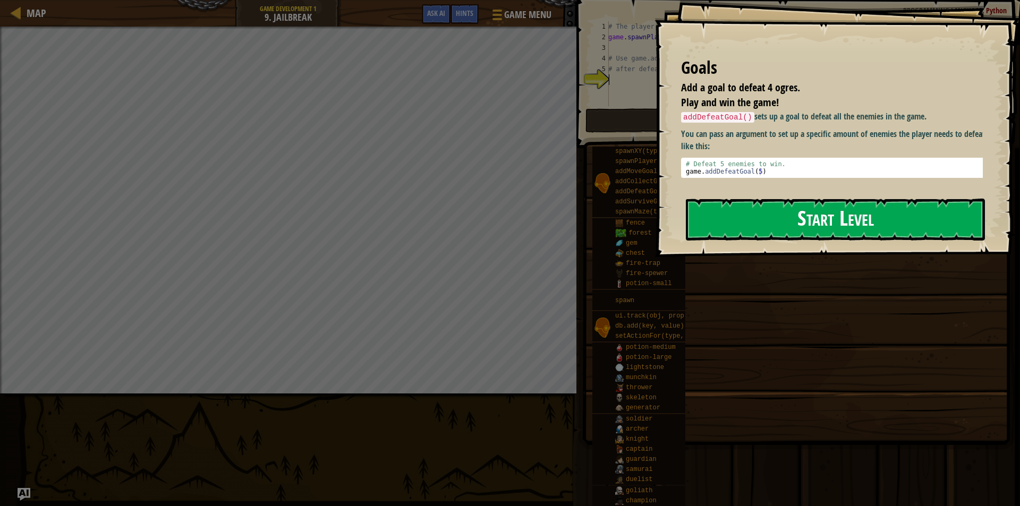
click at [788, 220] on button "Start Level" at bounding box center [835, 220] width 299 height 42
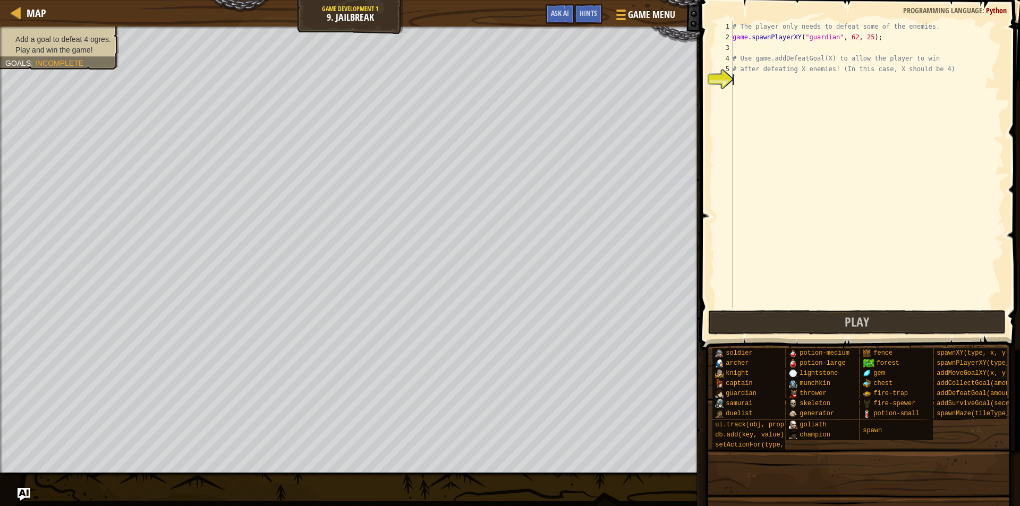
type textarea "g"
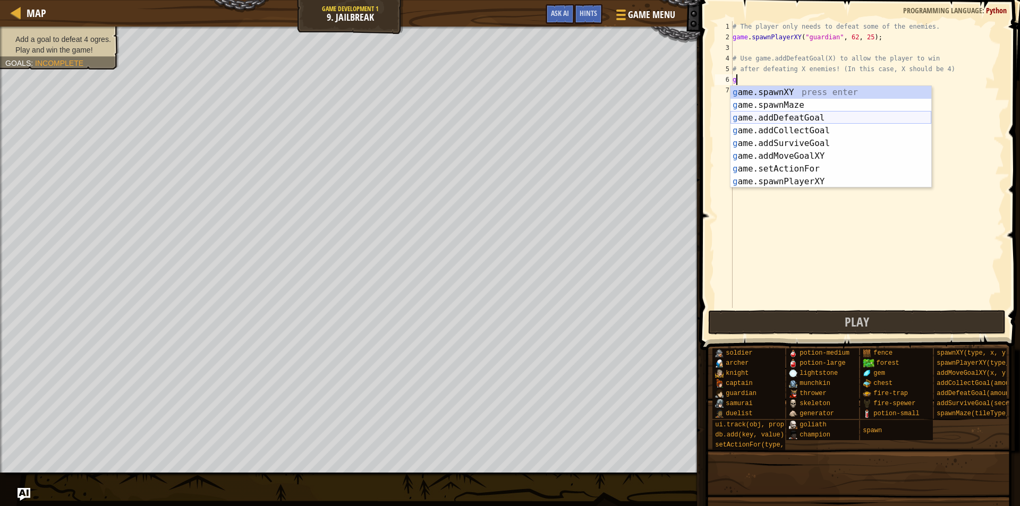
click at [802, 117] on div "g ame.spawnXY press enter g ame.spawnMaze press enter g ame.addDefeatGoal press…" at bounding box center [831, 150] width 201 height 128
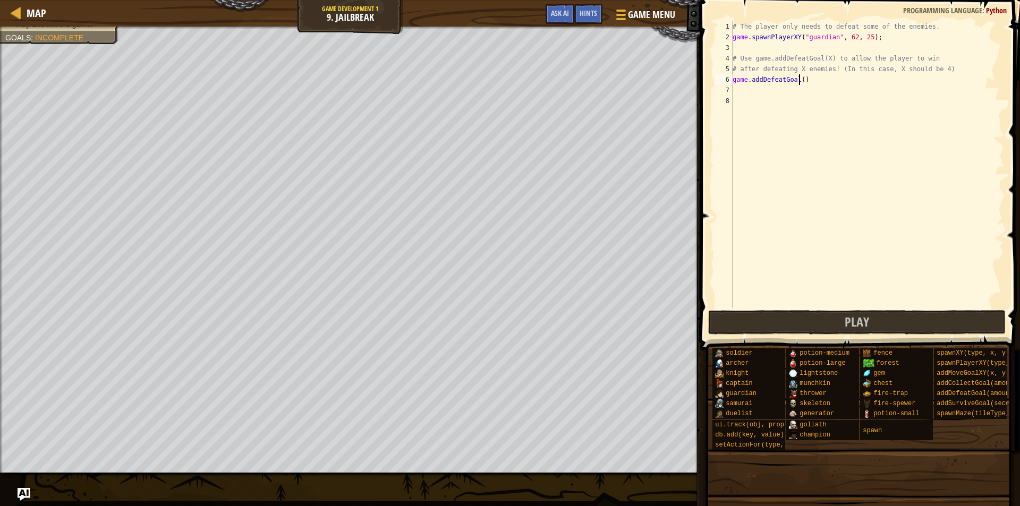
click at [799, 83] on div "# The player only needs to defeat some of the enemies. game . spawnPlayerXY ( "…" at bounding box center [868, 175] width 274 height 308
type textarea "game.addDefeatGoal(4)"
click at [795, 319] on button "Play" at bounding box center [857, 322] width 298 height 24
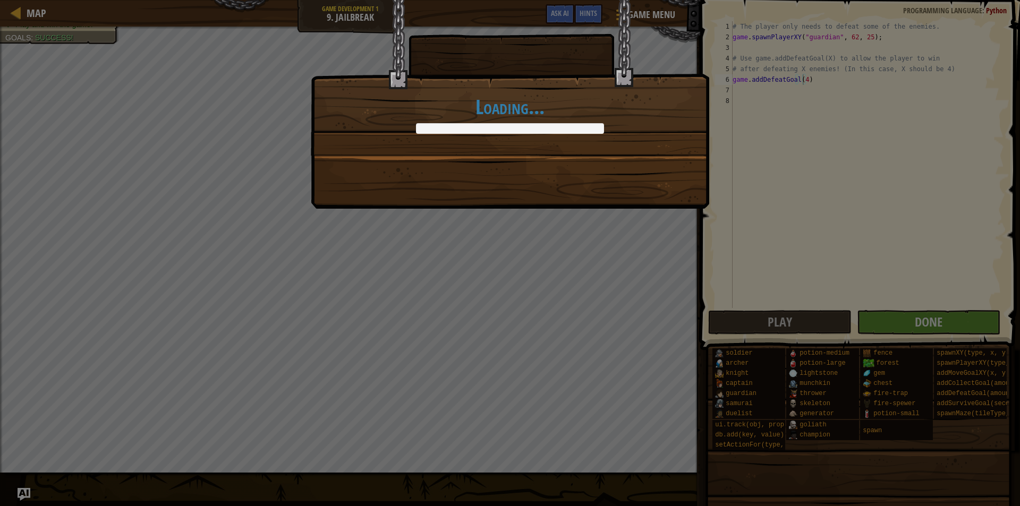
click at [914, 323] on div "Loading..." at bounding box center [510, 253] width 1020 height 506
click at [914, 321] on div "Loading..." at bounding box center [510, 253] width 1020 height 506
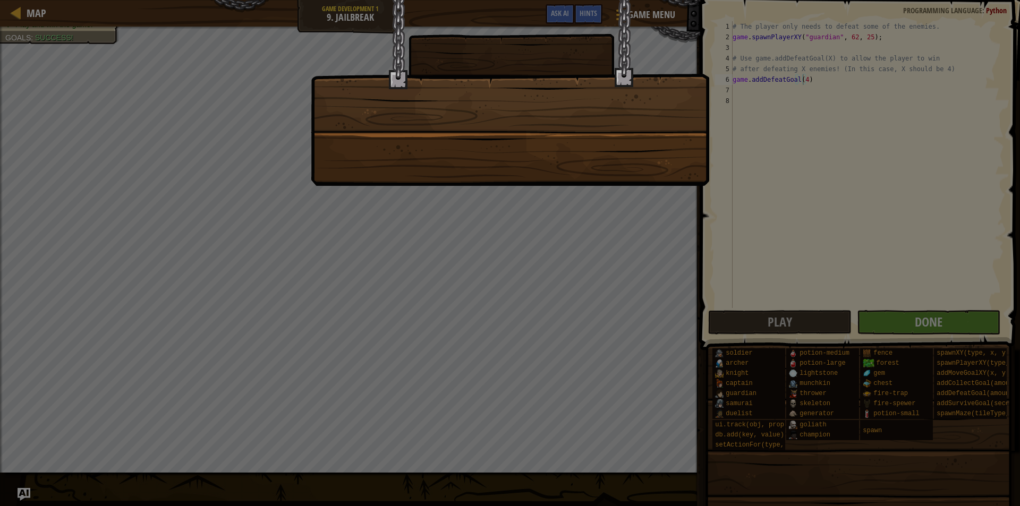
click at [914, 321] on div at bounding box center [510, 253] width 1020 height 506
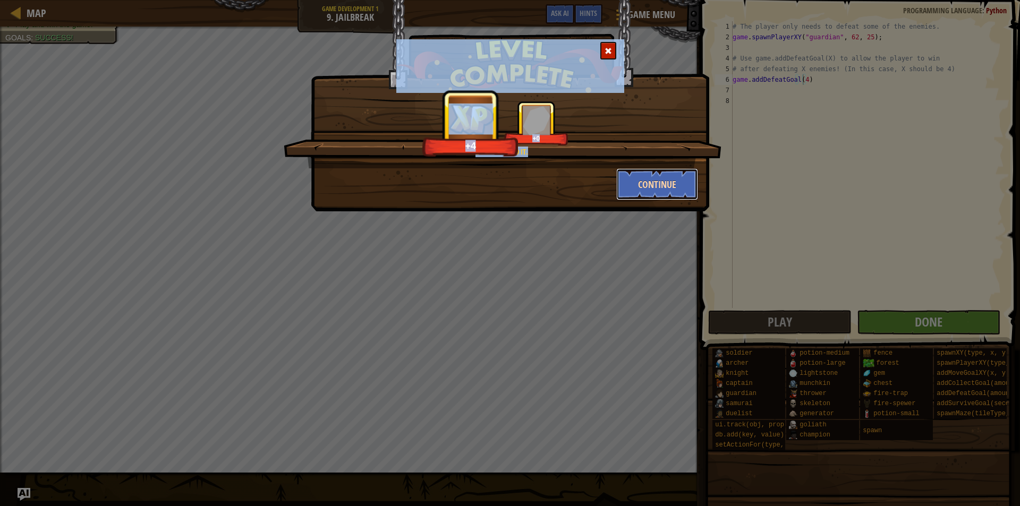
click at [639, 191] on button "Continue" at bounding box center [657, 184] width 82 height 32
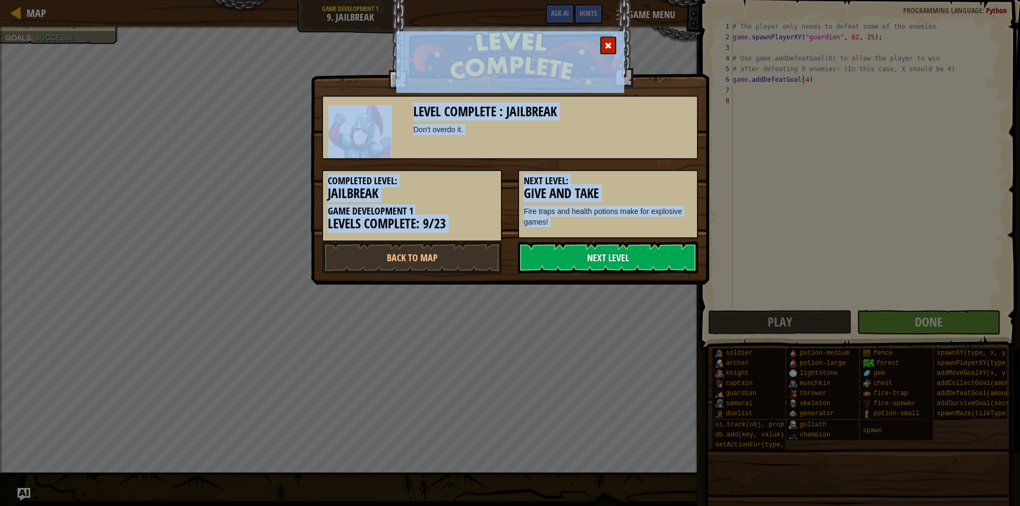
click at [584, 263] on link "Next Level" at bounding box center [608, 258] width 180 height 32
click at [584, 1] on body "Map Game Development 1 9. Jailbreak Game Menu Done Hints Ask AI 1 ההההההההההההה…" at bounding box center [510, 0] width 1020 height 1
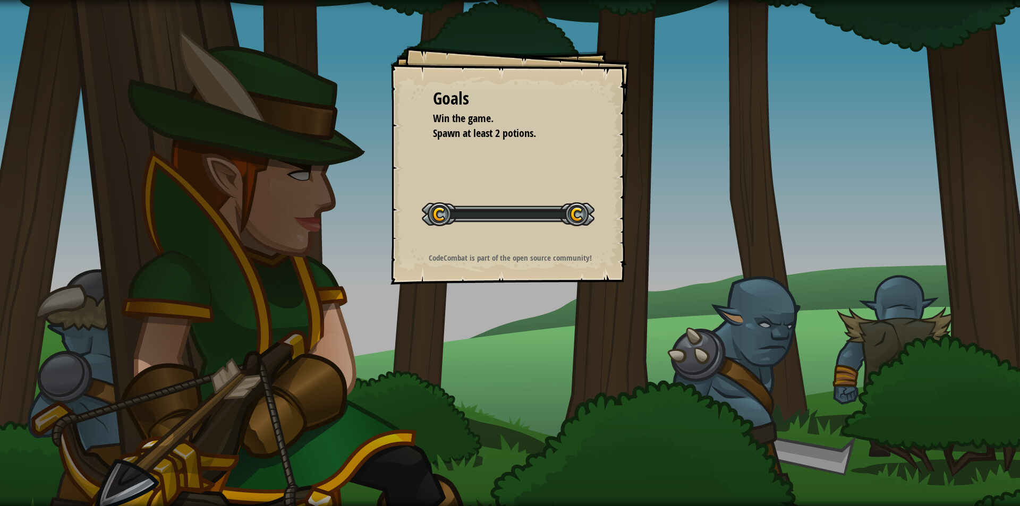
click at [584, 263] on strong "CodeCombat is part of the open source community!" at bounding box center [510, 257] width 163 height 11
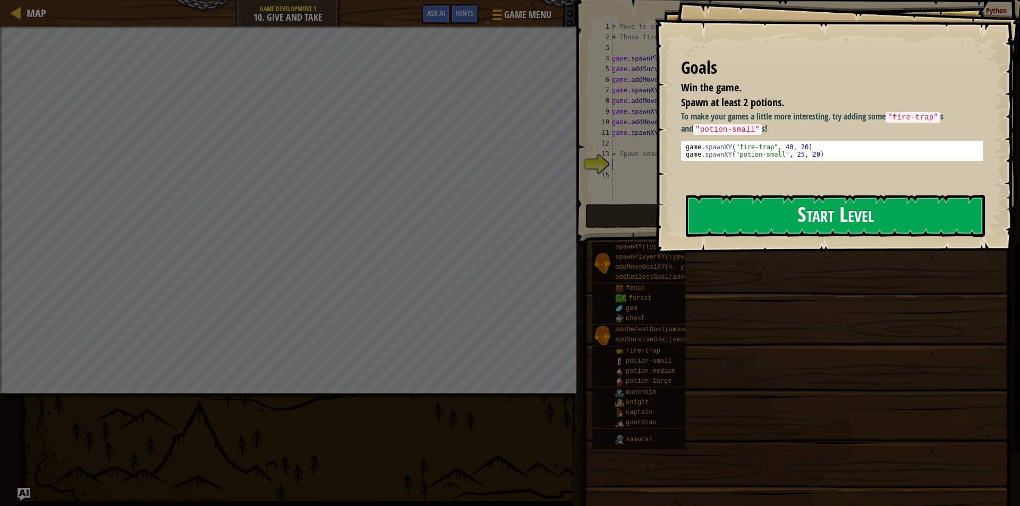
click at [827, 211] on button "Start Level" at bounding box center [835, 216] width 299 height 42
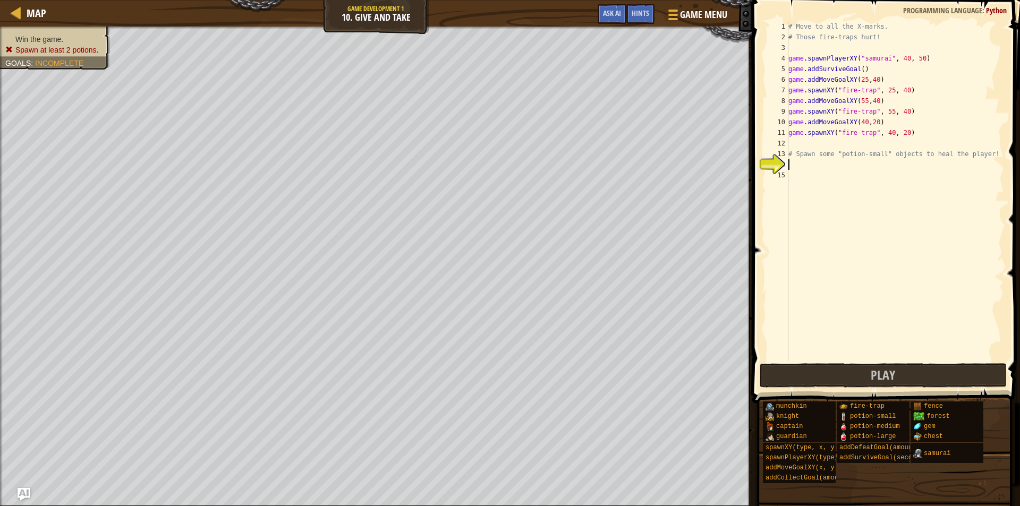
scroll to position [5, 0]
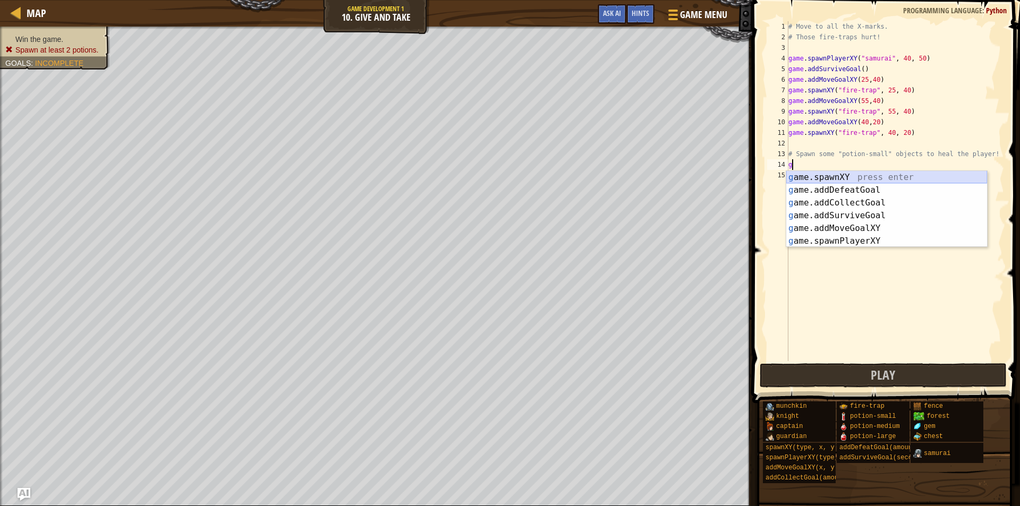
click at [844, 181] on div "g ame.spawnXY press enter g ame.addDefeatGoal press enter g ame.addCollectGoal …" at bounding box center [886, 222] width 201 height 102
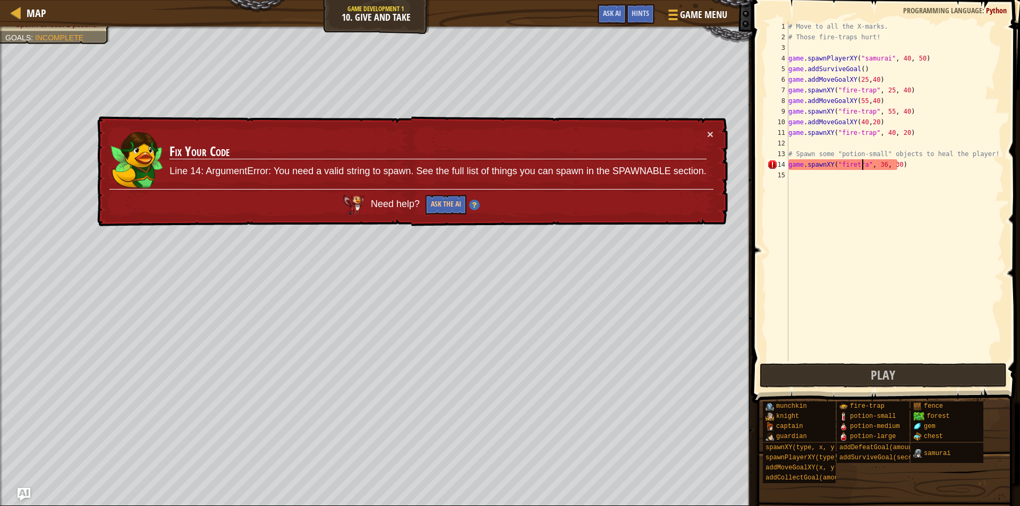
scroll to position [5, 6]
click at [851, 167] on div "# Move to all the X-marks. # Those fire-traps hurt! game . spawnPlayerXY ( "sam…" at bounding box center [895, 201] width 218 height 361
type textarea "game.spawnXY("fire-trap", 36, 30)"
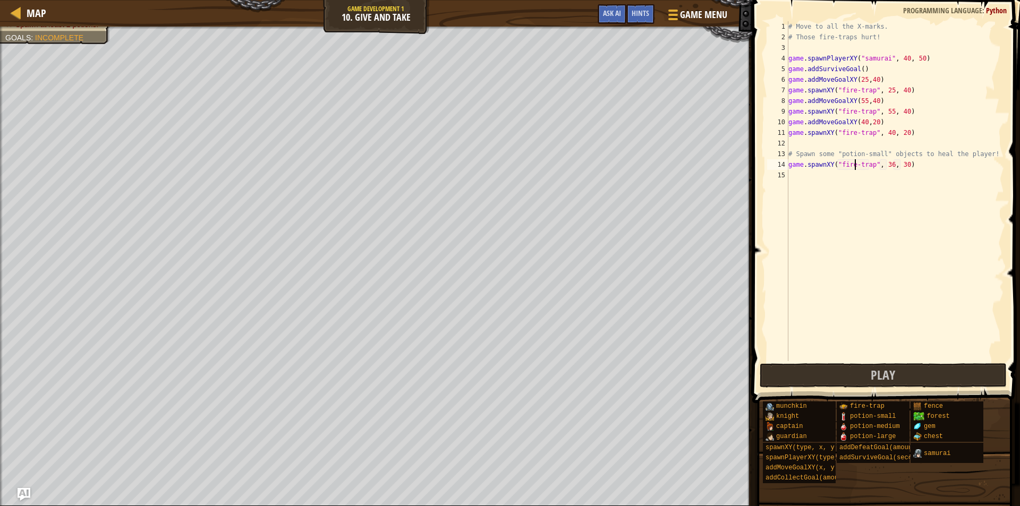
click at [806, 172] on div "# Move to all the X-marks. # Those fire-traps hurt! game . spawnPlayerXY ( "sam…" at bounding box center [895, 201] width 218 height 361
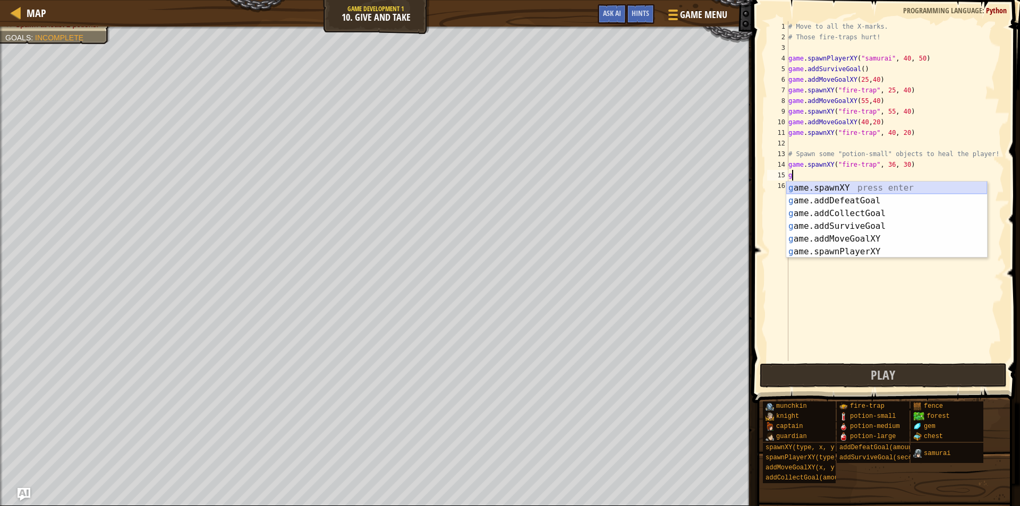
click at [824, 188] on div "g ame.spawnXY press enter g ame.addDefeatGoal press enter g ame.addCollectGoal …" at bounding box center [886, 233] width 201 height 102
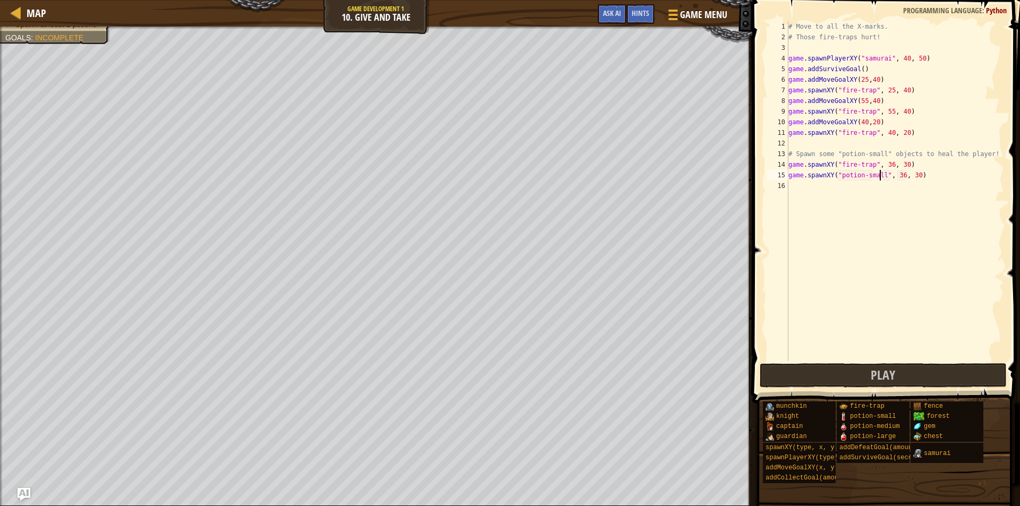
scroll to position [5, 7]
click at [887, 371] on span "Play" at bounding box center [883, 375] width 24 height 17
click at [854, 378] on button "Play" at bounding box center [884, 375] width 248 height 24
click at [860, 80] on div "# Move to all the X-marks. # Those fire-traps hurt! game . spawnPlayerXY ( "sam…" at bounding box center [895, 201] width 218 height 361
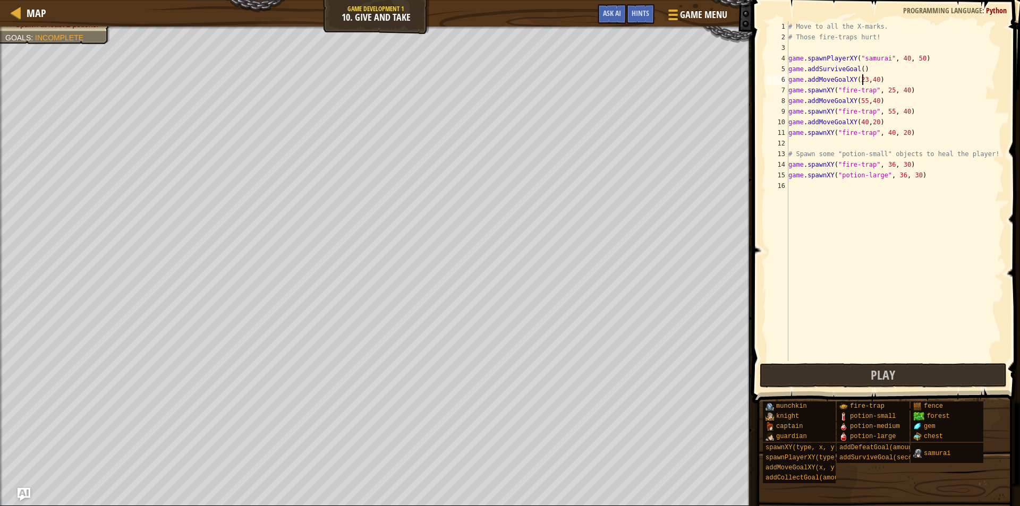
click at [860, 101] on div "# Move to all the X-marks. # Those fire-traps hurt! game . spawnPlayerXY ( "sam…" at bounding box center [895, 201] width 218 height 361
click at [861, 121] on div "# Move to all the X-marks. # Those fire-traps hurt! game . spawnPlayerXY ( "sam…" at bounding box center [895, 201] width 218 height 361
type textarea "game.addMoveGoalXY(44,20)"
click at [815, 196] on div "# Move to all the X-marks. # Those fire-traps hurt! game . spawnPlayerXY ( "sam…" at bounding box center [895, 201] width 218 height 361
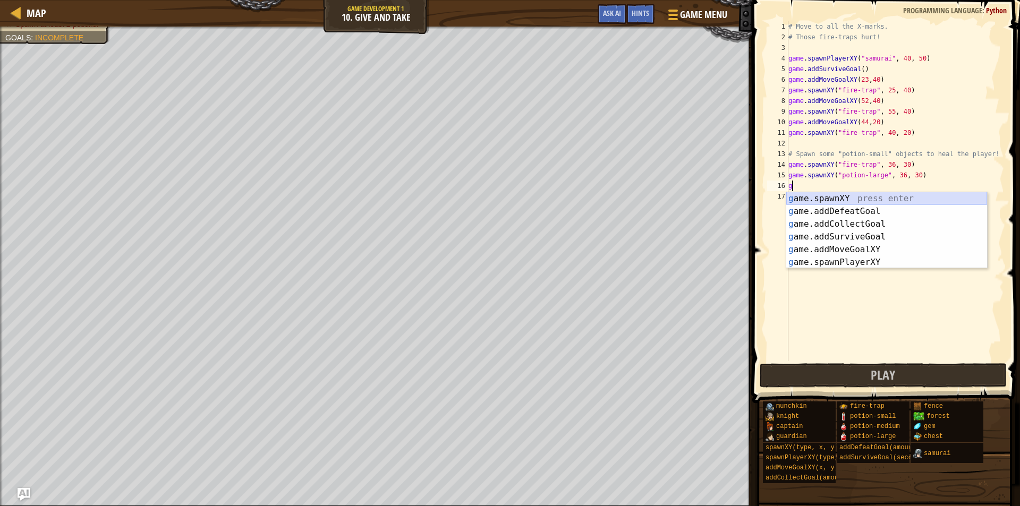
click at [840, 199] on div "g ame.spawnXY press enter g ame.addDefeatGoal press enter g ame.addCollectGoal …" at bounding box center [886, 243] width 201 height 102
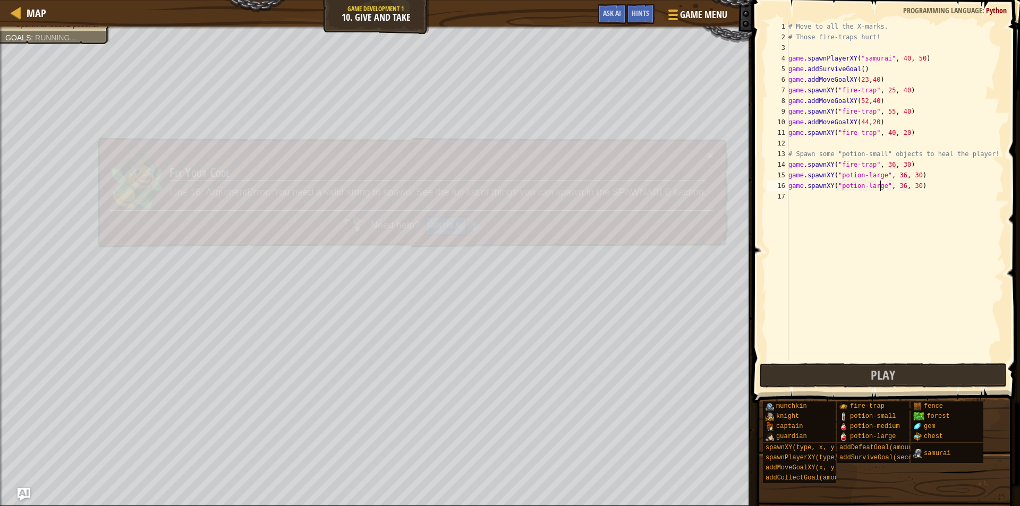
scroll to position [5, 7]
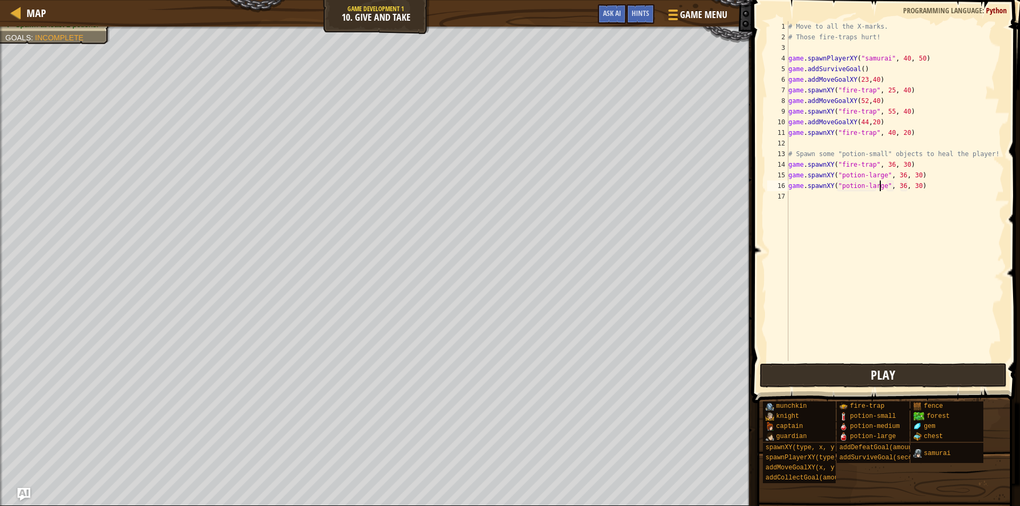
type textarea "game.spawnXY("potion-large", 36, 30)"
click at [866, 369] on button "Play" at bounding box center [884, 375] width 248 height 24
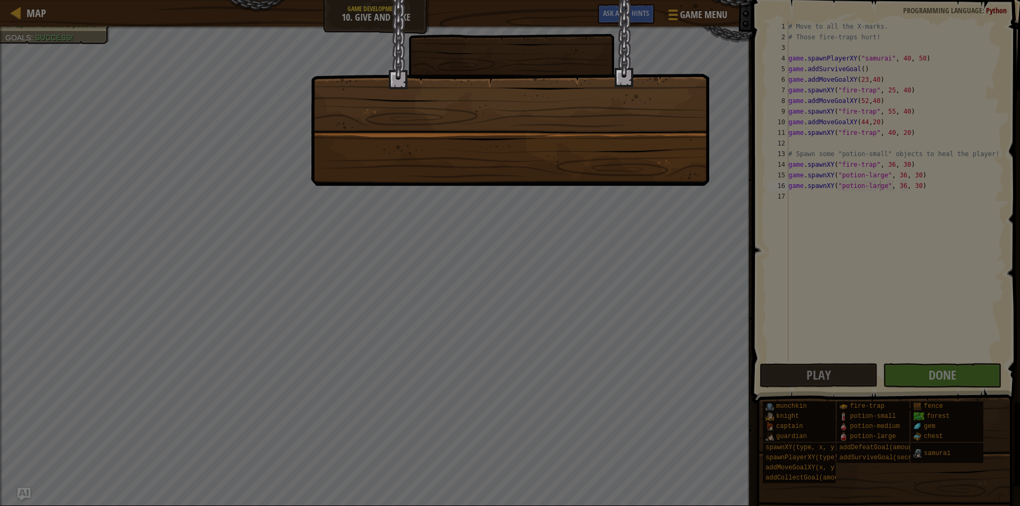
click at [985, 379] on div at bounding box center [510, 253] width 1020 height 506
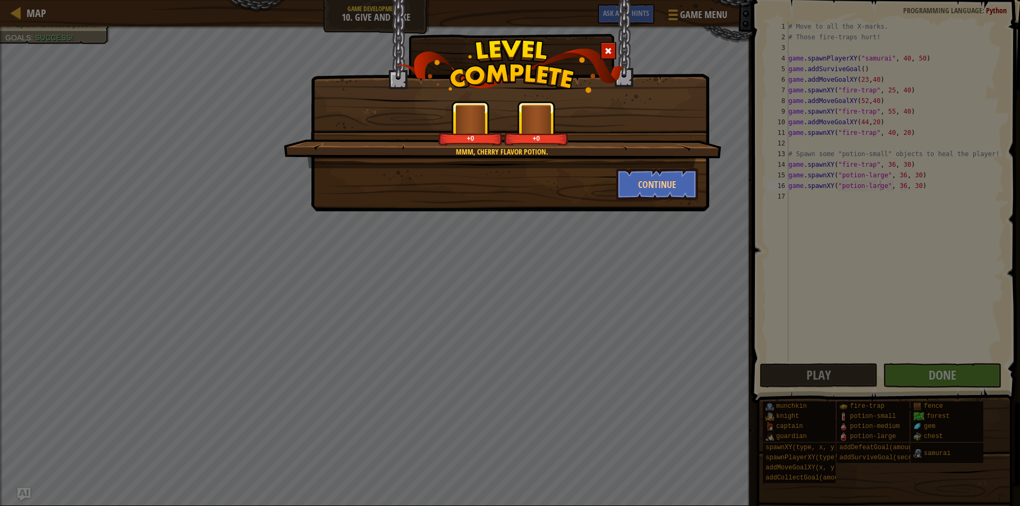
click at [980, 379] on div "Mmm, cherry flavor potion. +0 +0 Continue" at bounding box center [510, 253] width 1020 height 506
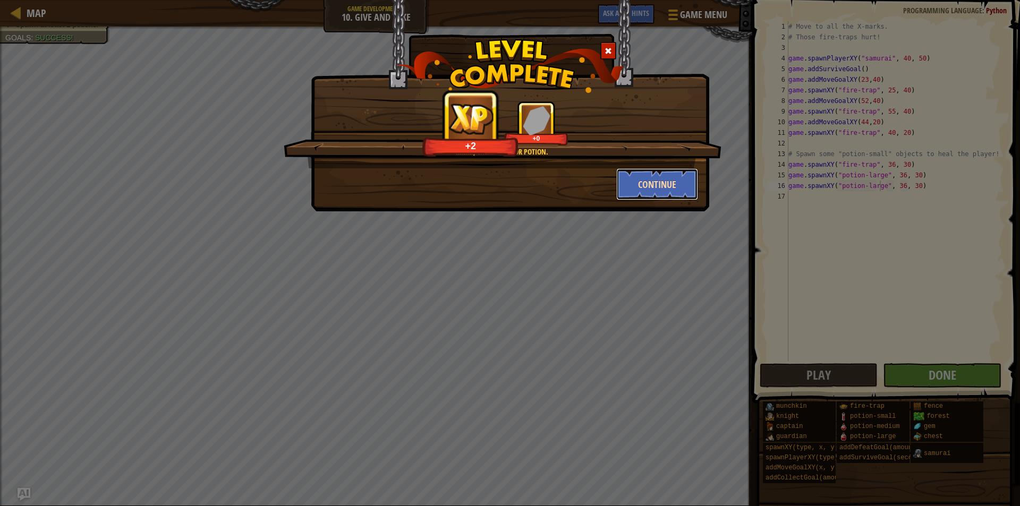
click at [656, 182] on button "Continue" at bounding box center [657, 184] width 82 height 32
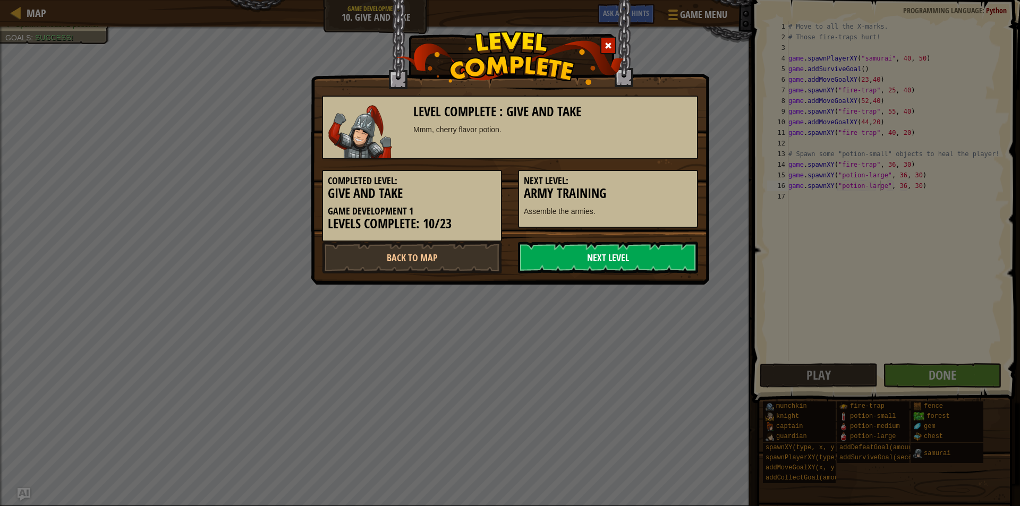
click at [688, 261] on link "Next Level" at bounding box center [608, 258] width 180 height 32
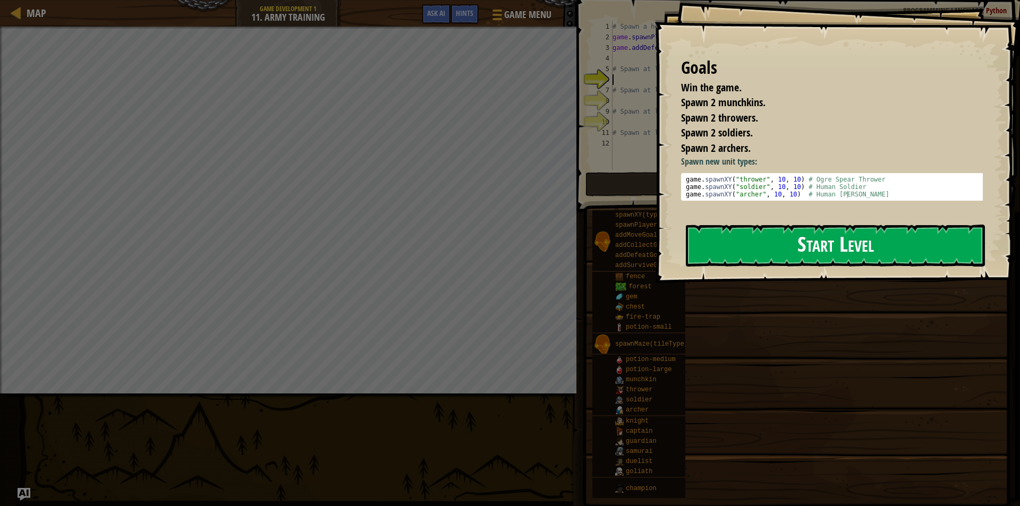
click at [771, 251] on button "Start Level" at bounding box center [835, 246] width 299 height 42
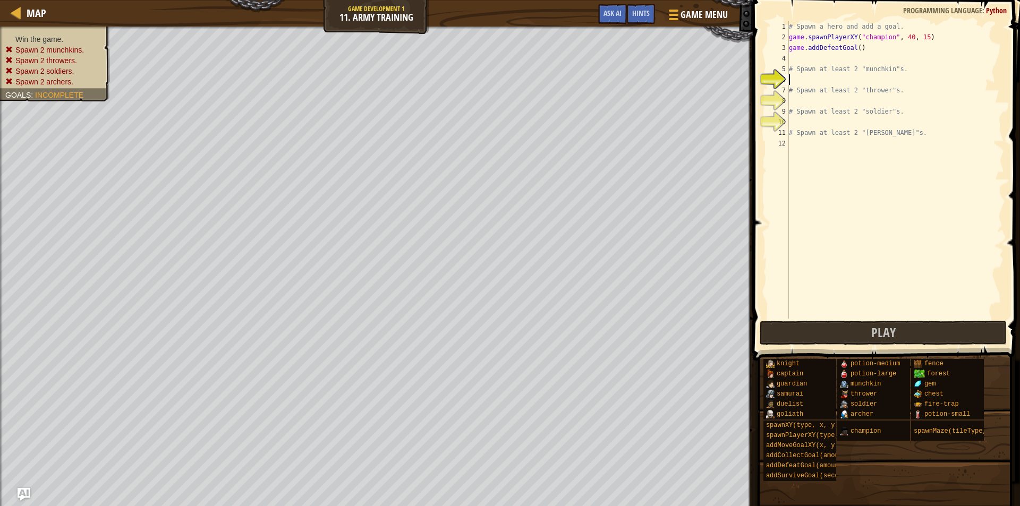
scroll to position [5, 0]
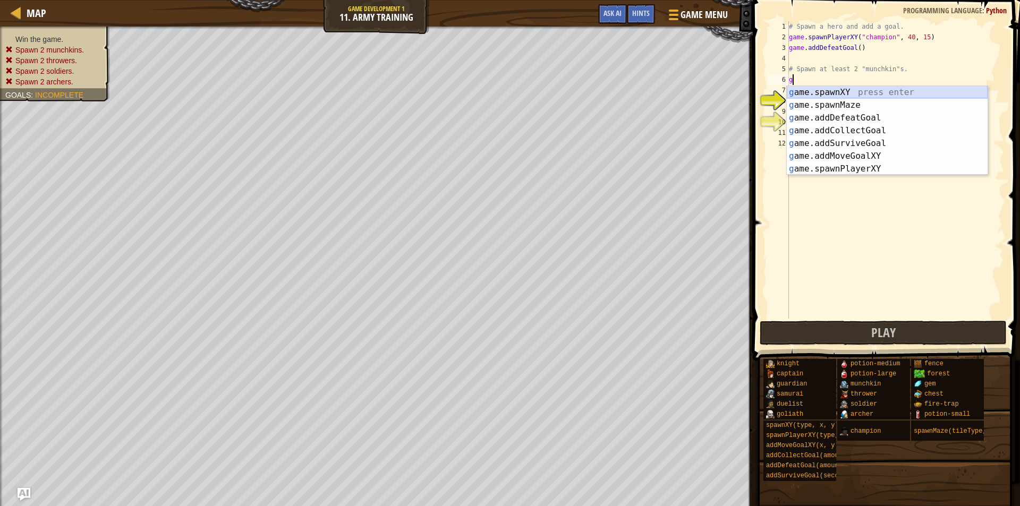
click at [843, 92] on div "g ame.spawnXY press enter g ame.spawnMaze press enter g ame.addDefeatGoal press…" at bounding box center [887, 143] width 201 height 115
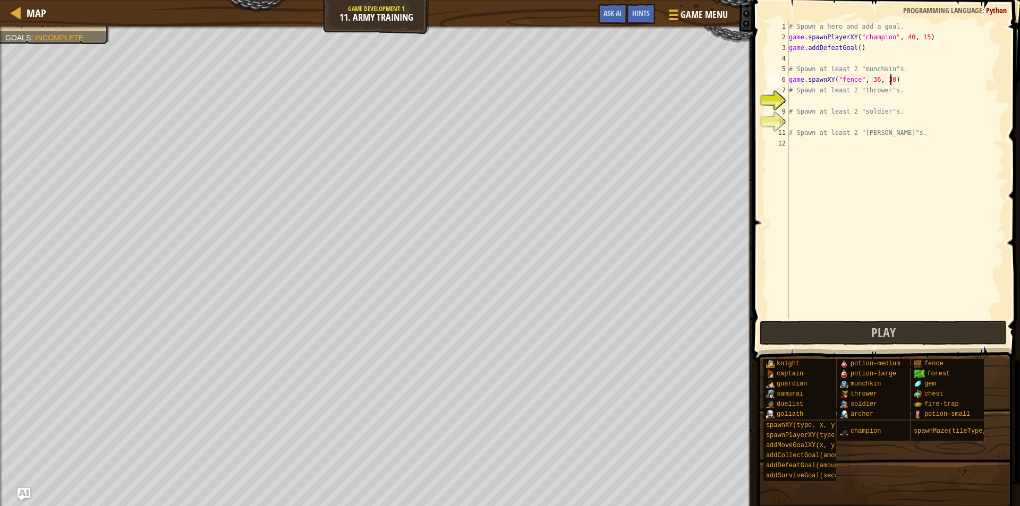
click at [900, 81] on div "# Spawn a hero and add a goal. game . spawnPlayerXY ( "champion" , 40 , 15 ) ga…" at bounding box center [895, 180] width 217 height 319
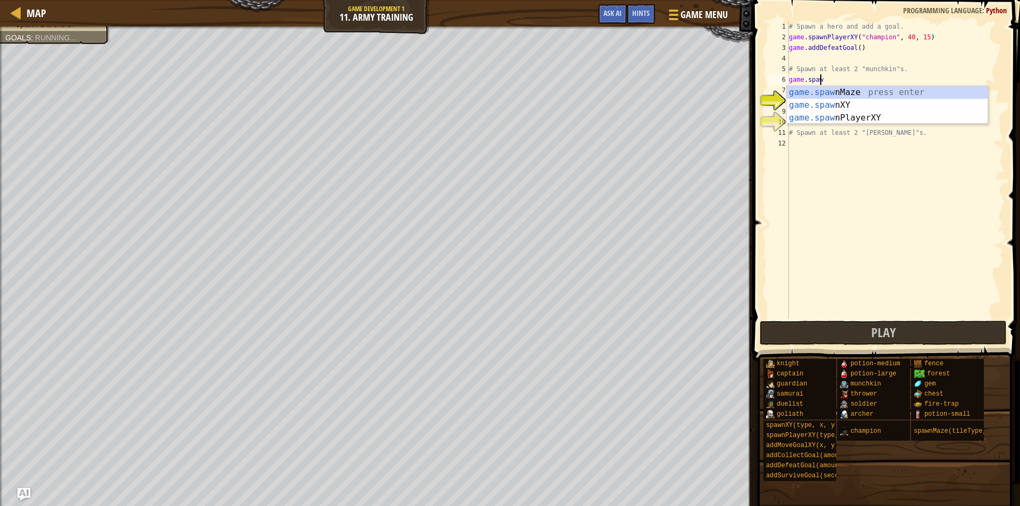
type textarea "g"
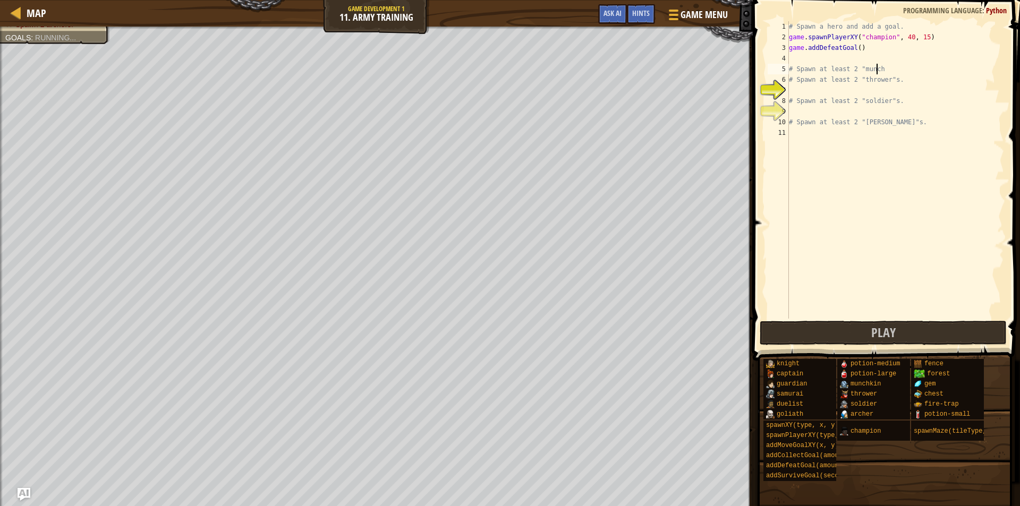
type textarea "# Spawn at least 2 "mu"
click at [801, 62] on div "# Spawn a hero and add a goal. game . spawnPlayerXY ( "champion" , 40 , 15 ) ga…" at bounding box center [895, 180] width 217 height 319
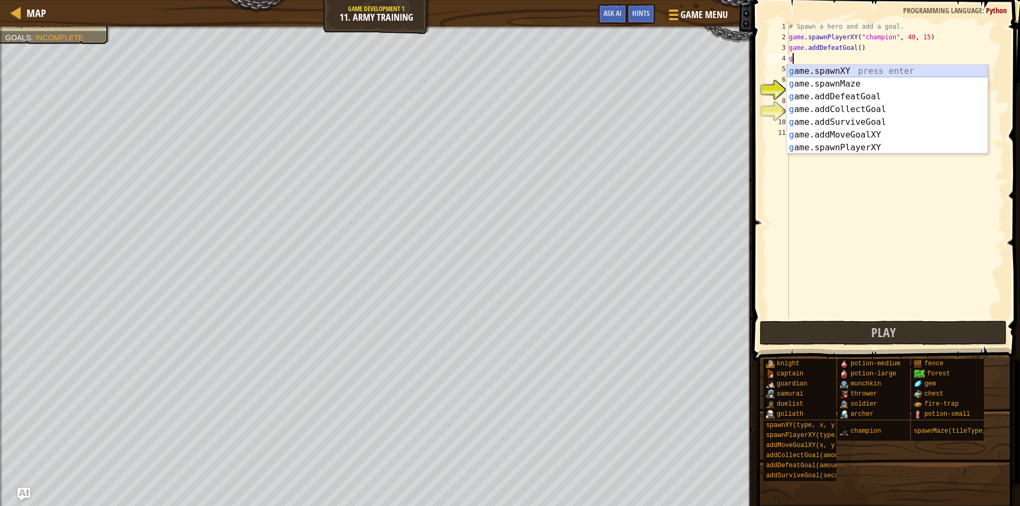
click at [845, 73] on div "g ame.spawnXY press enter g ame.spawnMaze press enter g ame.addDefeatGoal press…" at bounding box center [887, 122] width 201 height 115
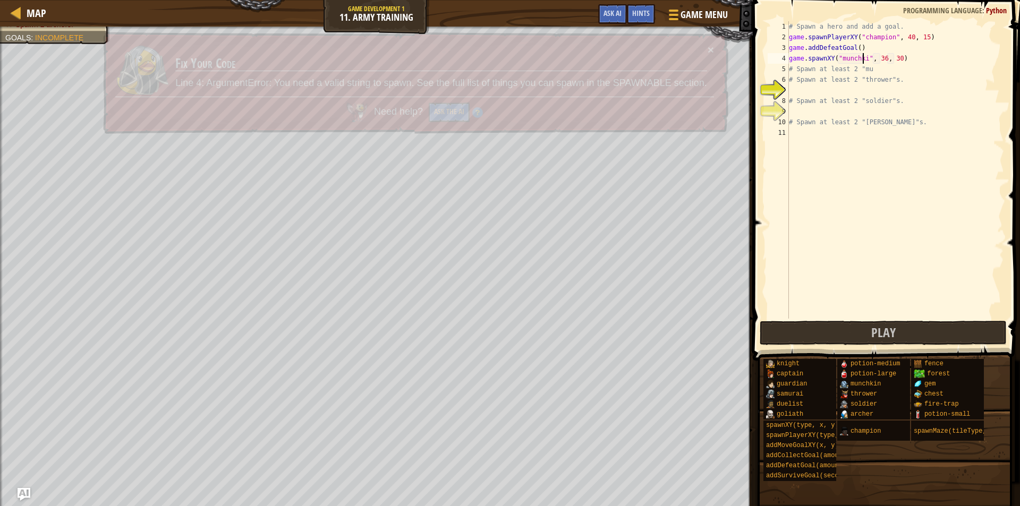
scroll to position [5, 6]
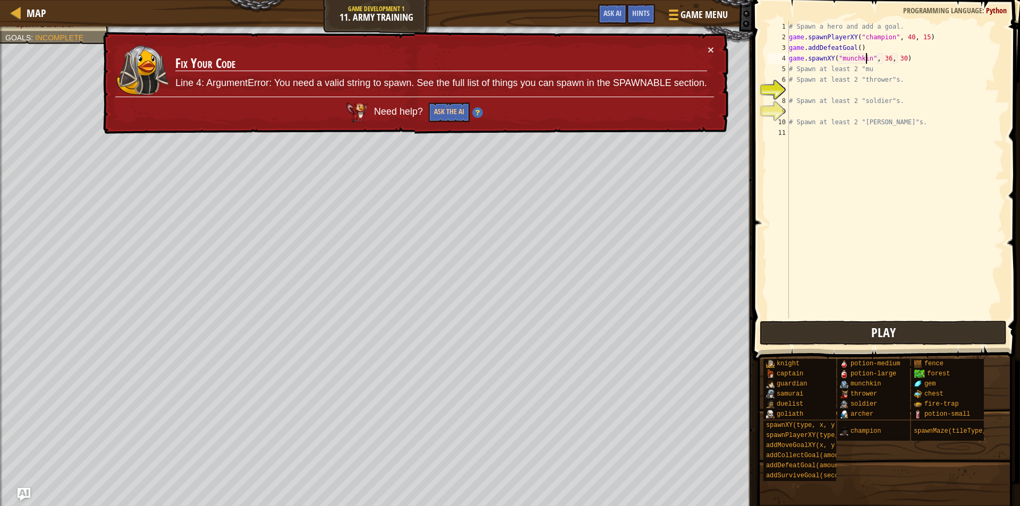
type textarea "game.spawnXY("munchkin", 36, 30)"
click at [818, 328] on button "Play" at bounding box center [883, 333] width 247 height 24
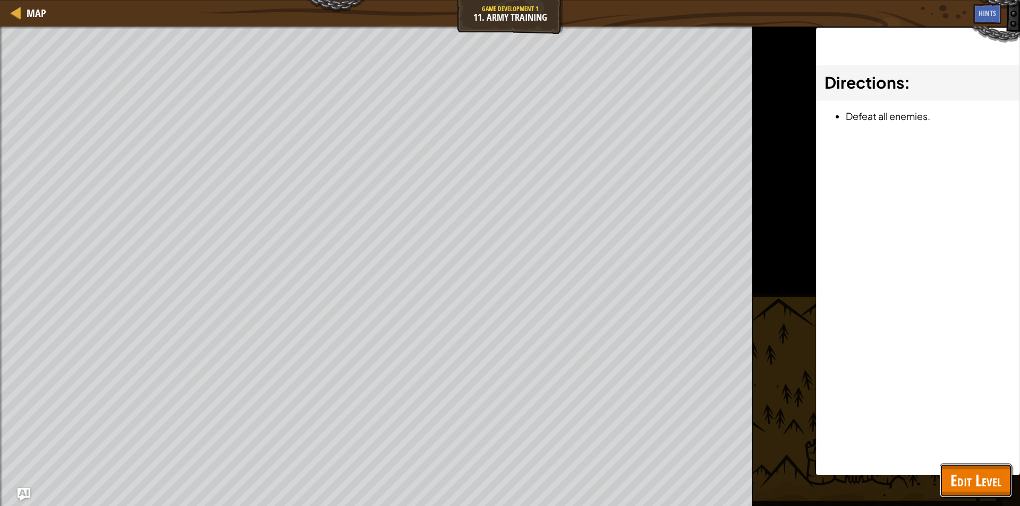
click at [946, 470] on button "Edit Level" at bounding box center [976, 481] width 72 height 34
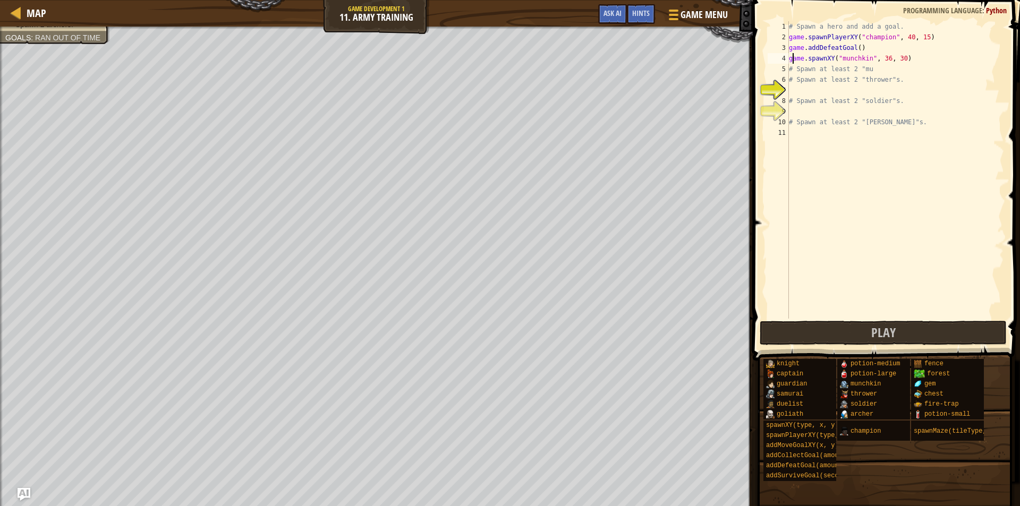
click at [793, 57] on div "# Spawn a hero and add a goal. game . spawnPlayerXY ( "champion" , 40 , 15 ) ga…" at bounding box center [895, 180] width 217 height 319
click at [808, 94] on div "# Spawn a hero and add a goal. game . spawnPlayerXY ( "champion" , 40 , 15 ) ga…" at bounding box center [895, 180] width 217 height 319
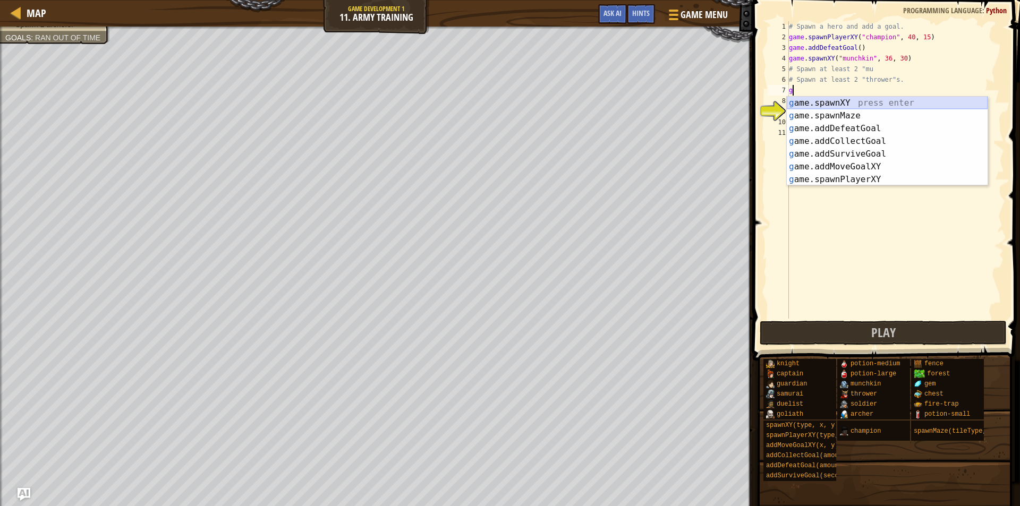
click at [825, 98] on div "g ame.spawnXY press enter g ame.spawnMaze press enter g ame.addDefeatGoal press…" at bounding box center [887, 154] width 201 height 115
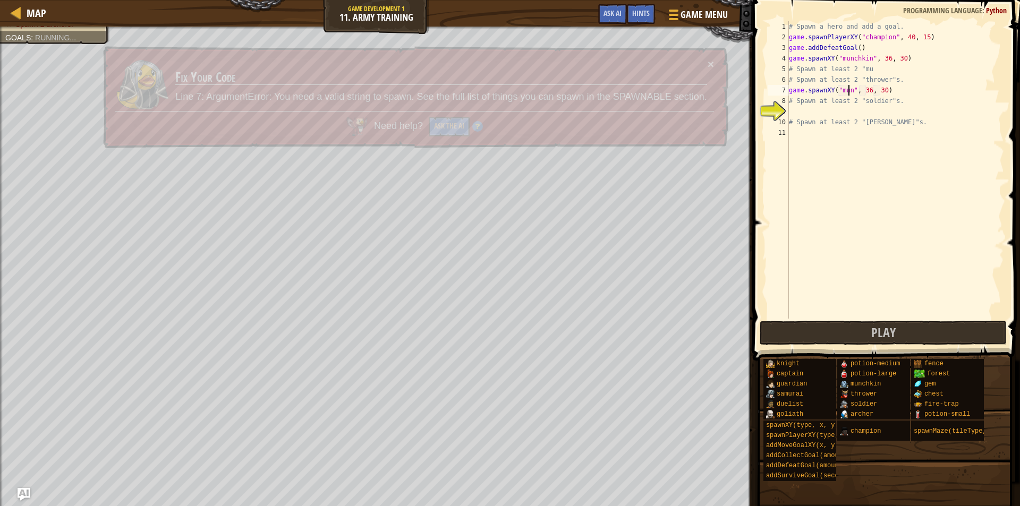
scroll to position [5, 5]
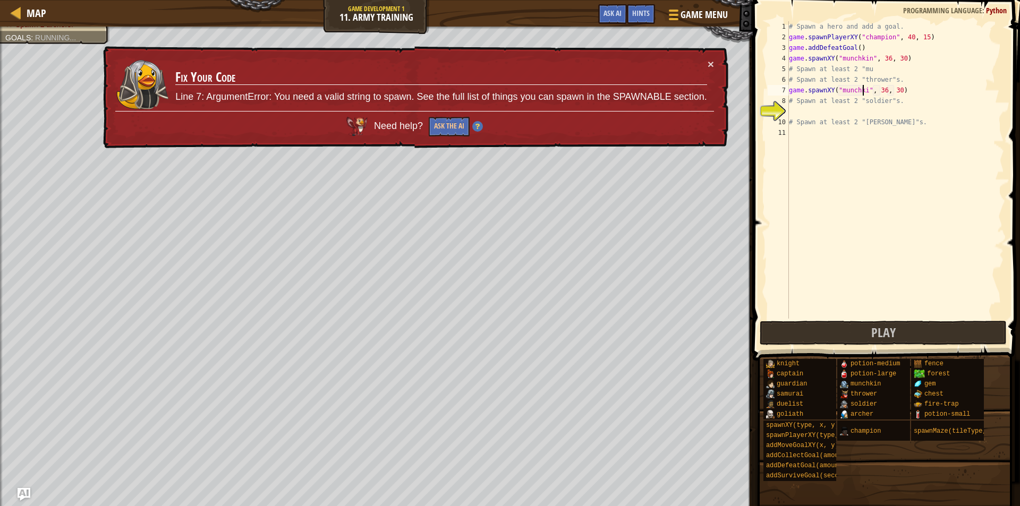
type textarea "game.spawnXY("munchkin", 36, 30)"
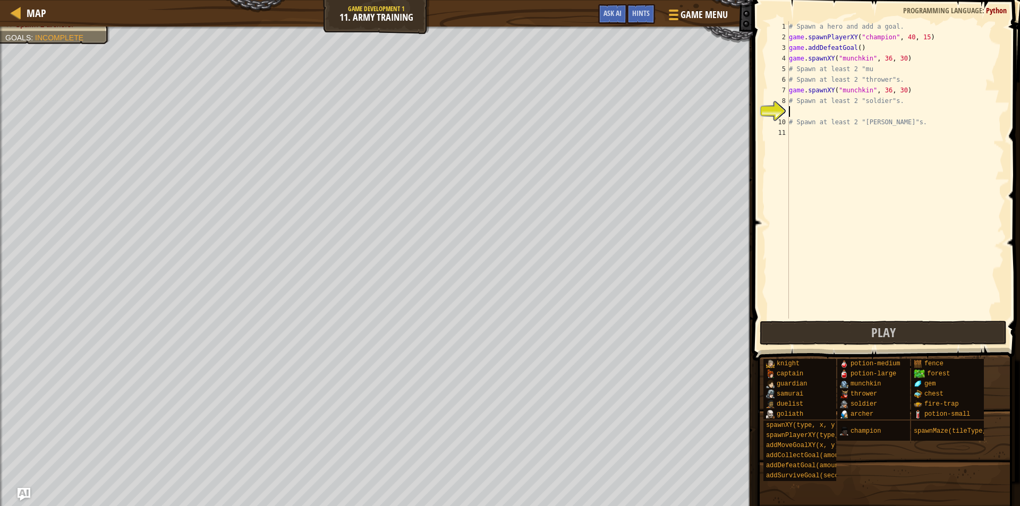
click at [805, 109] on div "# Spawn a hero and add a goal. game . spawnPlayerXY ( "champion" , 40 , 15 ) ga…" at bounding box center [895, 180] width 217 height 319
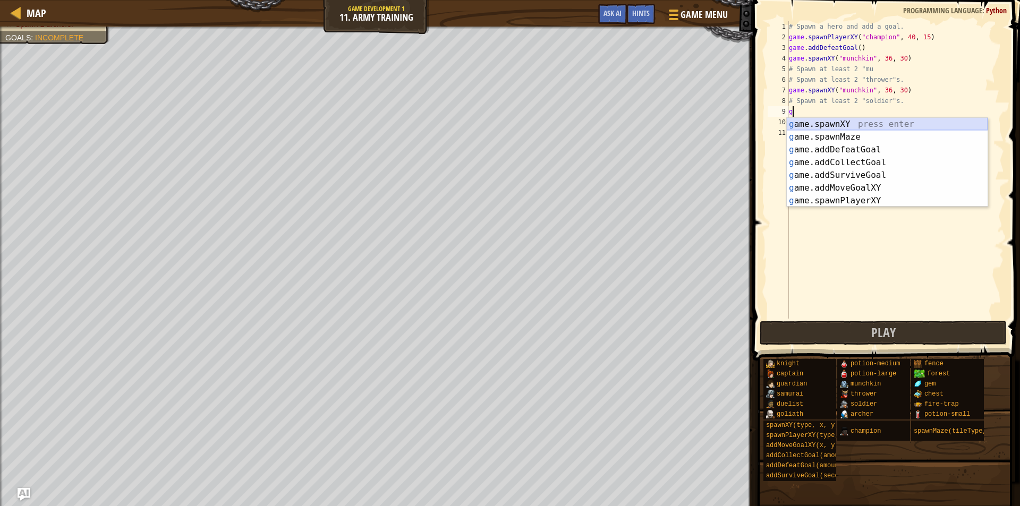
click at [817, 122] on div "g ame.spawnXY press enter g ame.spawnMaze press enter g ame.addDefeatGoal press…" at bounding box center [887, 175] width 201 height 115
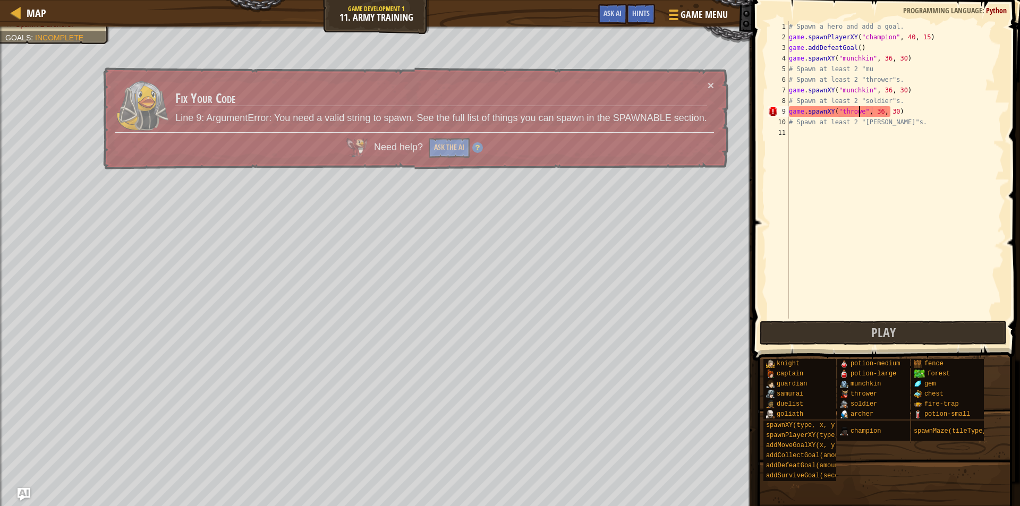
scroll to position [5, 6]
type textarea "game.spawnXY("thrower", 36, 30)"
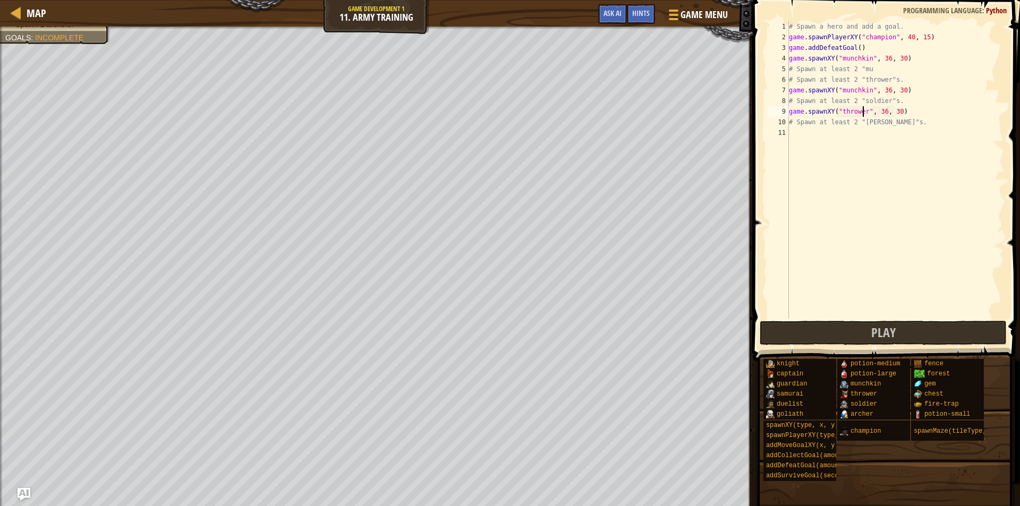
click at [800, 138] on div "# Spawn a hero and add a goal. game . spawnPlayerXY ( "champion" , 40 , 15 ) ga…" at bounding box center [895, 180] width 217 height 319
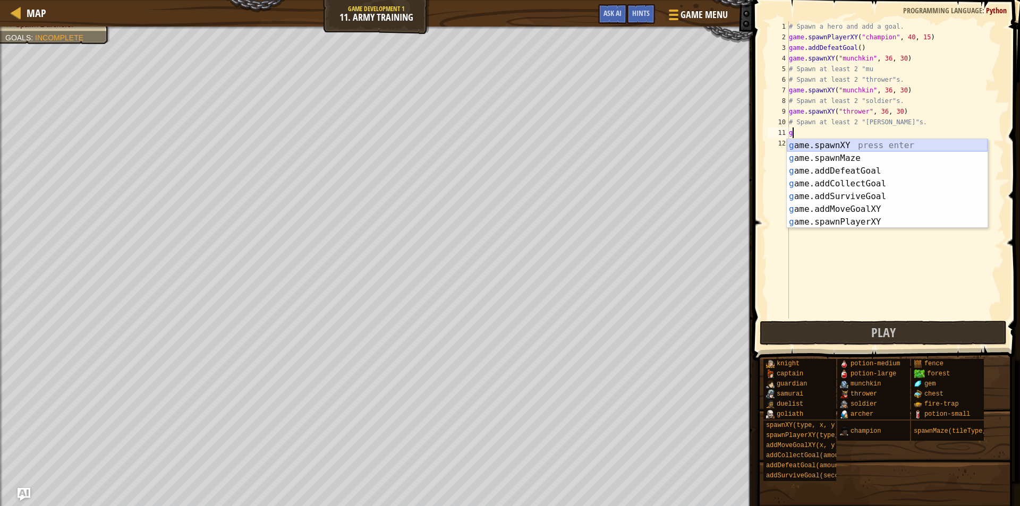
click at [826, 145] on div "g ame.spawnXY press enter g ame.spawnMaze press enter g ame.addDefeatGoal press…" at bounding box center [887, 196] width 201 height 115
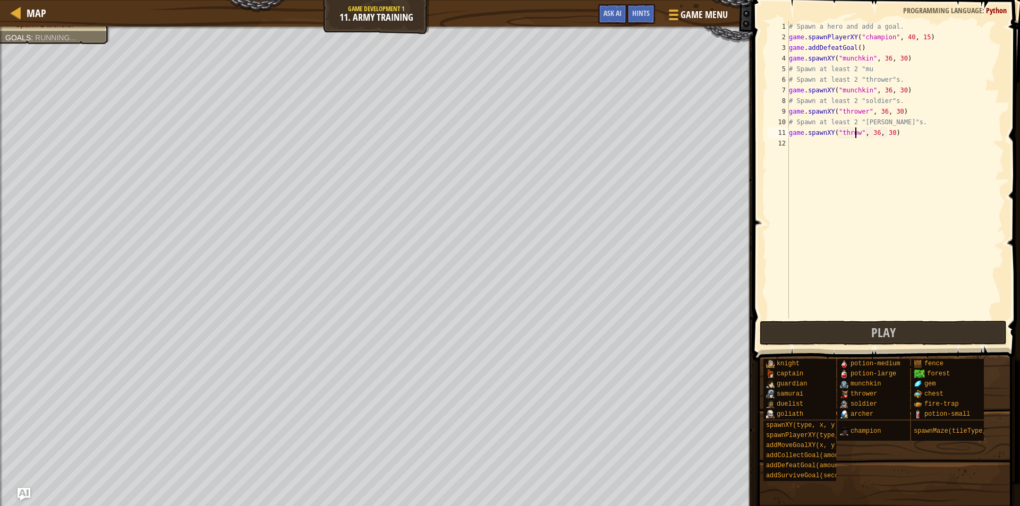
scroll to position [5, 6]
type textarea "game.spawnXY("thrower", 36, 30)"
click at [806, 147] on div "# Spawn a hero and add a goal. game . spawnPlayerXY ( "champion" , 40 , 15 ) ga…" at bounding box center [895, 180] width 217 height 319
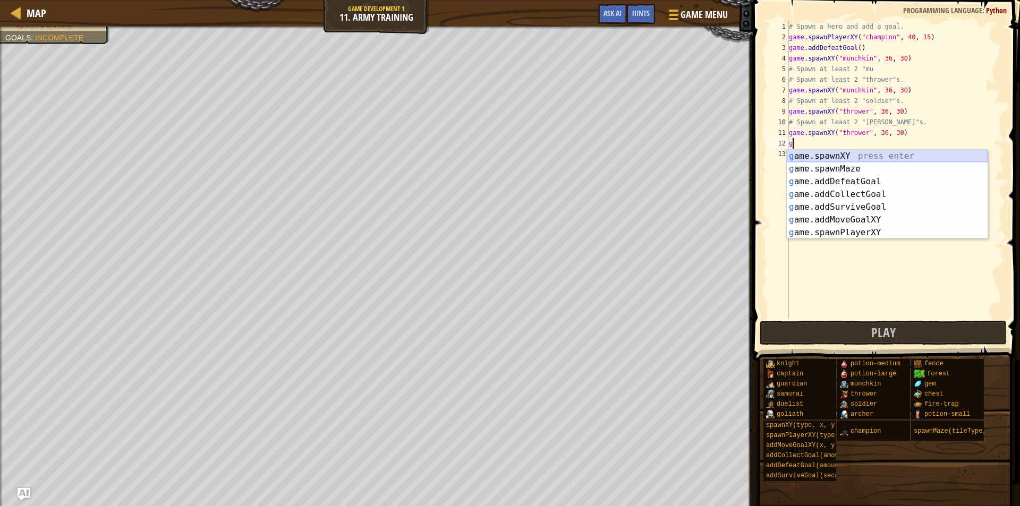
click at [835, 155] on div "g ame.spawnXY press enter g ame.spawnMaze press enter g ame.addDefeatGoal press…" at bounding box center [887, 207] width 201 height 115
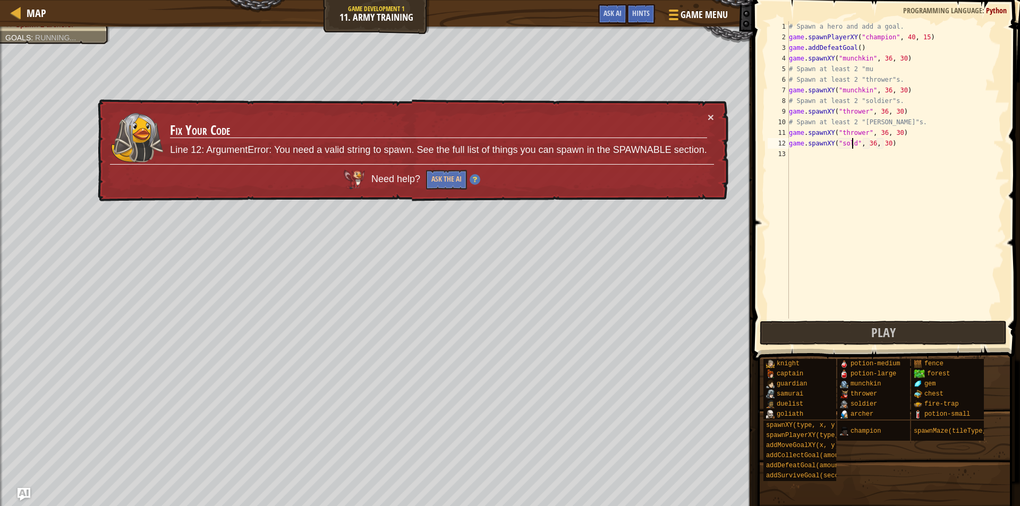
scroll to position [5, 6]
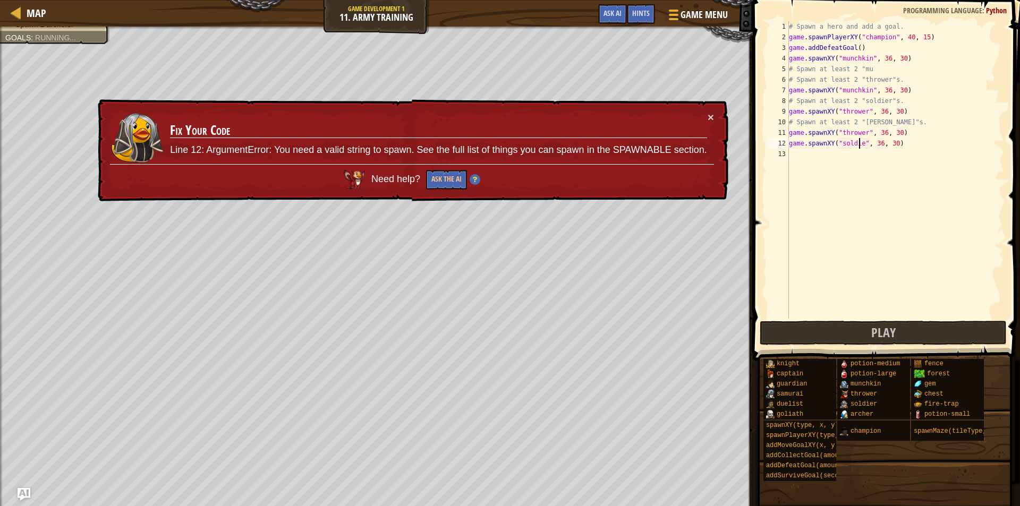
type textarea "game.spawnXY("soldier", 36, 30)"
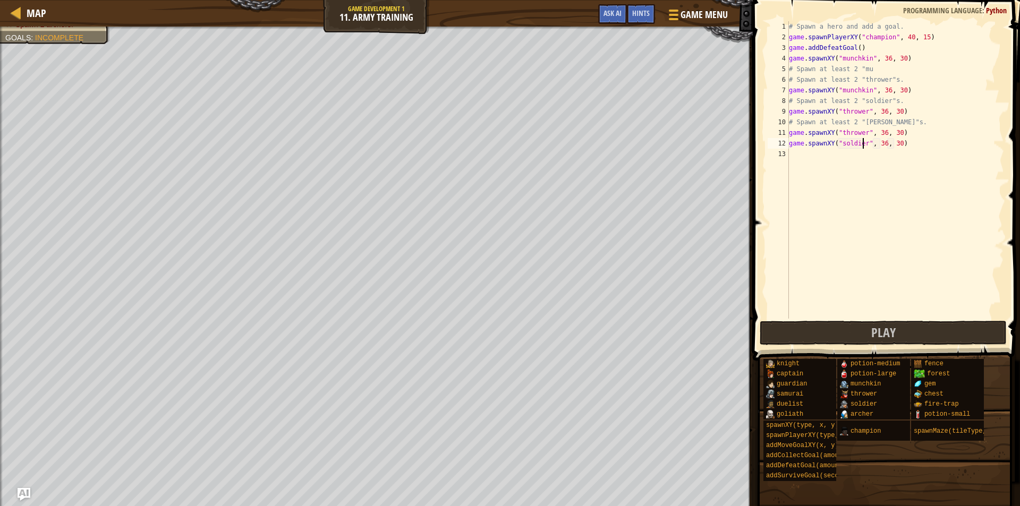
click at [805, 155] on div "# Spawn a hero and add a goal. game . spawnPlayerXY ( "champion" , 40 , 15 ) ga…" at bounding box center [895, 180] width 217 height 319
type textarea "f"
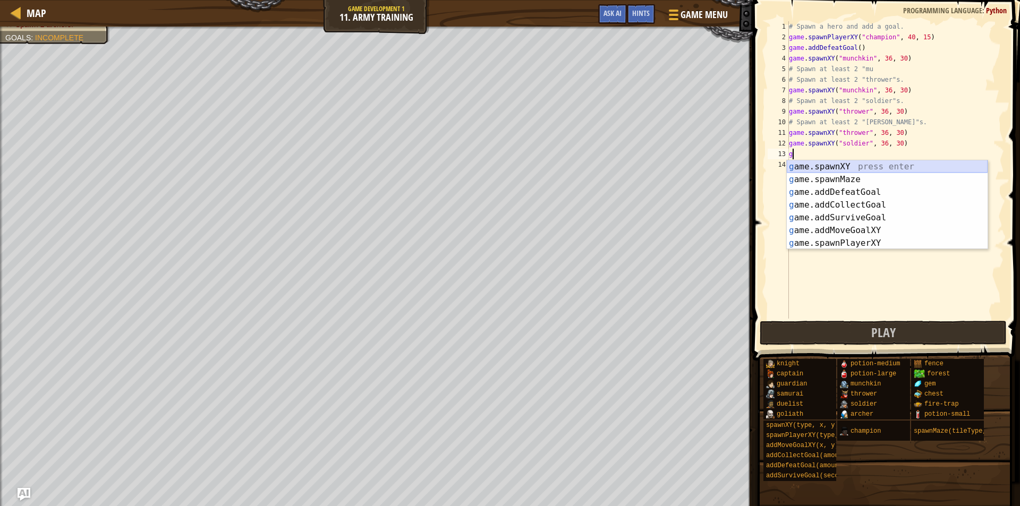
click at [829, 169] on div "g ame.spawnXY press enter g ame.spawnMaze press enter g ame.addDefeatGoal press…" at bounding box center [887, 217] width 201 height 115
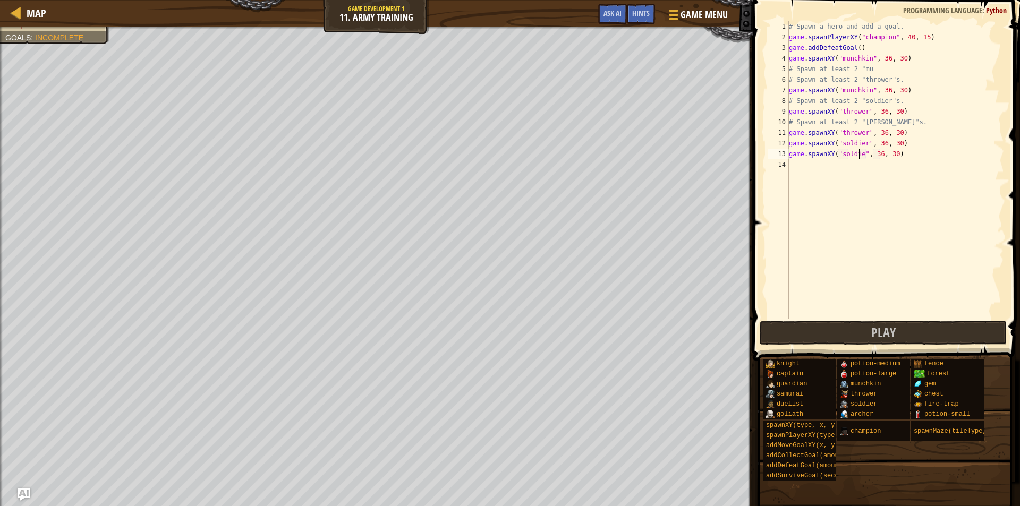
scroll to position [5, 6]
type textarea "game.spawnXY("soldier", 36, 30)"
click at [803, 166] on div "# Spawn a hero and add a goal. game . spawnPlayerXY ( "champion" , 40 , 15 ) ga…" at bounding box center [895, 180] width 217 height 319
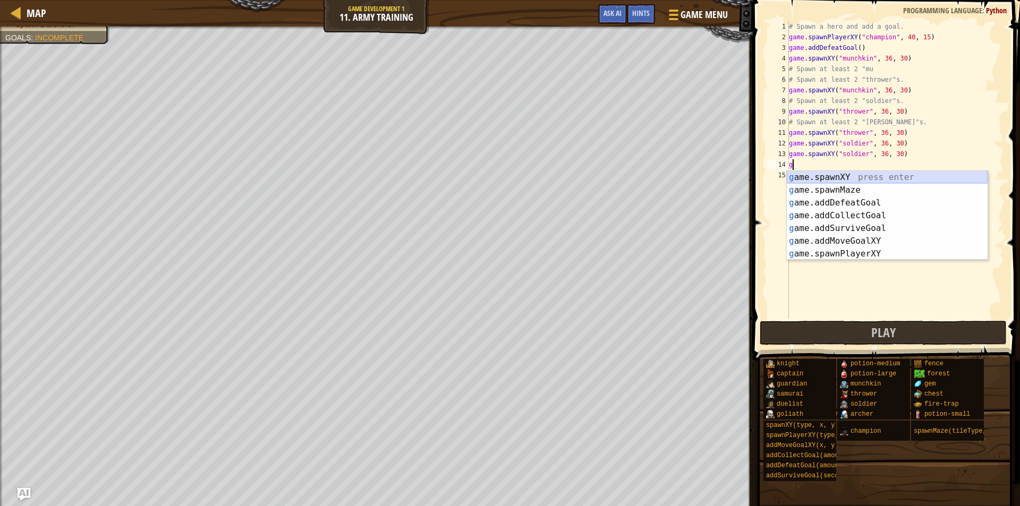
click at [842, 181] on div "g ame.spawnXY press enter g ame.spawnMaze press enter g ame.addDefeatGoal press…" at bounding box center [887, 228] width 201 height 115
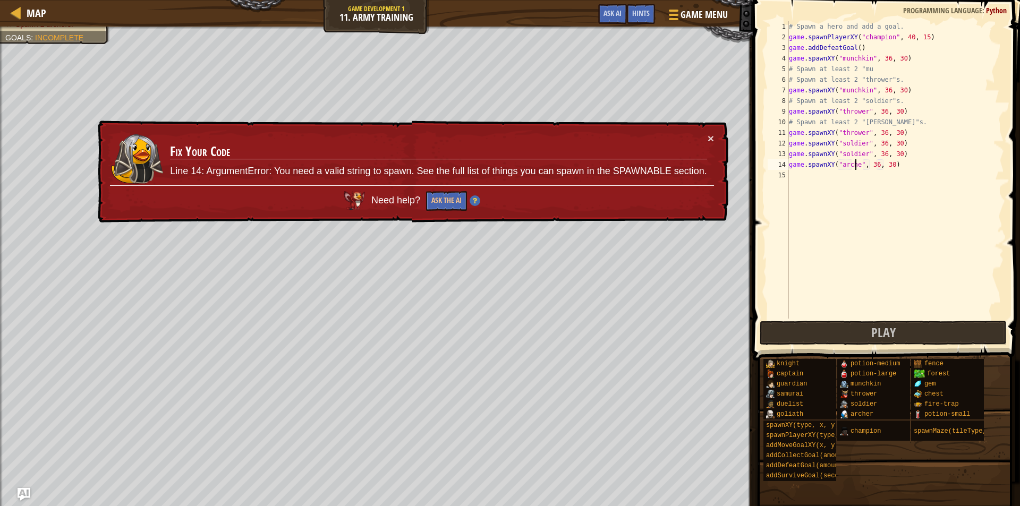
type textarea "game.spawnXY("archer", 36, 30)"
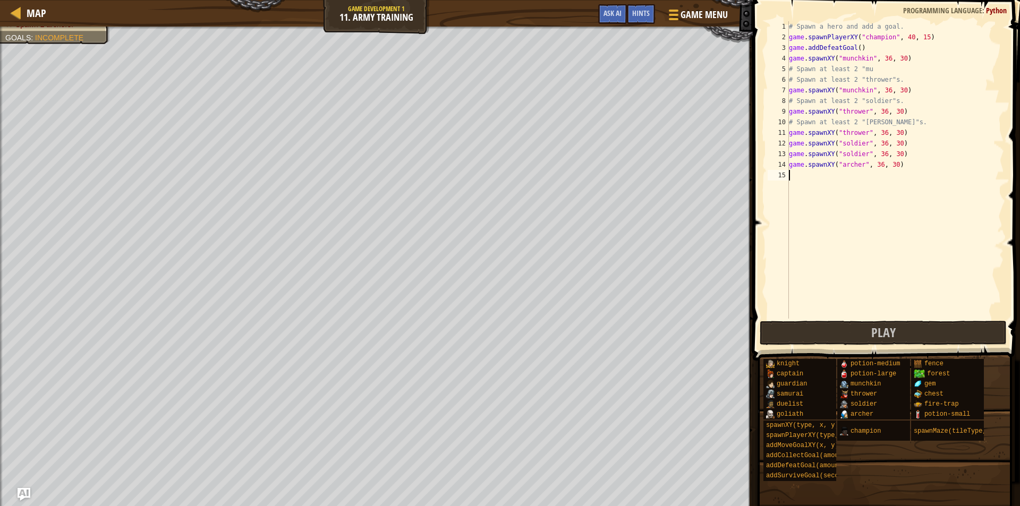
click at [811, 175] on div "# Spawn a hero and add a goal. game . spawnPlayerXY ( "champion" , 40 , 15 ) ga…" at bounding box center [895, 180] width 217 height 319
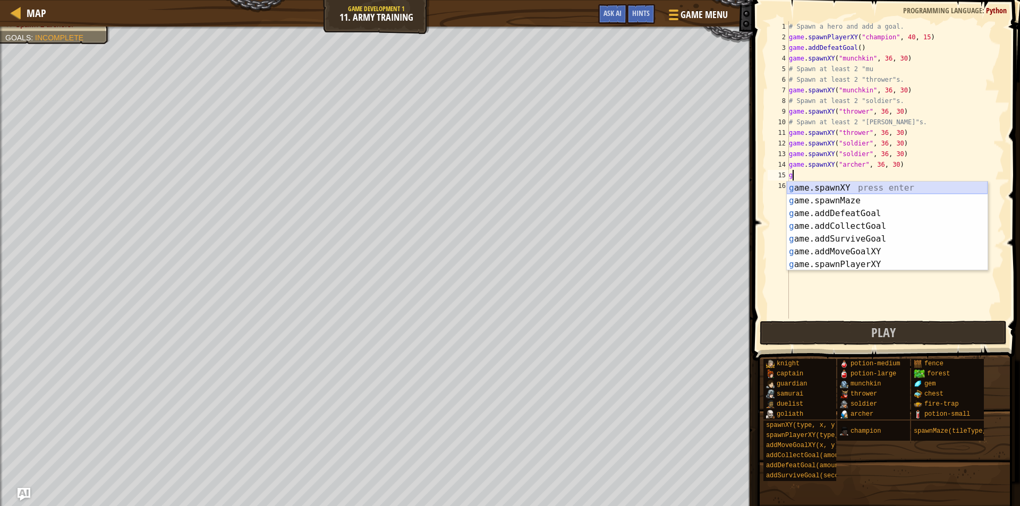
click at [841, 189] on div "g ame.spawnXY press enter g ame.spawnMaze press enter g ame.addDefeatGoal press…" at bounding box center [887, 239] width 201 height 115
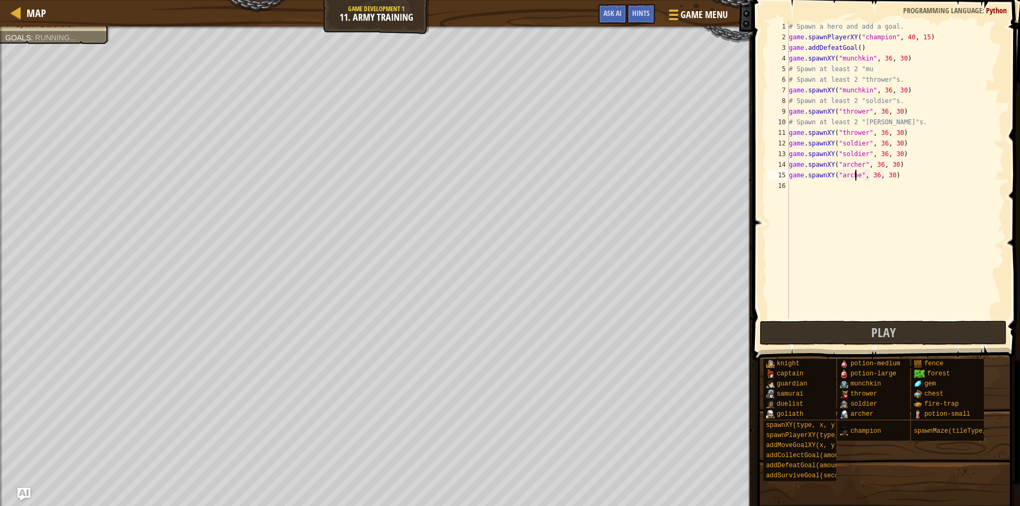
type textarea "game.spawnXY("archer", 36, 30)"
click at [813, 181] on div "# Spawn a hero and add a goal. game . spawnPlayerXY ( "champion" , 40 , 15 ) ga…" at bounding box center [895, 180] width 217 height 319
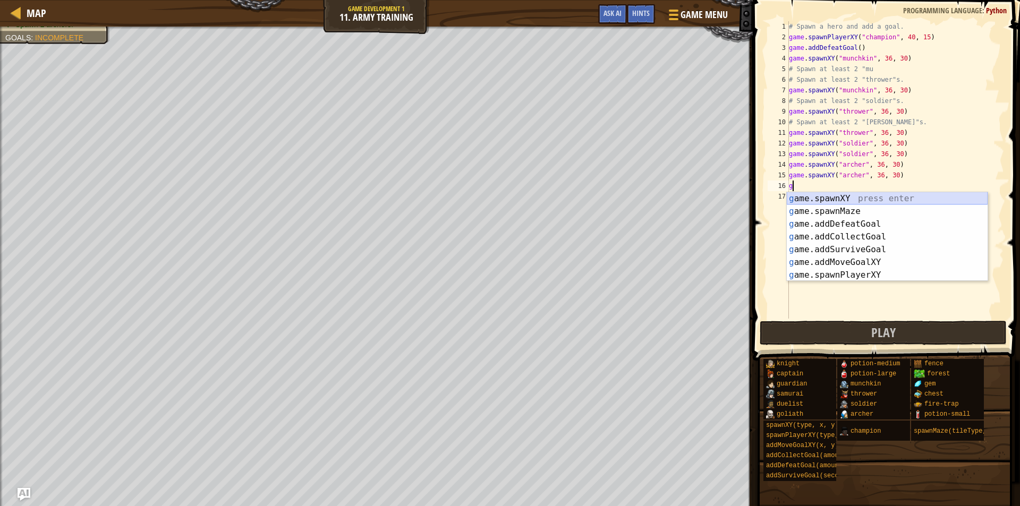
click at [838, 201] on div "g ame.spawnXY press enter g ame.spawnMaze press enter g ame.addDefeatGoal press…" at bounding box center [887, 249] width 201 height 115
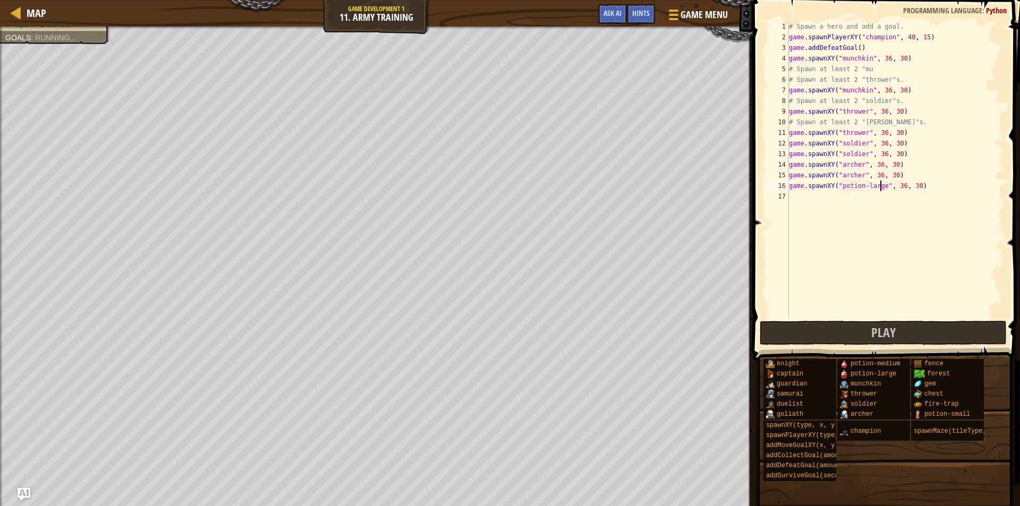
scroll to position [5, 7]
type textarea "game.spawnXY("potion-large", 36, 30)"
click at [874, 332] on span "Play" at bounding box center [883, 332] width 24 height 17
drag, startPoint x: 874, startPoint y: 332, endPoint x: 358, endPoint y: 297, distance: 516.6
click at [0, 0] on div at bounding box center [0, 0] width 0 height 0
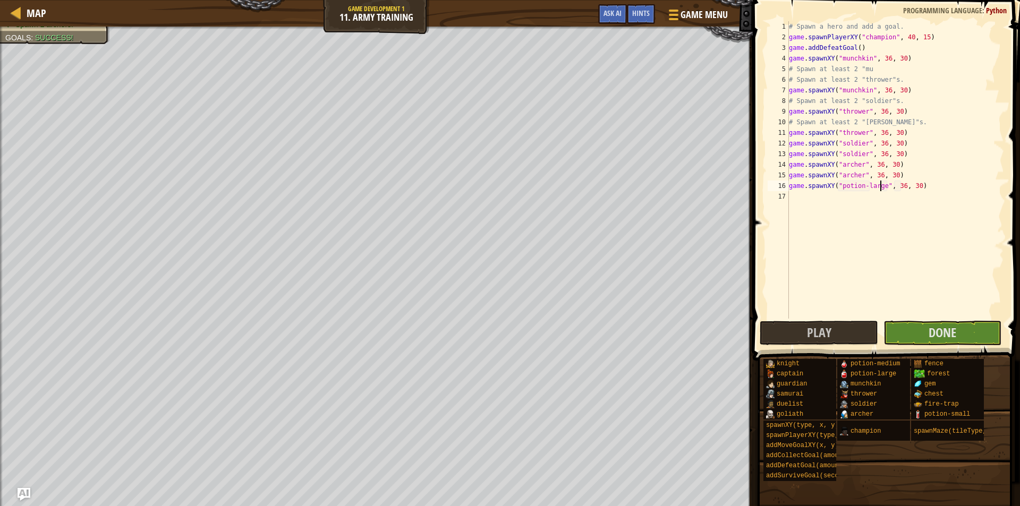
click at [357, 297] on div "Map Game Development 1 11. Army Training Game Menu Done Hints Ask AI 1 הההההההה…" at bounding box center [510, 253] width 1020 height 506
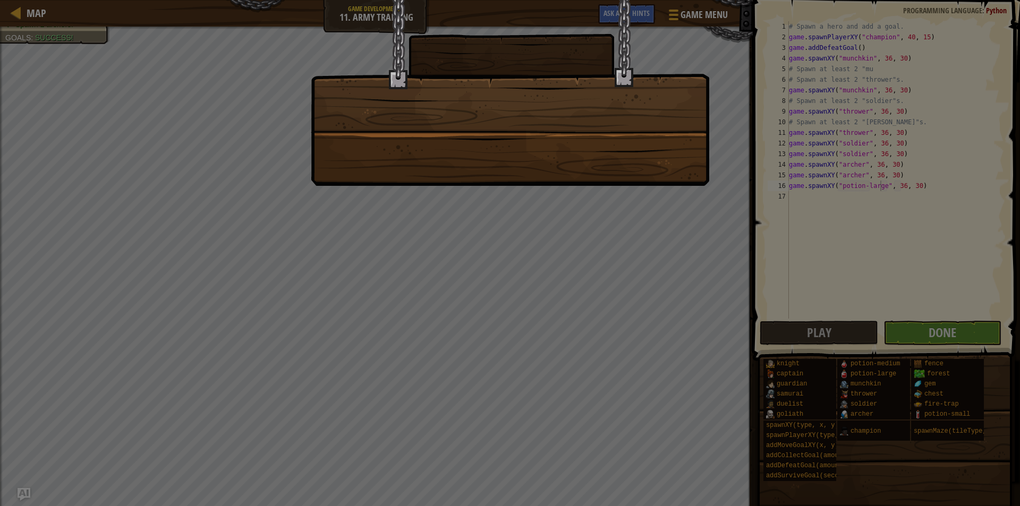
drag, startPoint x: 943, startPoint y: 308, endPoint x: 948, endPoint y: 323, distance: 15.8
click at [945, 316] on div at bounding box center [510, 253] width 1020 height 506
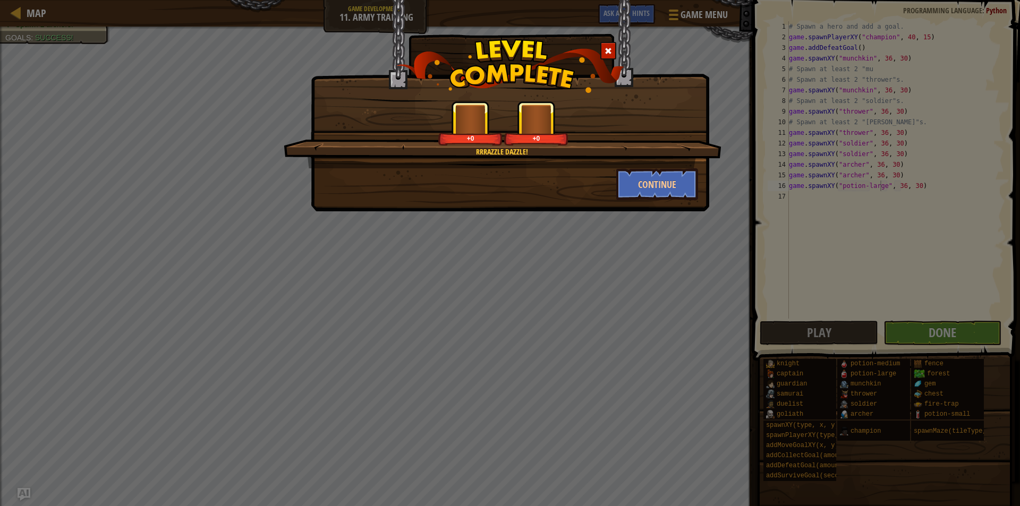
click at [948, 323] on div "Rrrazzle dazzle! +0 +0 Continue" at bounding box center [510, 253] width 1020 height 506
click at [962, 350] on div "Rrrazzle dazzle! +0 +0 Continue" at bounding box center [510, 253] width 1020 height 506
click at [658, 178] on button "Continue" at bounding box center [657, 184] width 82 height 32
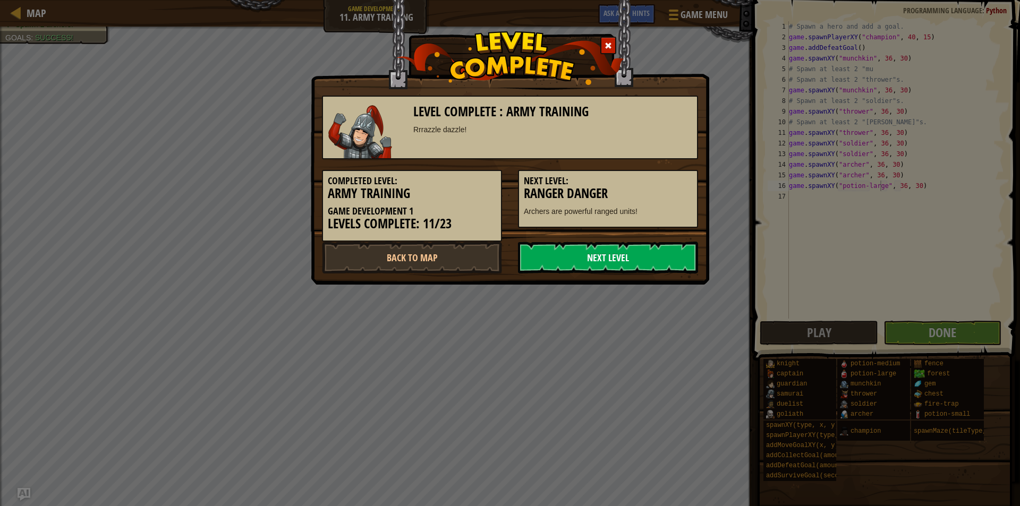
click at [636, 242] on link "Next Level" at bounding box center [608, 258] width 180 height 32
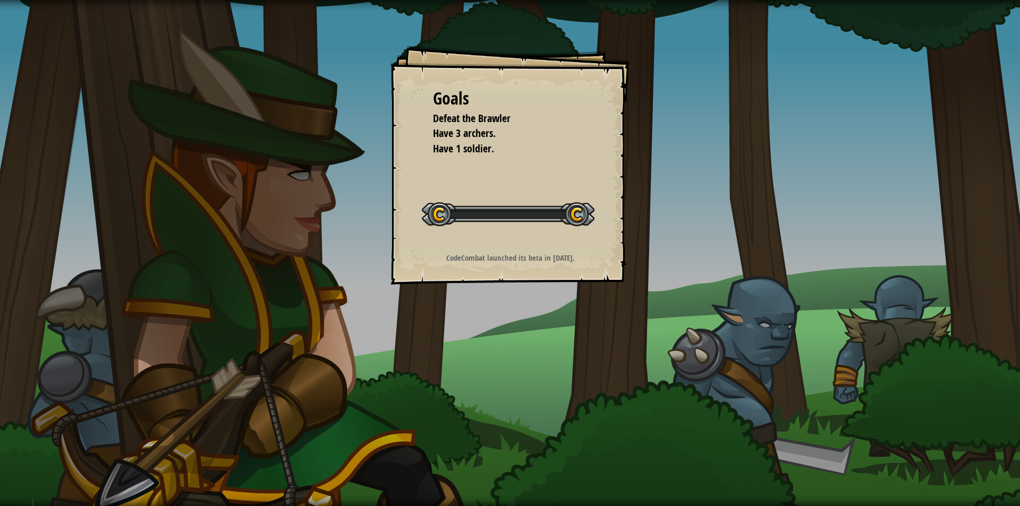
click at [643, 263] on div "Goals Defeat the Brawler Have 3 archers. Have 1 soldier. Start Level Error load…" at bounding box center [510, 253] width 1020 height 506
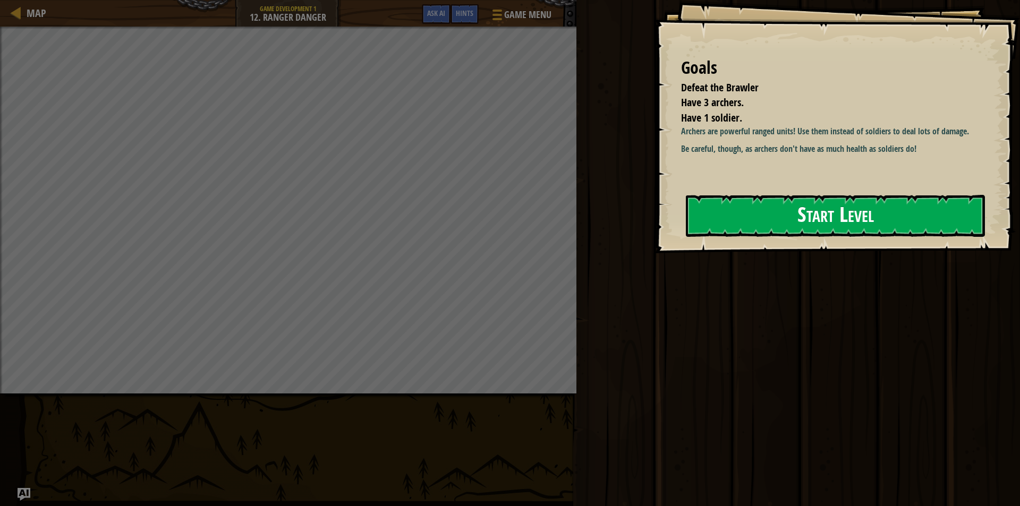
click at [734, 210] on button "Start Level" at bounding box center [835, 216] width 299 height 42
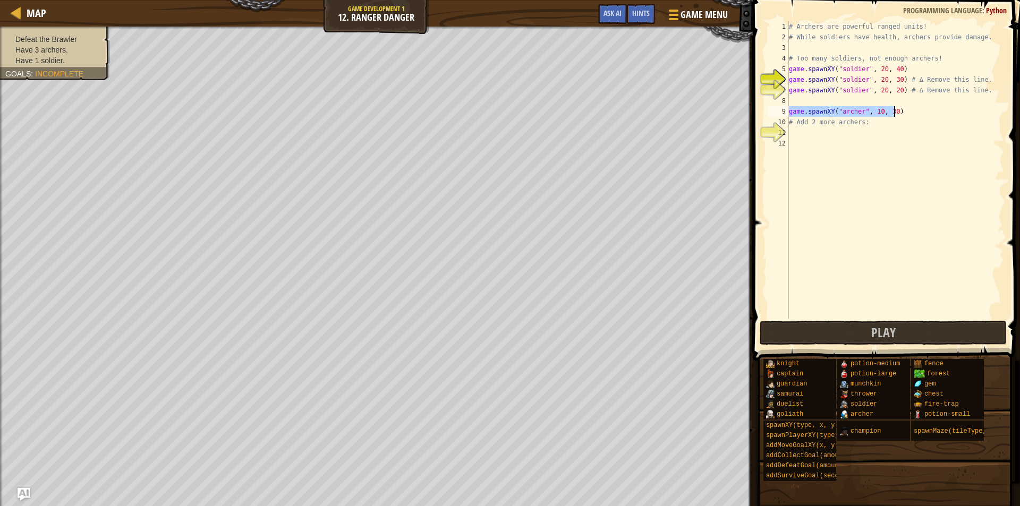
drag, startPoint x: 790, startPoint y: 111, endPoint x: 895, endPoint y: 116, distance: 105.3
click at [895, 116] on div "# Archers are powerful ranged units! # While soldiers have health, archers prov…" at bounding box center [895, 180] width 217 height 319
type textarea "game.spawnXY("archer", 10, 30)"
click at [818, 136] on div "# Archers are powerful ranged units! # While soldiers have health, archers prov…" at bounding box center [895, 180] width 217 height 319
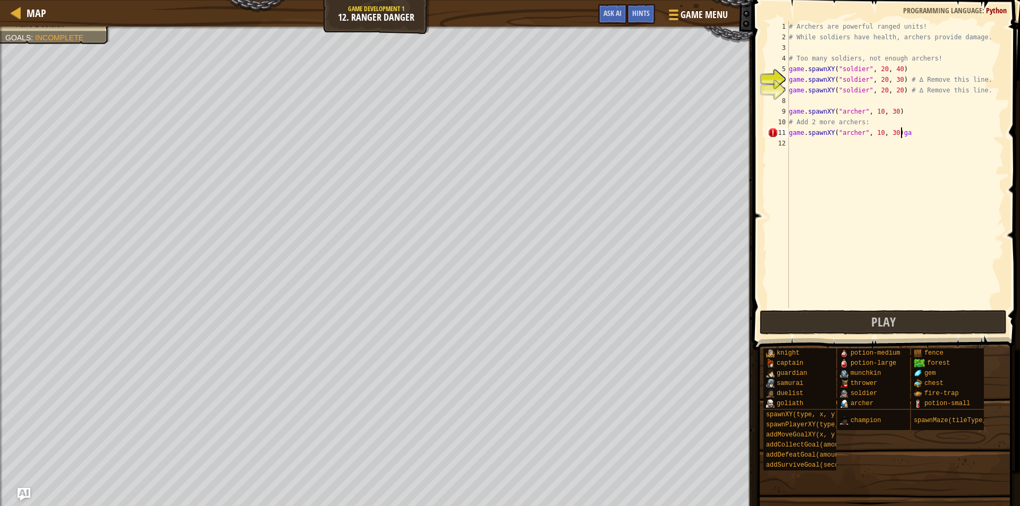
type textarea "game.spawnXY("archer", 10, 30)"
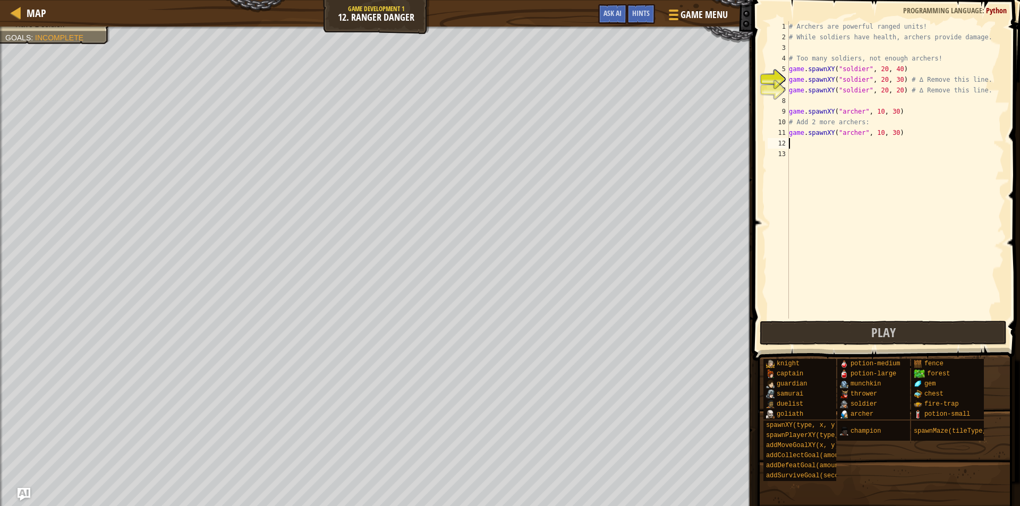
type textarea "game.spawnXY("archer", 10, 30)"
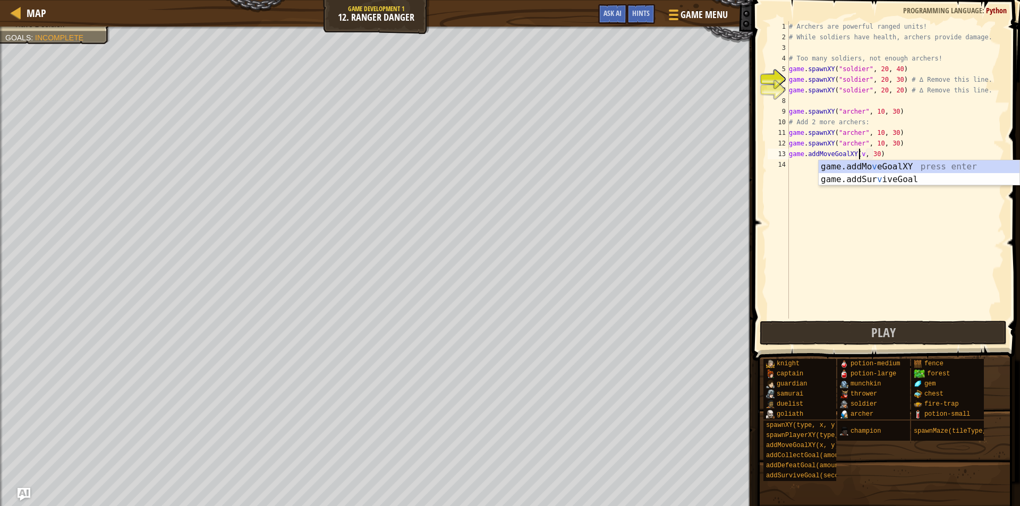
scroll to position [5, 6]
click at [886, 156] on div "# Archers are powerful ranged units! # While soldiers have health, archers prov…" at bounding box center [895, 180] width 217 height 319
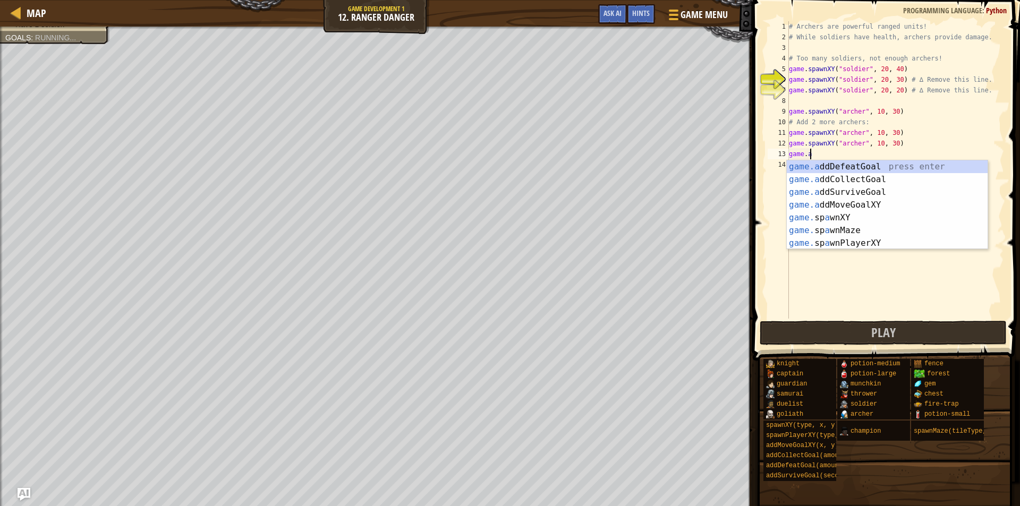
type textarea "g"
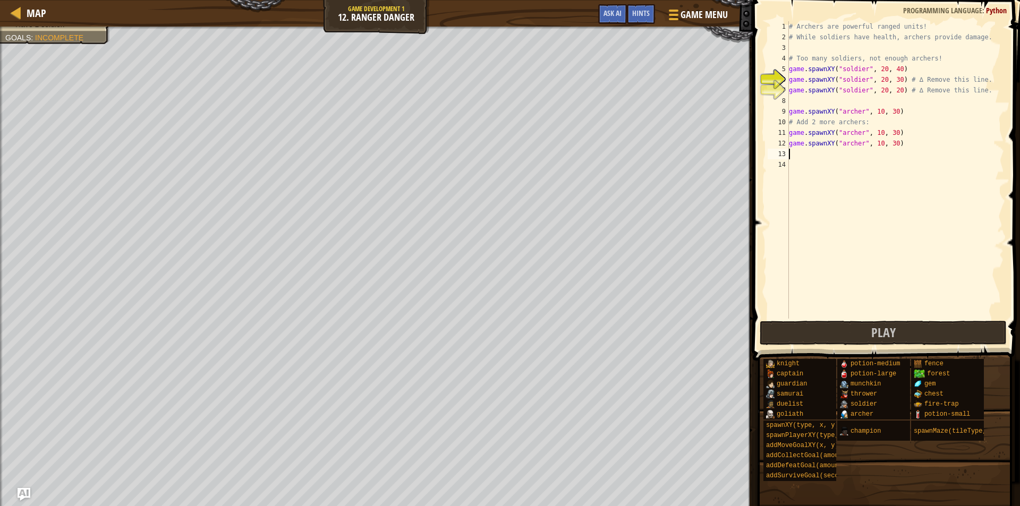
type textarea "c"
type textarea "game.spawnXY("archer", 10, 30)"
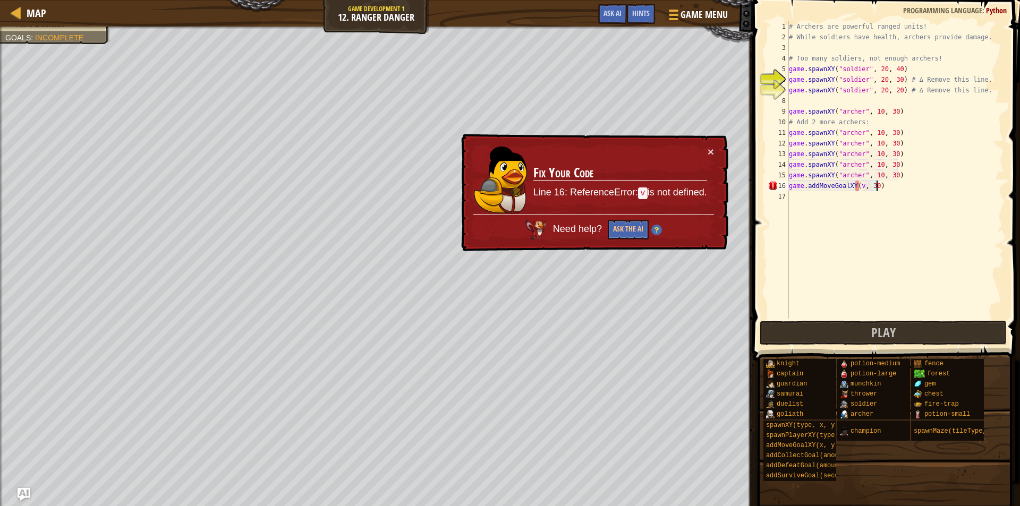
click at [893, 189] on div "# Archers are powerful ranged units! # While soldiers have health, archers prov…" at bounding box center [895, 180] width 217 height 319
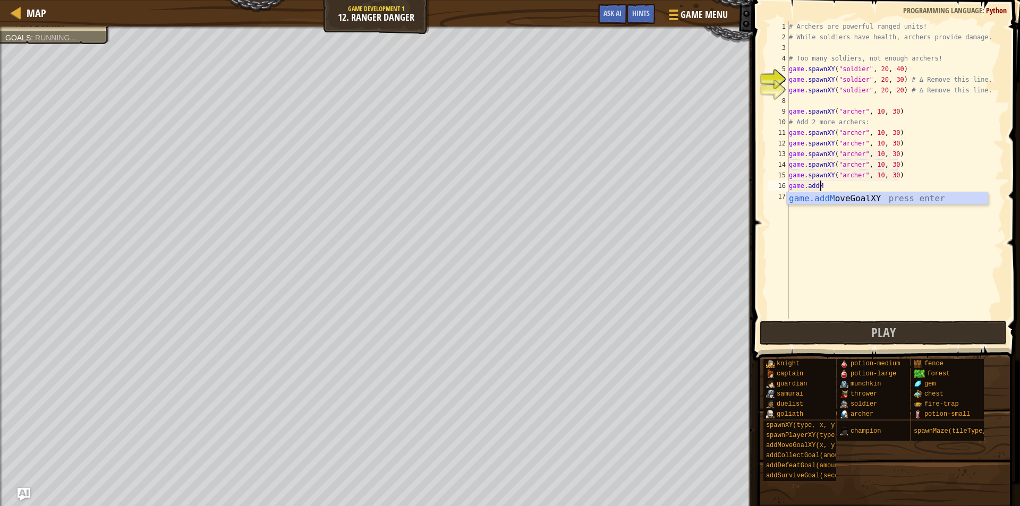
scroll to position [5, 1]
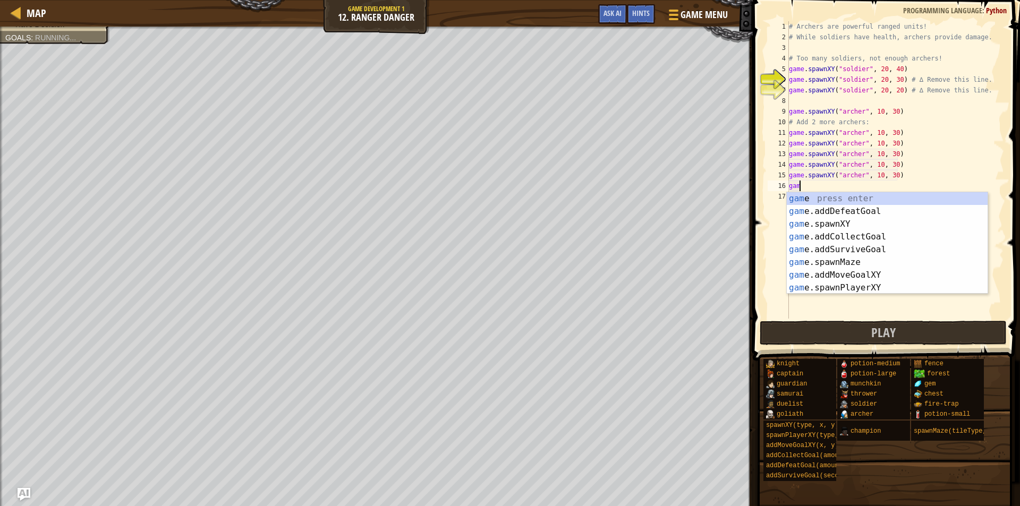
type textarea "g"
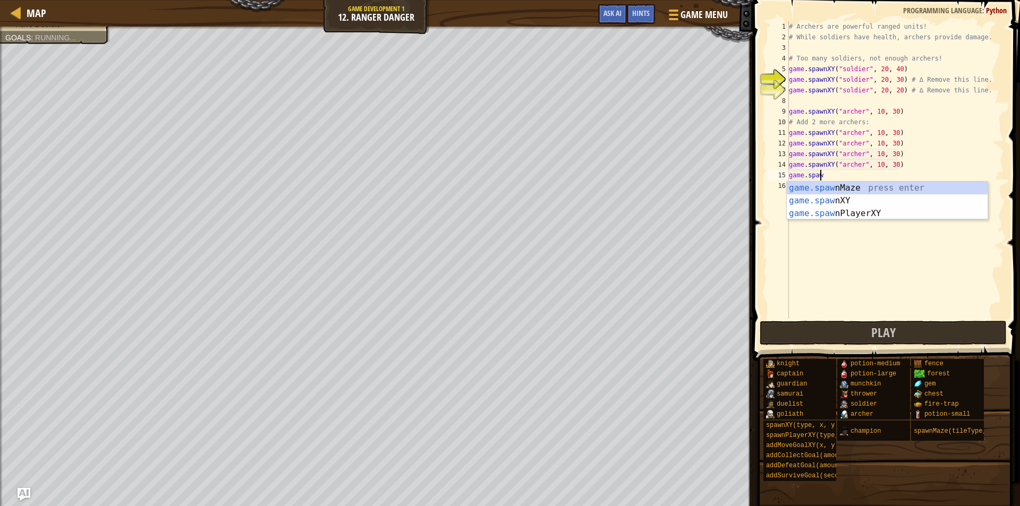
type textarea "g"
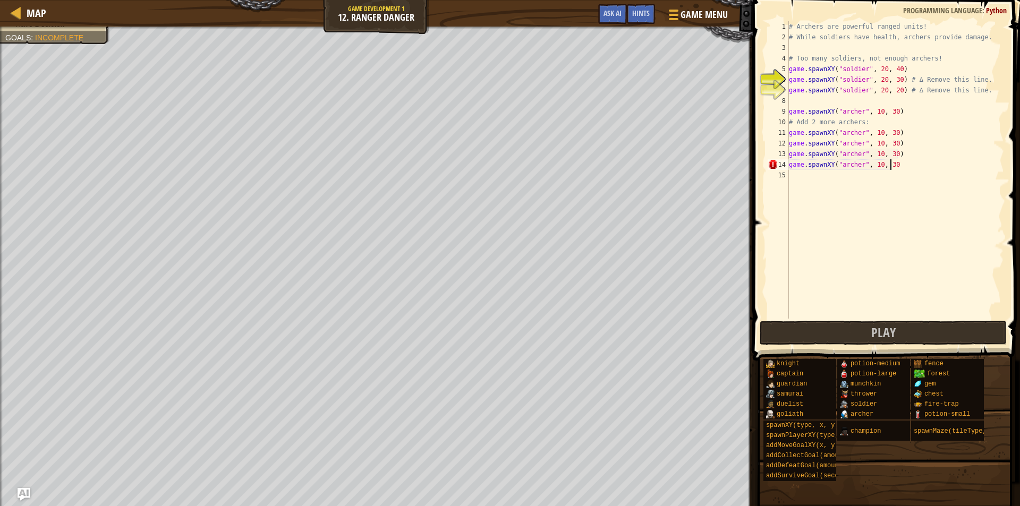
type textarea "game.spawnXY("archer", 10, 30)"
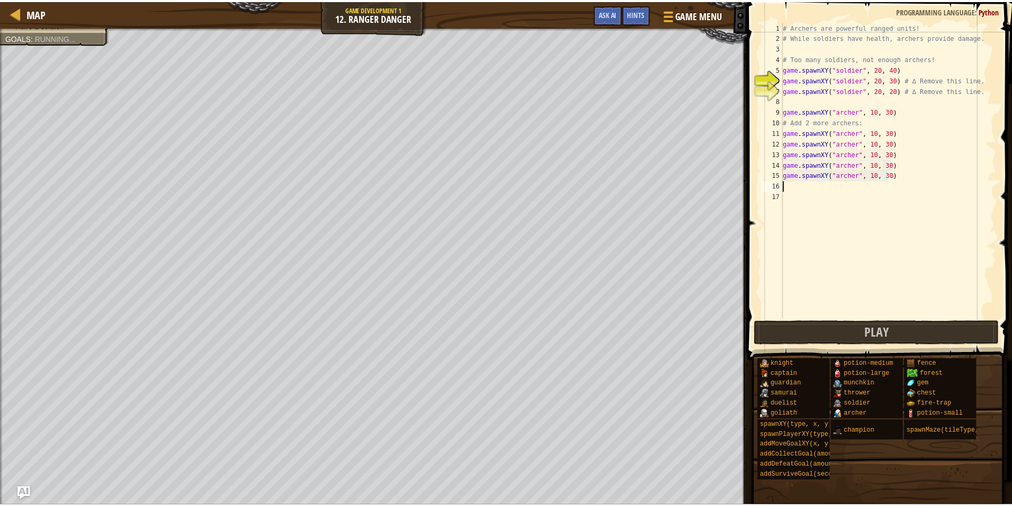
scroll to position [5, 0]
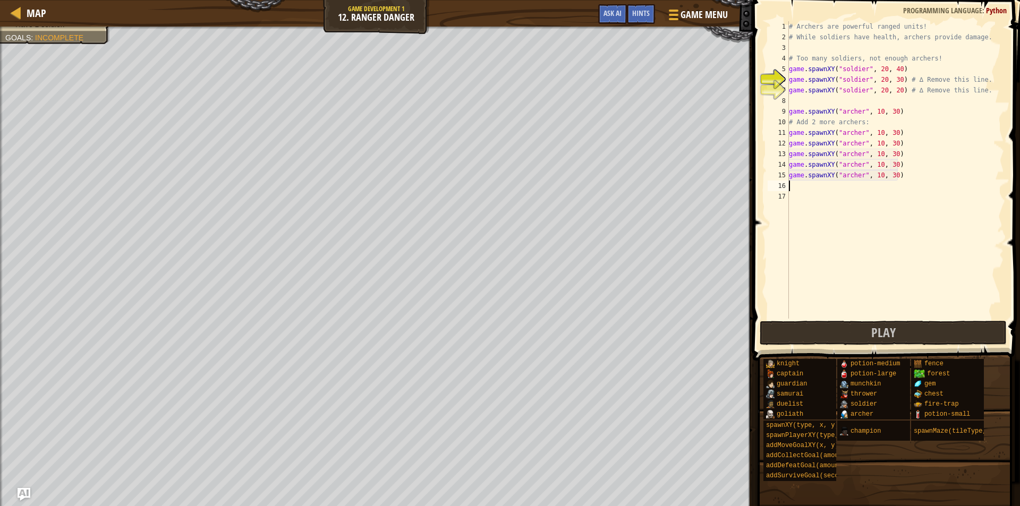
type textarea "game.spawnXY("archer", 10, 30)"
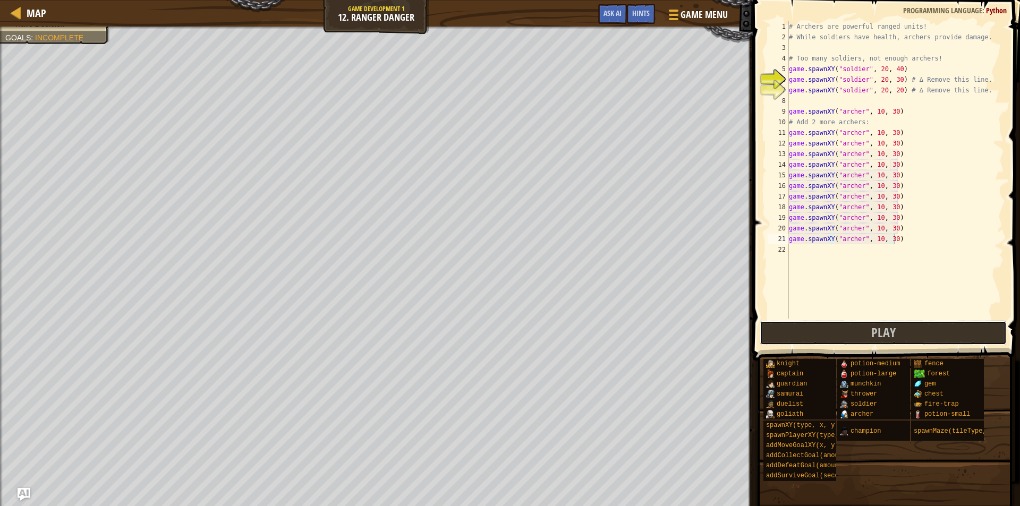
click at [801, 332] on button "Play" at bounding box center [883, 333] width 247 height 24
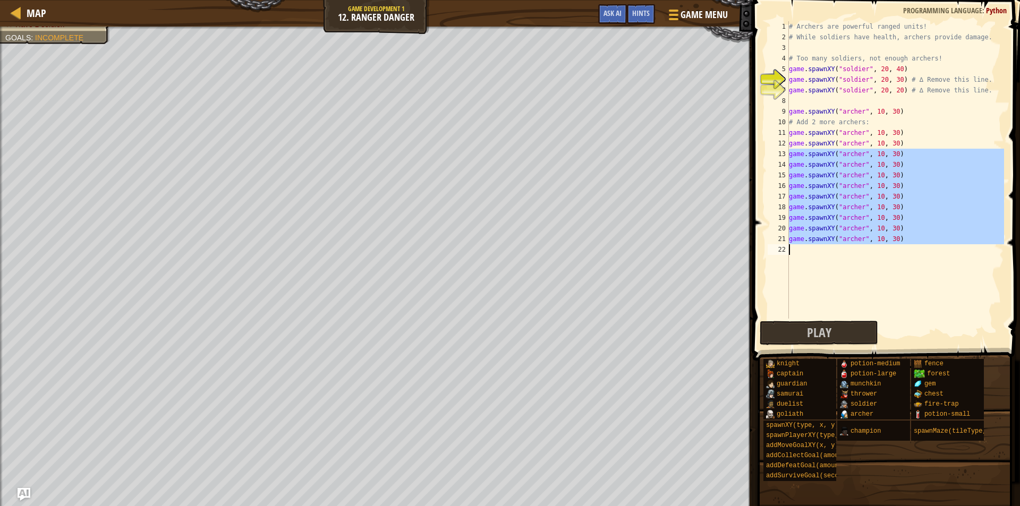
drag, startPoint x: 790, startPoint y: 154, endPoint x: 896, endPoint y: 248, distance: 141.9
click at [896, 248] on div "# Archers are powerful ranged units! # While soldiers have health, archers prov…" at bounding box center [895, 180] width 217 height 319
type textarea "game.spawnXY("archer", 10, 30)"
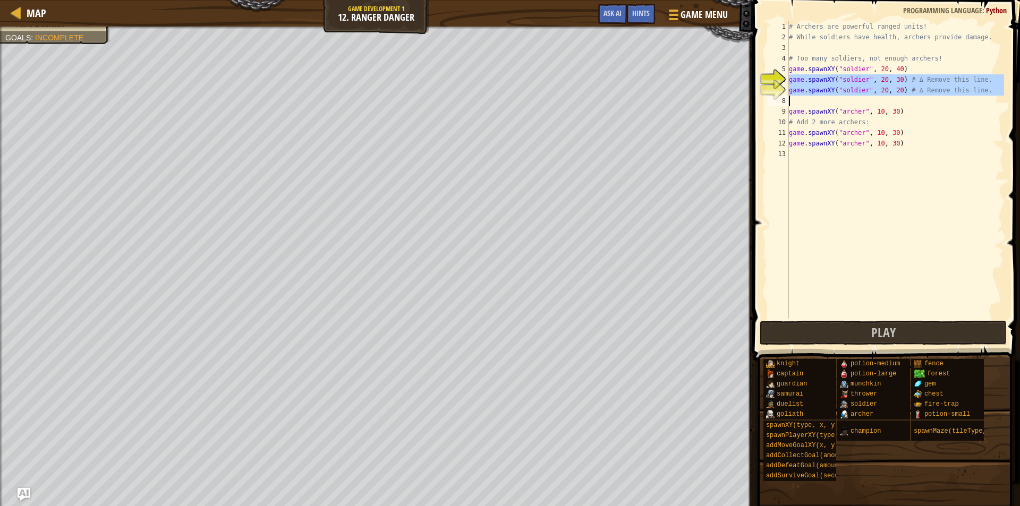
drag, startPoint x: 786, startPoint y: 79, endPoint x: 858, endPoint y: 90, distance: 72.6
click at [858, 90] on div "1 2 3 4 5 6 7 8 9 10 11 12 13 # Archers are powerful ranged units! # While sold…" at bounding box center [885, 170] width 239 height 298
type textarea "game.spawnXY("soldier", 20, 20) # ∆ Remove this line."
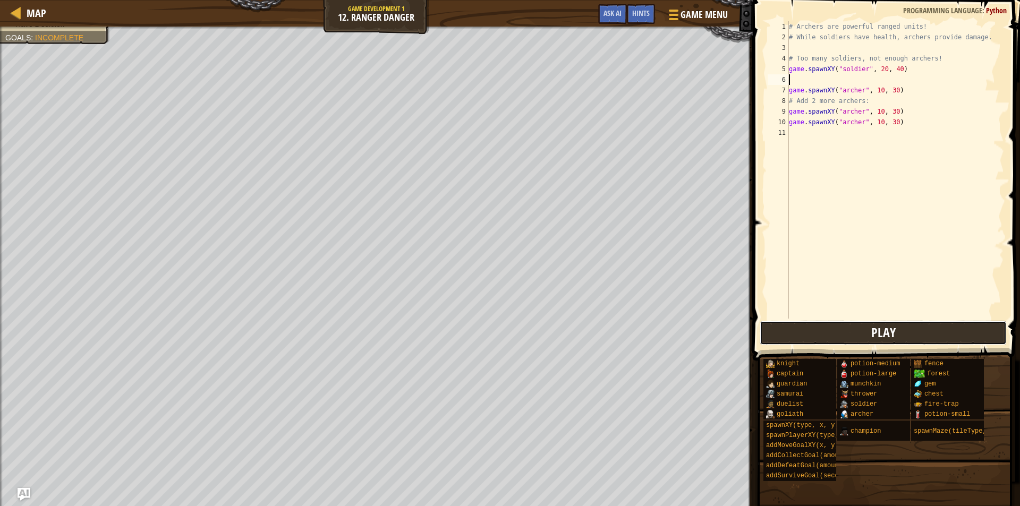
click at [901, 326] on button "Play" at bounding box center [883, 333] width 247 height 24
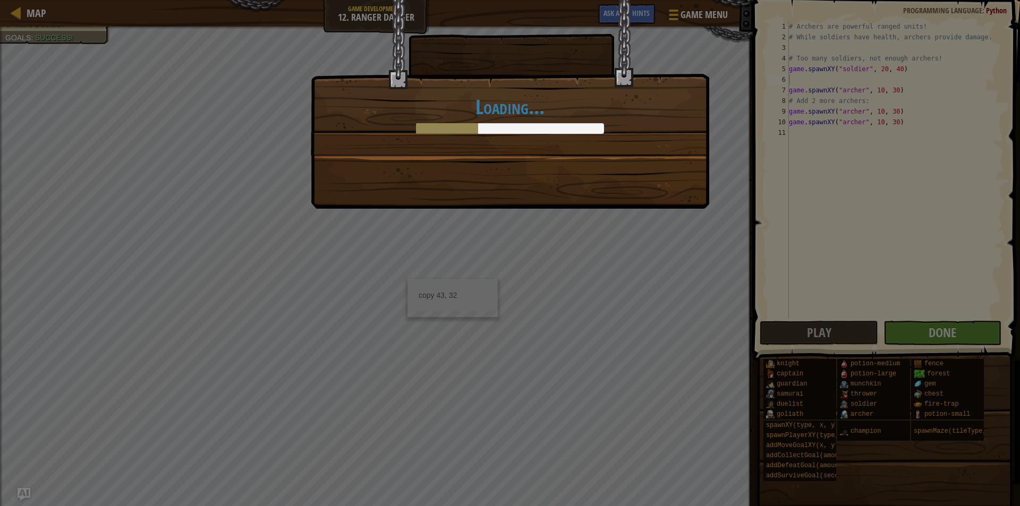
click at [976, 334] on div "Loading..." at bounding box center [510, 253] width 1020 height 506
click at [998, 335] on div "Loading..." at bounding box center [510, 253] width 1020 height 506
drag, startPoint x: 1002, startPoint y: 326, endPoint x: 710, endPoint y: 227, distance: 307.8
click at [876, 268] on div "Loading..." at bounding box center [510, 253] width 1020 height 506
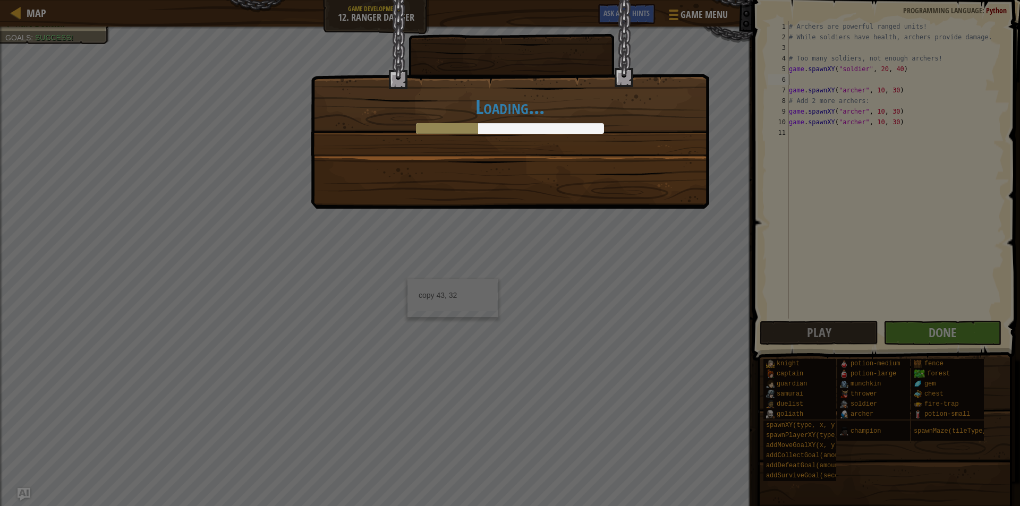
click at [706, 212] on div "Loading..." at bounding box center [510, 253] width 1020 height 506
drag, startPoint x: 701, startPoint y: 210, endPoint x: 691, endPoint y: 214, distance: 10.3
click at [700, 210] on div "Loading..." at bounding box center [510, 253] width 1020 height 506
click at [514, 236] on div "Loading..." at bounding box center [510, 253] width 1020 height 506
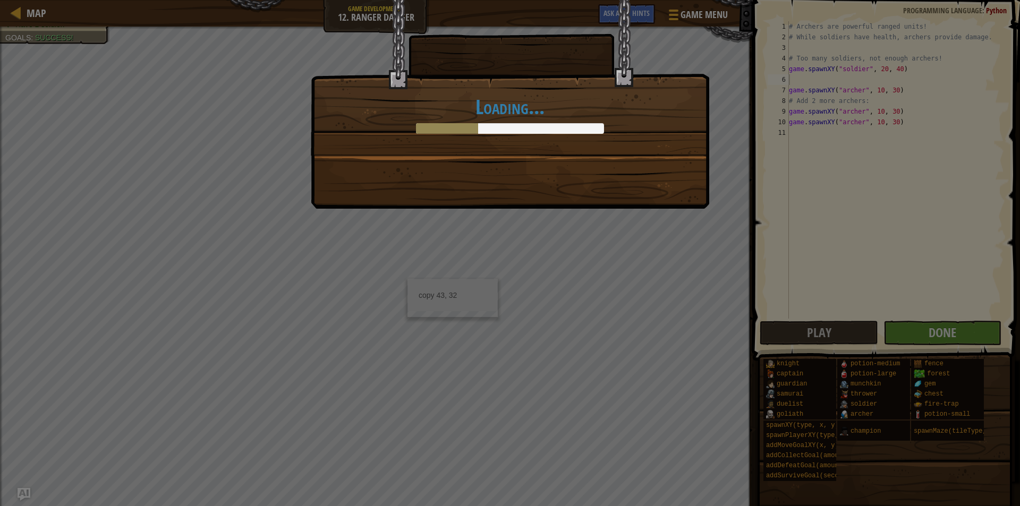
click at [513, 236] on div "Loading..." at bounding box center [510, 253] width 1020 height 506
click at [514, 232] on div "Loading..." at bounding box center [510, 253] width 1020 height 506
drag, startPoint x: 629, startPoint y: 185, endPoint x: 610, endPoint y: 188, distance: 18.9
click at [627, 187] on div "Loading..." at bounding box center [510, 104] width 399 height 209
click at [609, 188] on div "Loading..." at bounding box center [510, 104] width 399 height 209
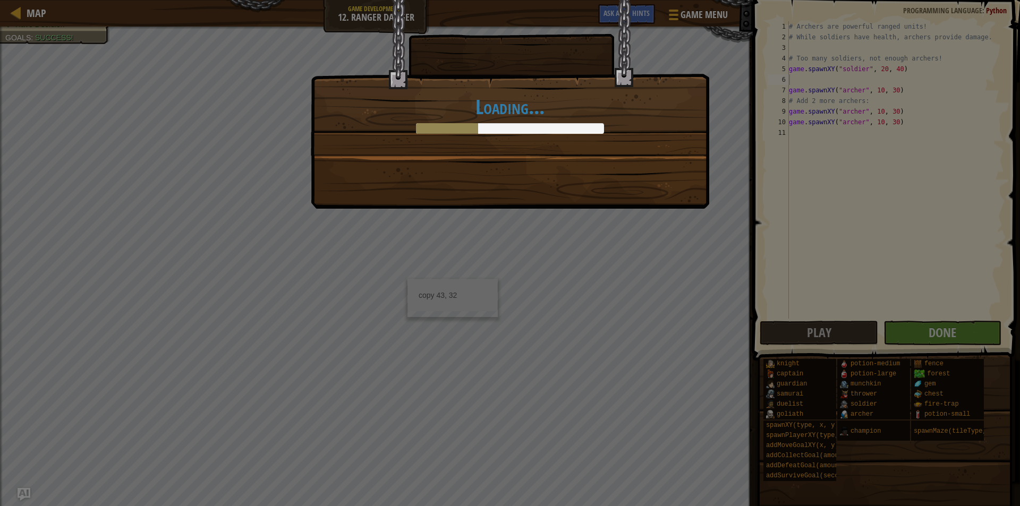
drag, startPoint x: 920, startPoint y: 291, endPoint x: 937, endPoint y: 313, distance: 27.6
click at [927, 293] on div "Loading..." at bounding box center [510, 253] width 1020 height 506
click at [956, 336] on div "Loading..." at bounding box center [510, 253] width 1020 height 506
click at [958, 341] on div "Loading..." at bounding box center [510, 253] width 1020 height 506
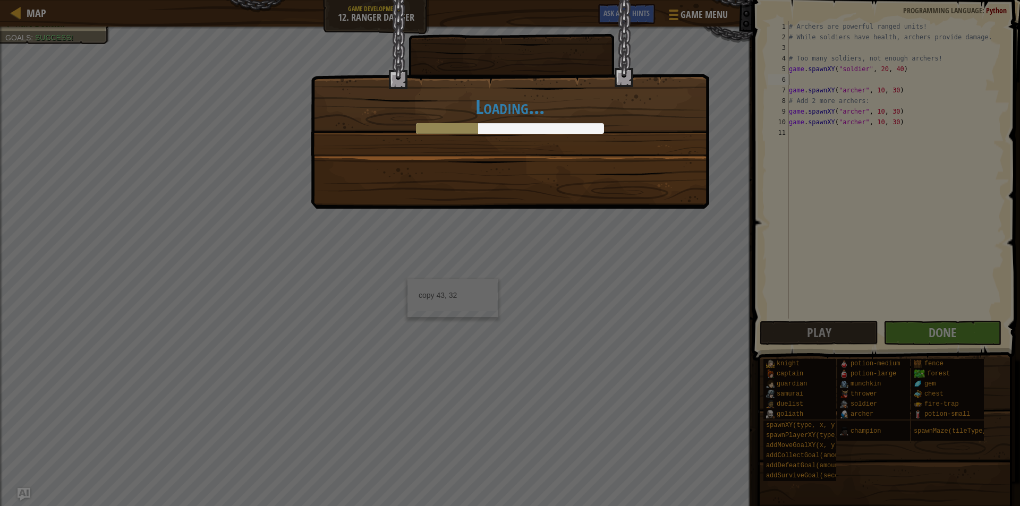
click at [958, 341] on div "Loading..." at bounding box center [510, 253] width 1020 height 506
click at [960, 340] on div "Loading..." at bounding box center [510, 253] width 1020 height 506
click at [961, 338] on div "Loading..." at bounding box center [510, 253] width 1020 height 506
click at [955, 332] on div "Loading..." at bounding box center [510, 253] width 1020 height 506
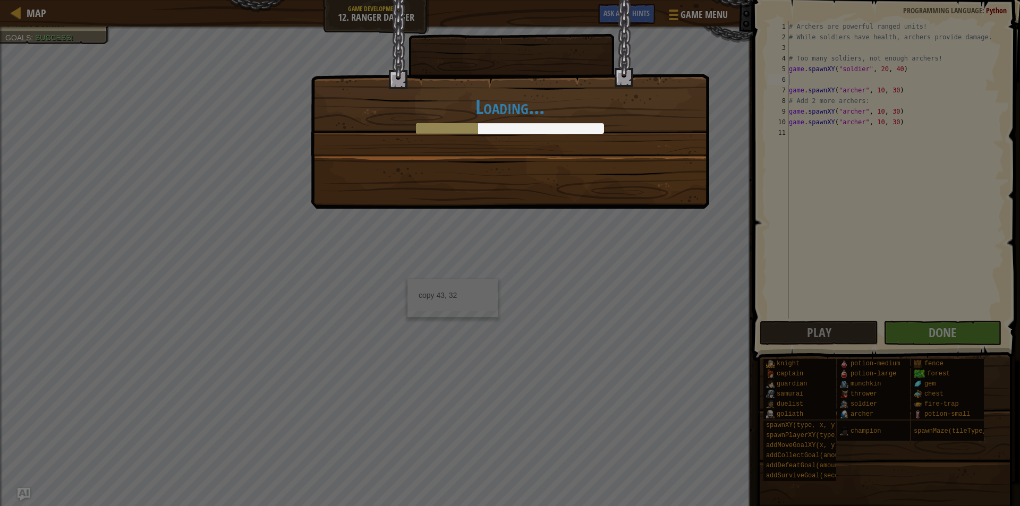
click at [953, 330] on div "Loading..." at bounding box center [510, 253] width 1020 height 506
click at [951, 331] on div "Loading..." at bounding box center [510, 253] width 1020 height 506
click at [954, 322] on div "Loading..." at bounding box center [510, 253] width 1020 height 506
click at [944, 329] on div "Loading..." at bounding box center [510, 253] width 1020 height 506
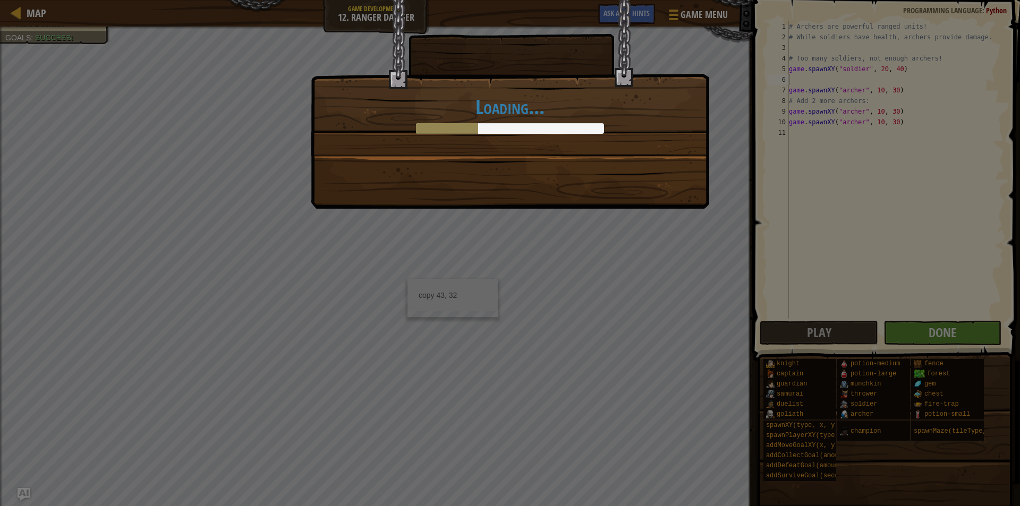
click at [941, 332] on div "Loading..." at bounding box center [510, 253] width 1020 height 506
click at [914, 339] on div "Loading..." at bounding box center [510, 253] width 1020 height 506
click at [918, 337] on div "Loading..." at bounding box center [510, 253] width 1020 height 506
click at [920, 336] on div "Loading..." at bounding box center [510, 253] width 1020 height 506
click at [925, 323] on div "Loading..." at bounding box center [510, 253] width 1020 height 506
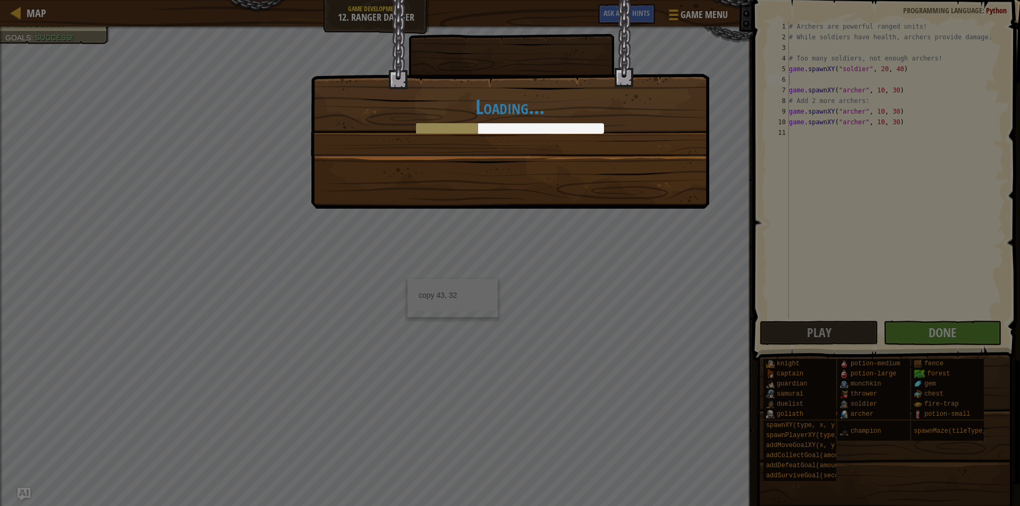
click at [942, 338] on div "Loading..." at bounding box center [510, 253] width 1020 height 506
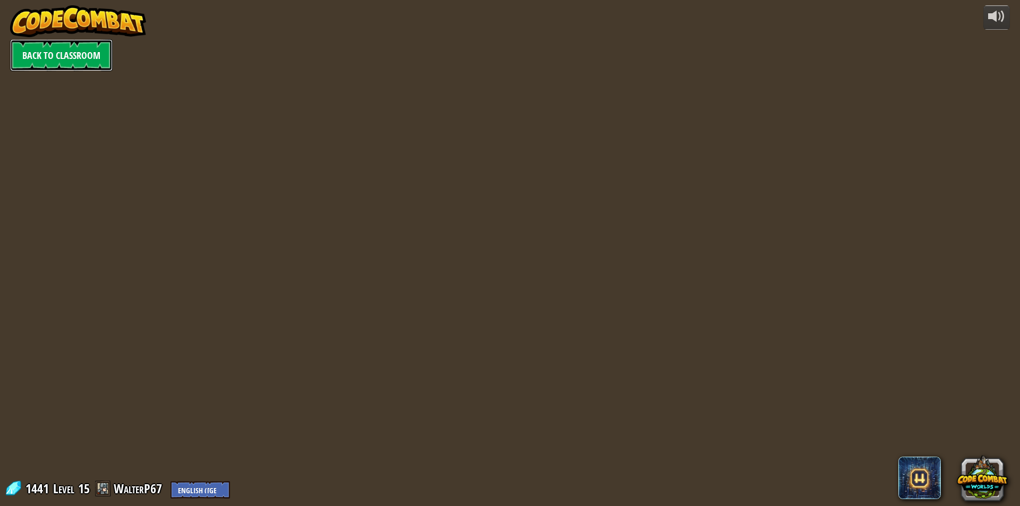
click at [21, 55] on link "Back to Classroom" at bounding box center [61, 55] width 103 height 32
